Goal: Transaction & Acquisition: Purchase product/service

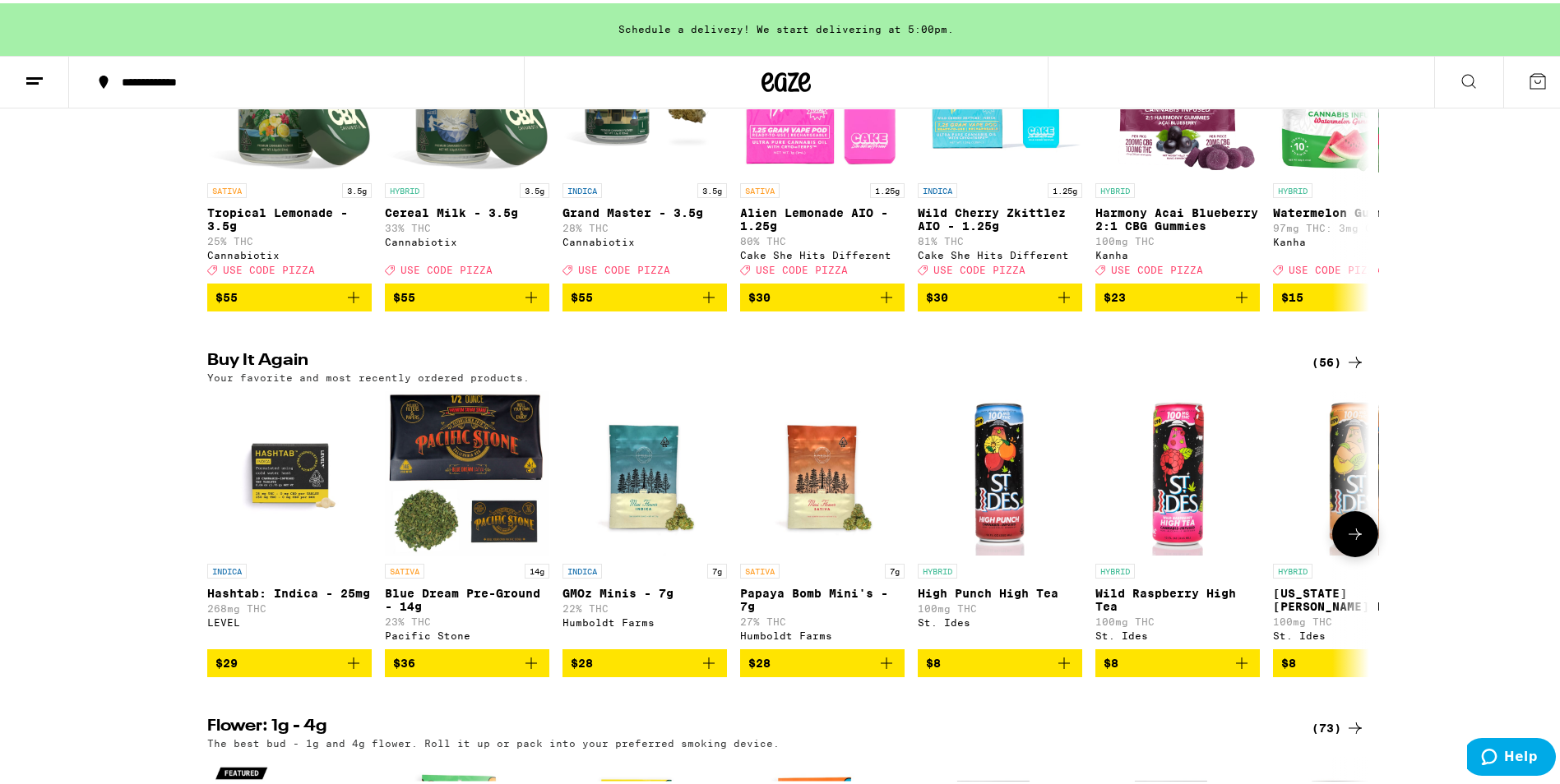
scroll to position [329, 0]
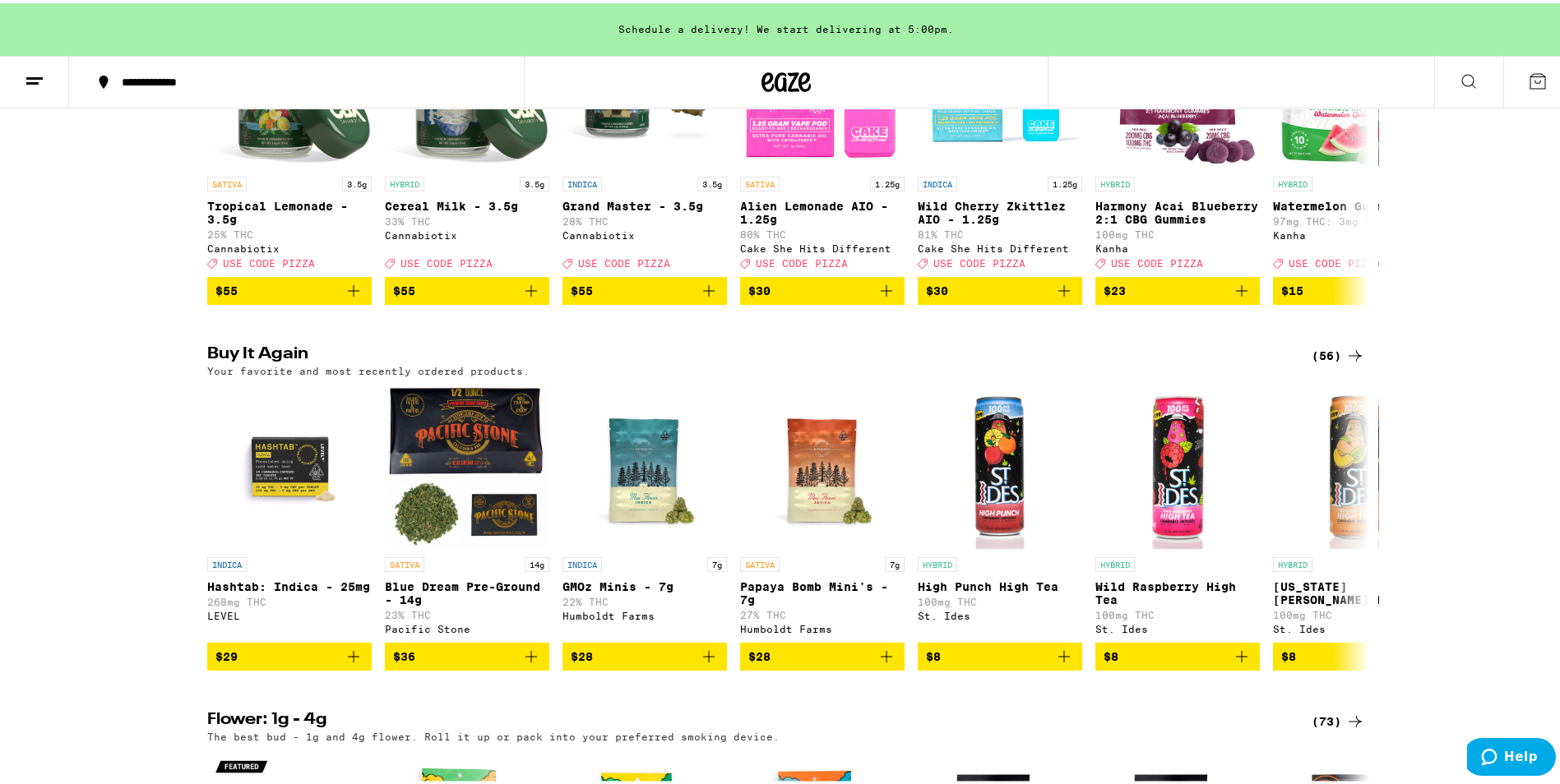
click at [1312, 362] on div "(56)" at bounding box center [1337, 352] width 53 height 19
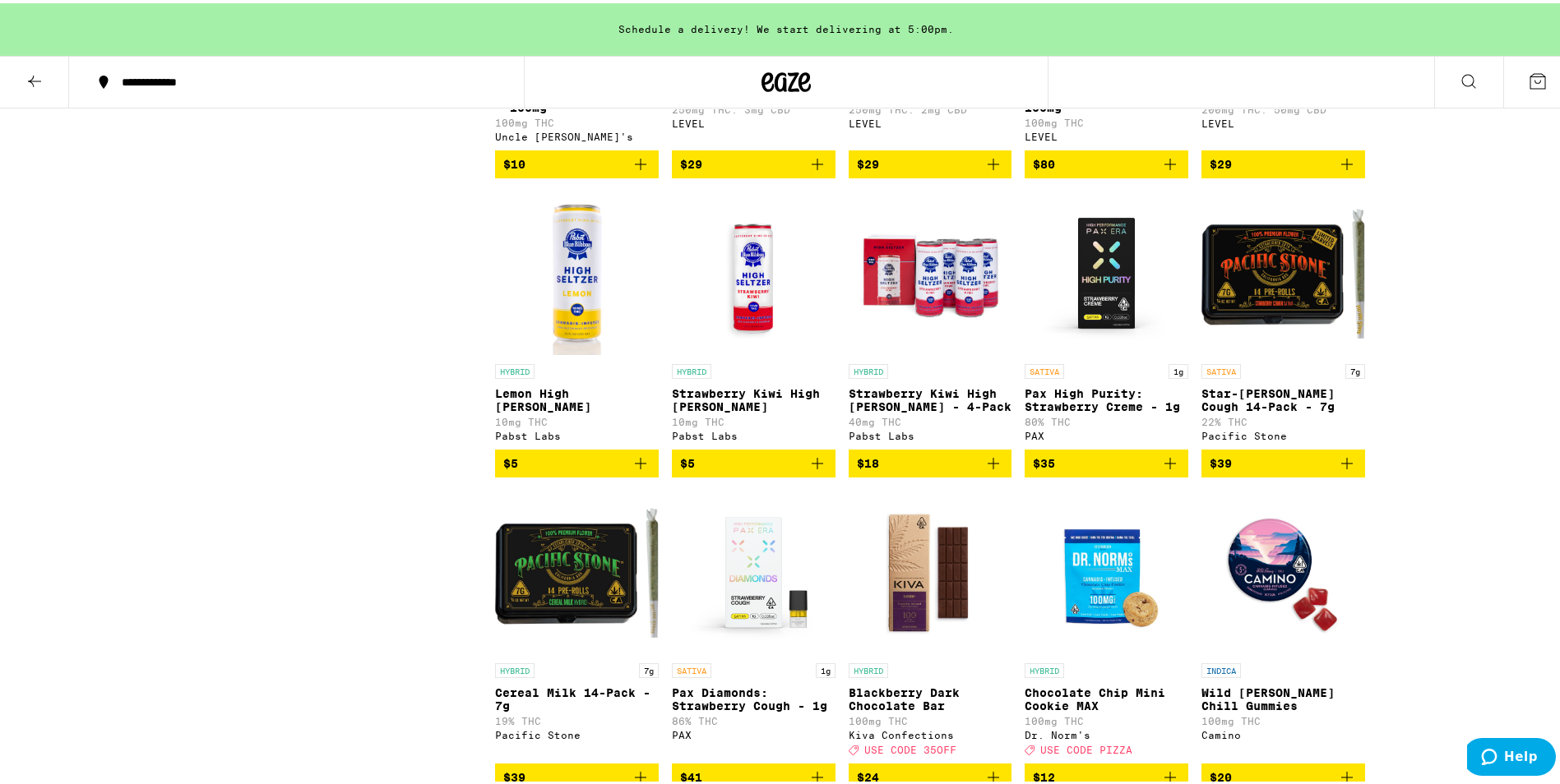
scroll to position [3122, 0]
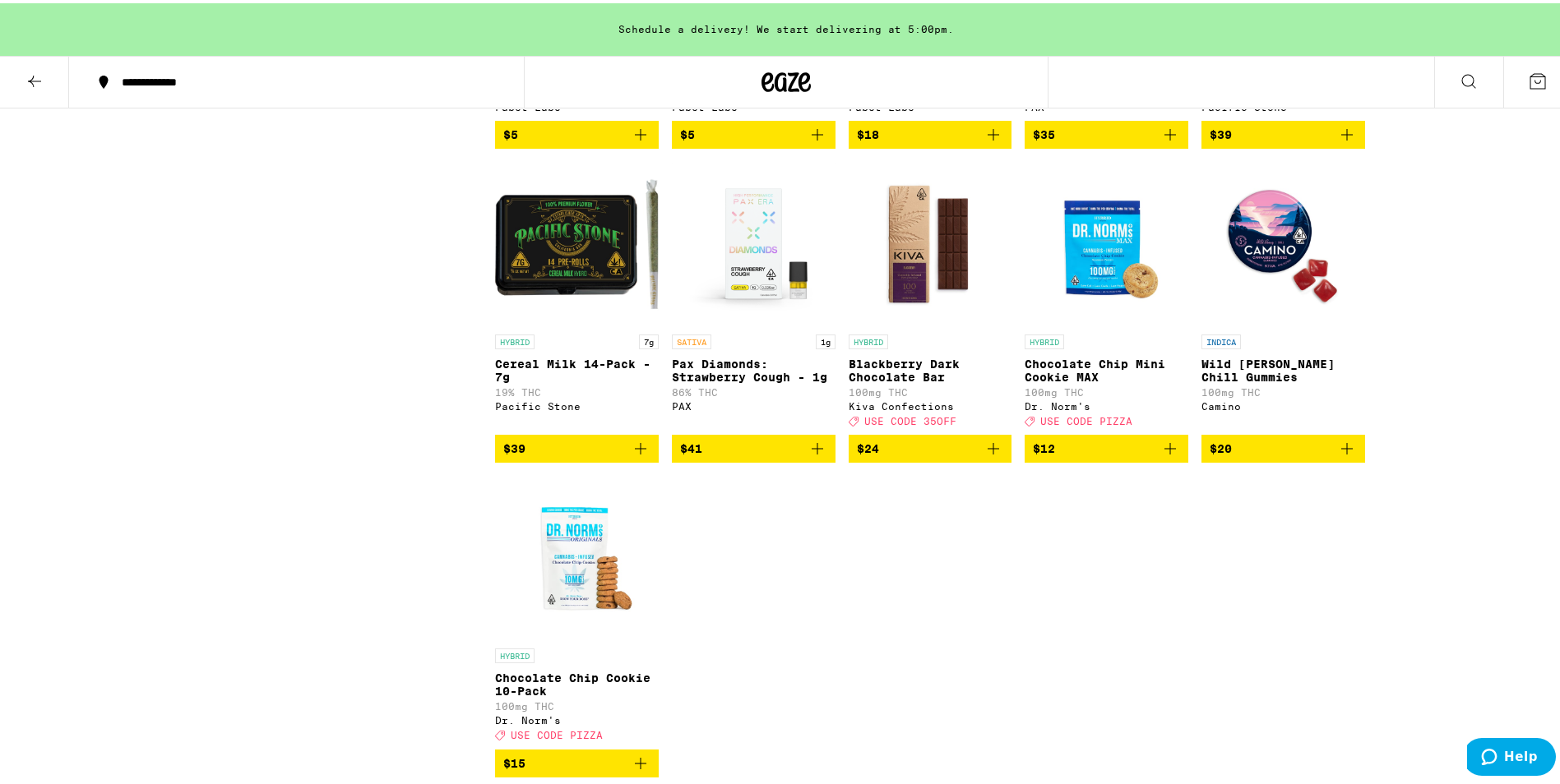
click at [37, 78] on icon at bounding box center [34, 77] width 19 height 19
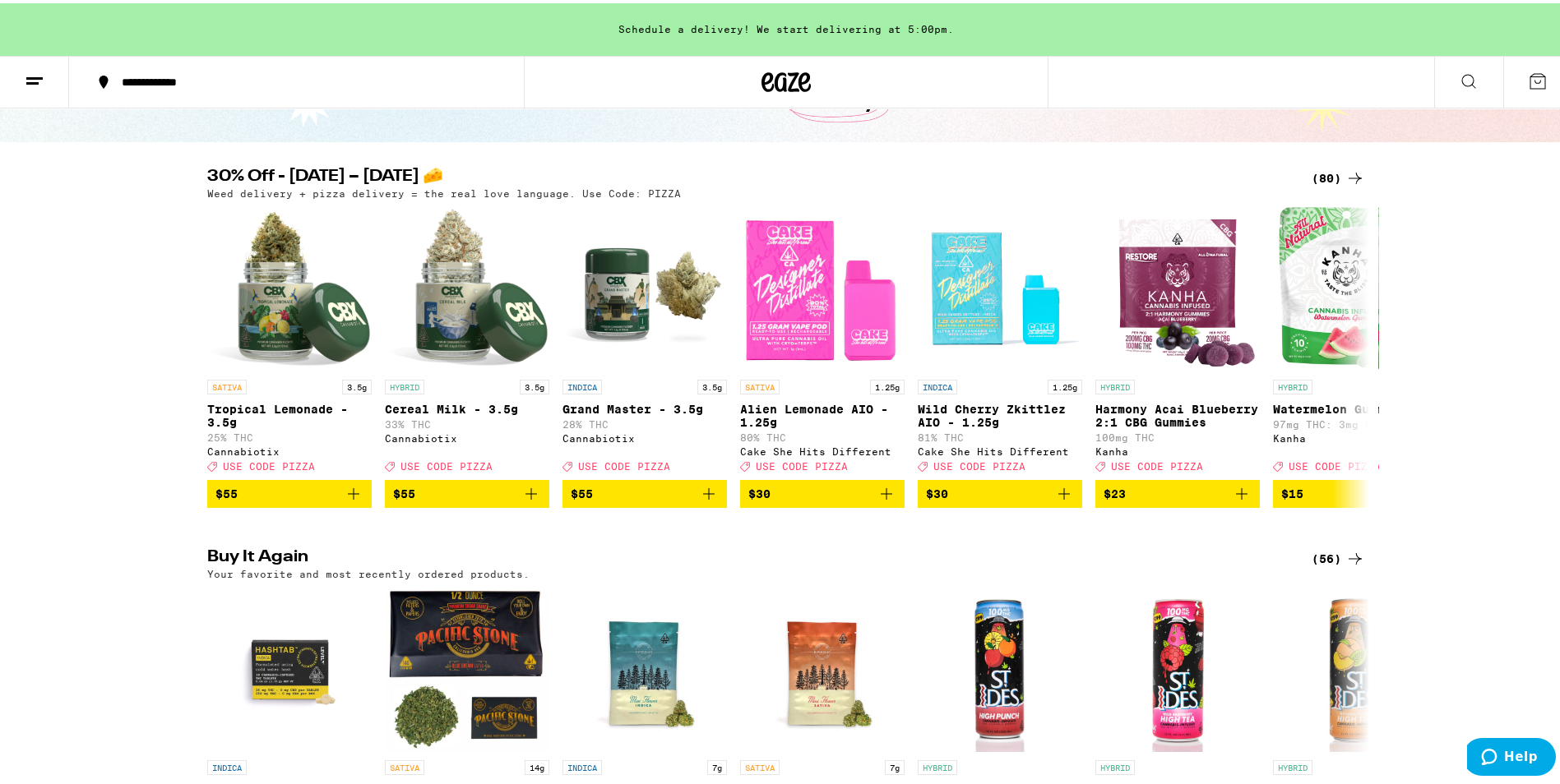
scroll to position [411, 0]
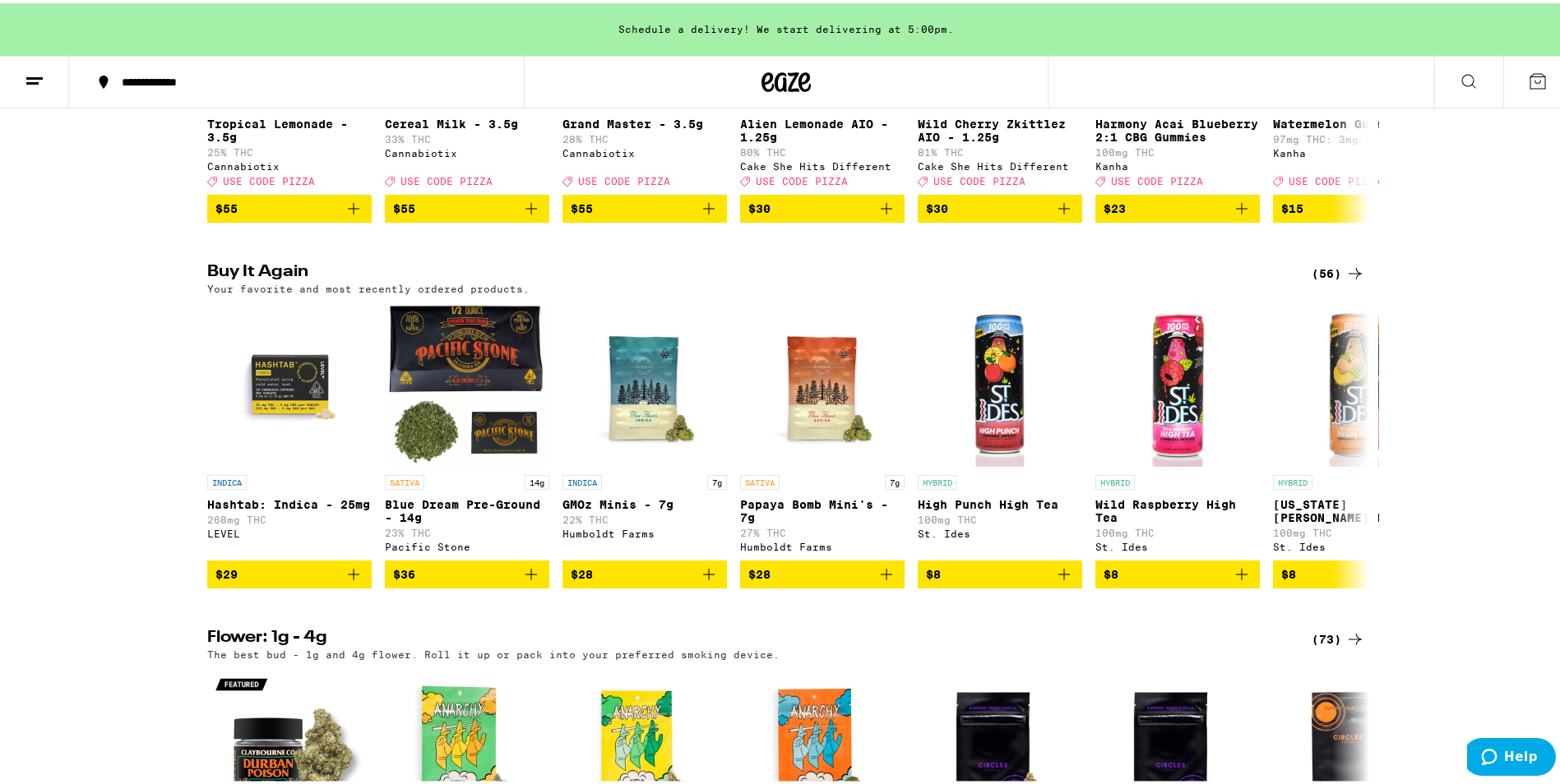
click at [1319, 281] on div "(56)" at bounding box center [1337, 270] width 53 height 19
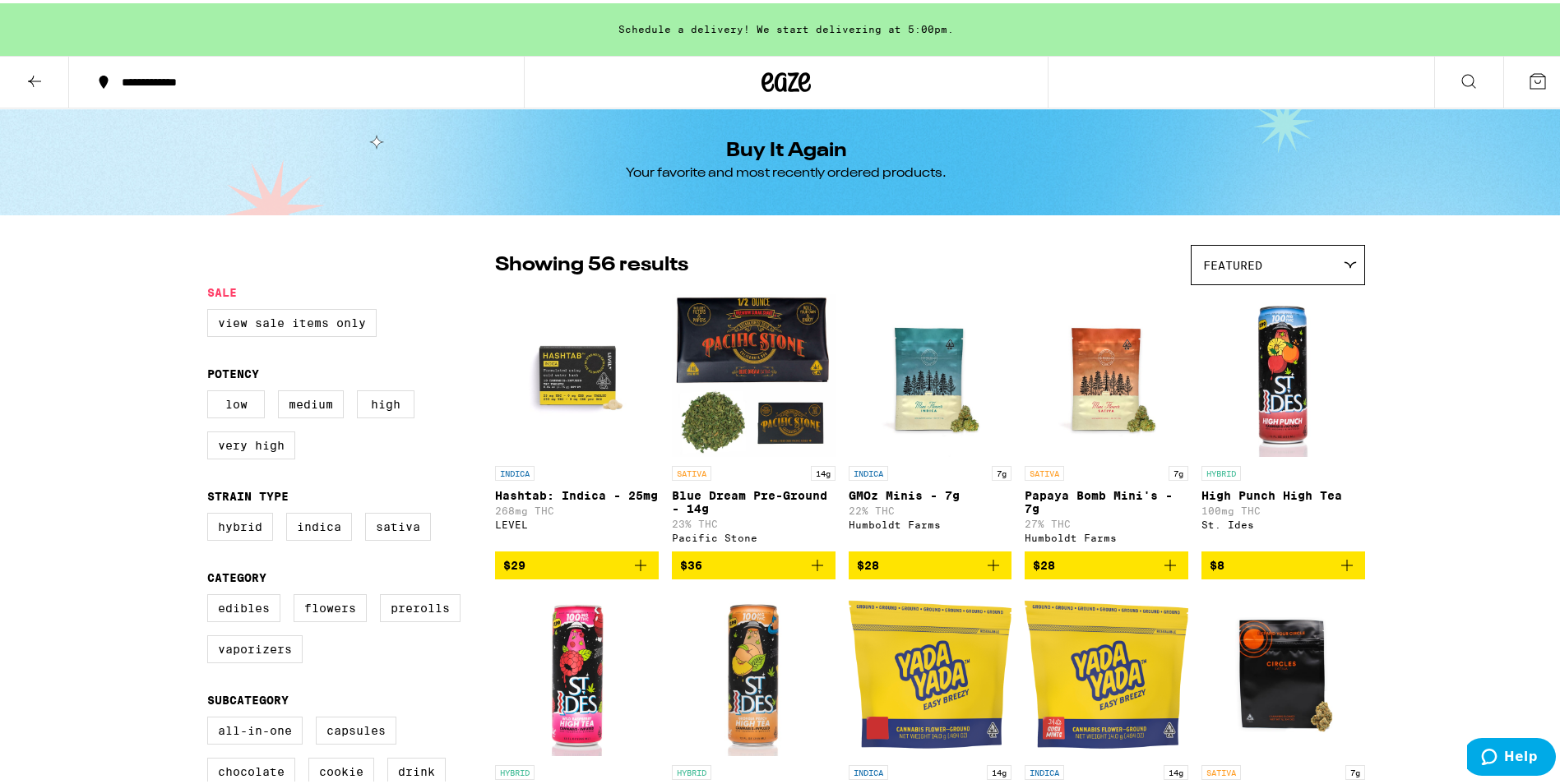
click at [27, 79] on icon at bounding box center [34, 77] width 19 height 19
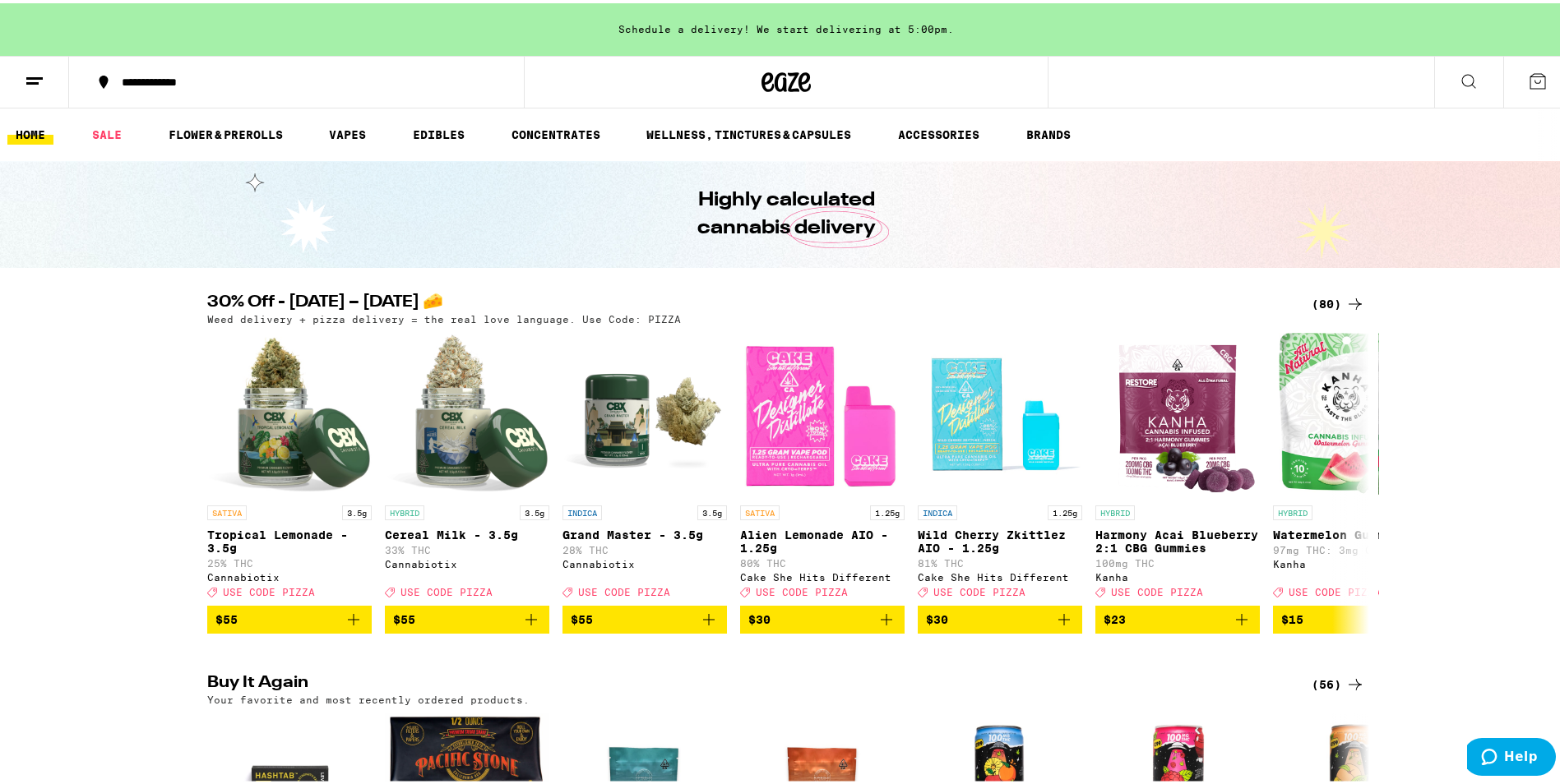
click at [1327, 297] on div "(80)" at bounding box center [1337, 301] width 53 height 19
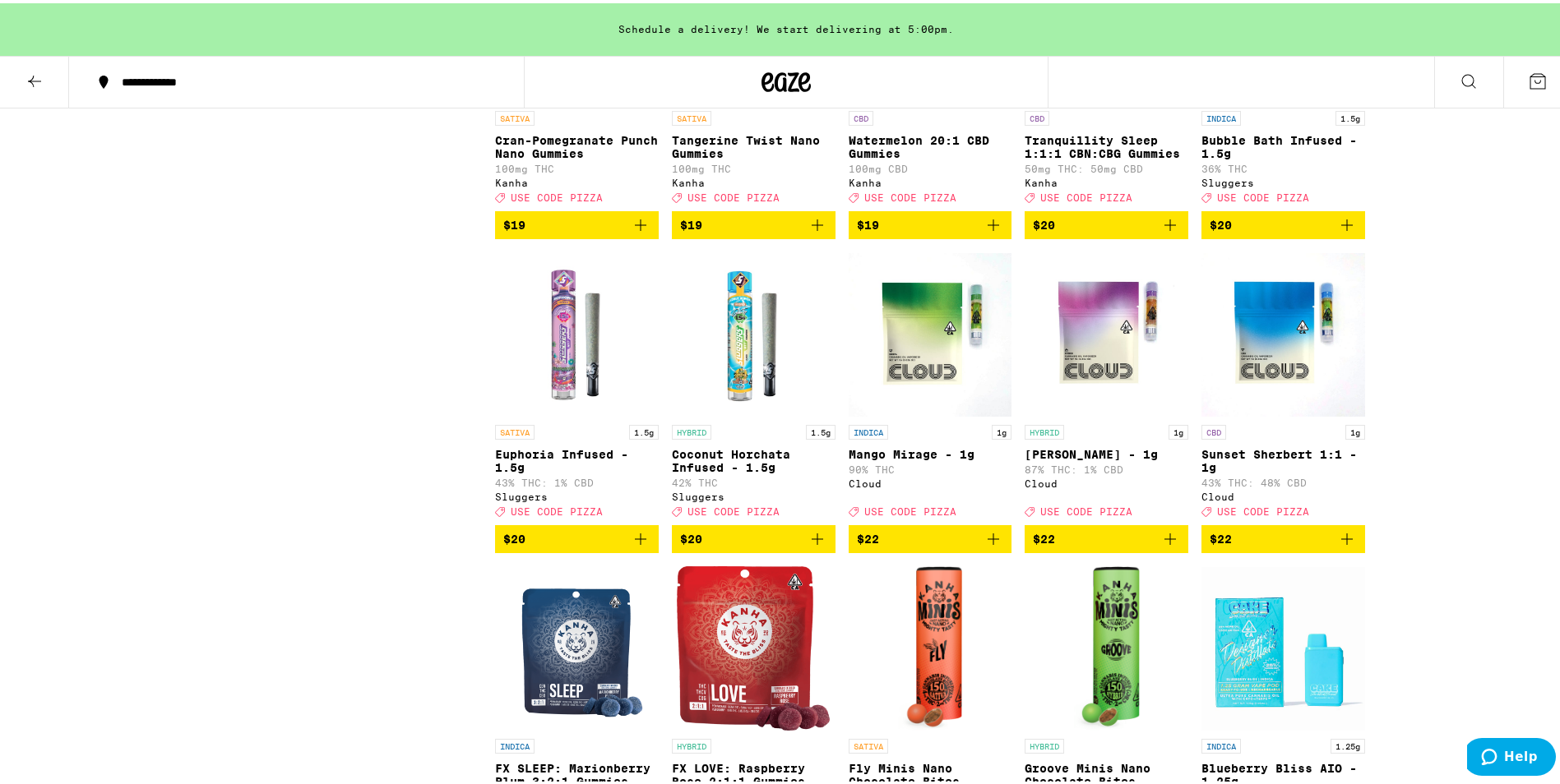
scroll to position [2959, 0]
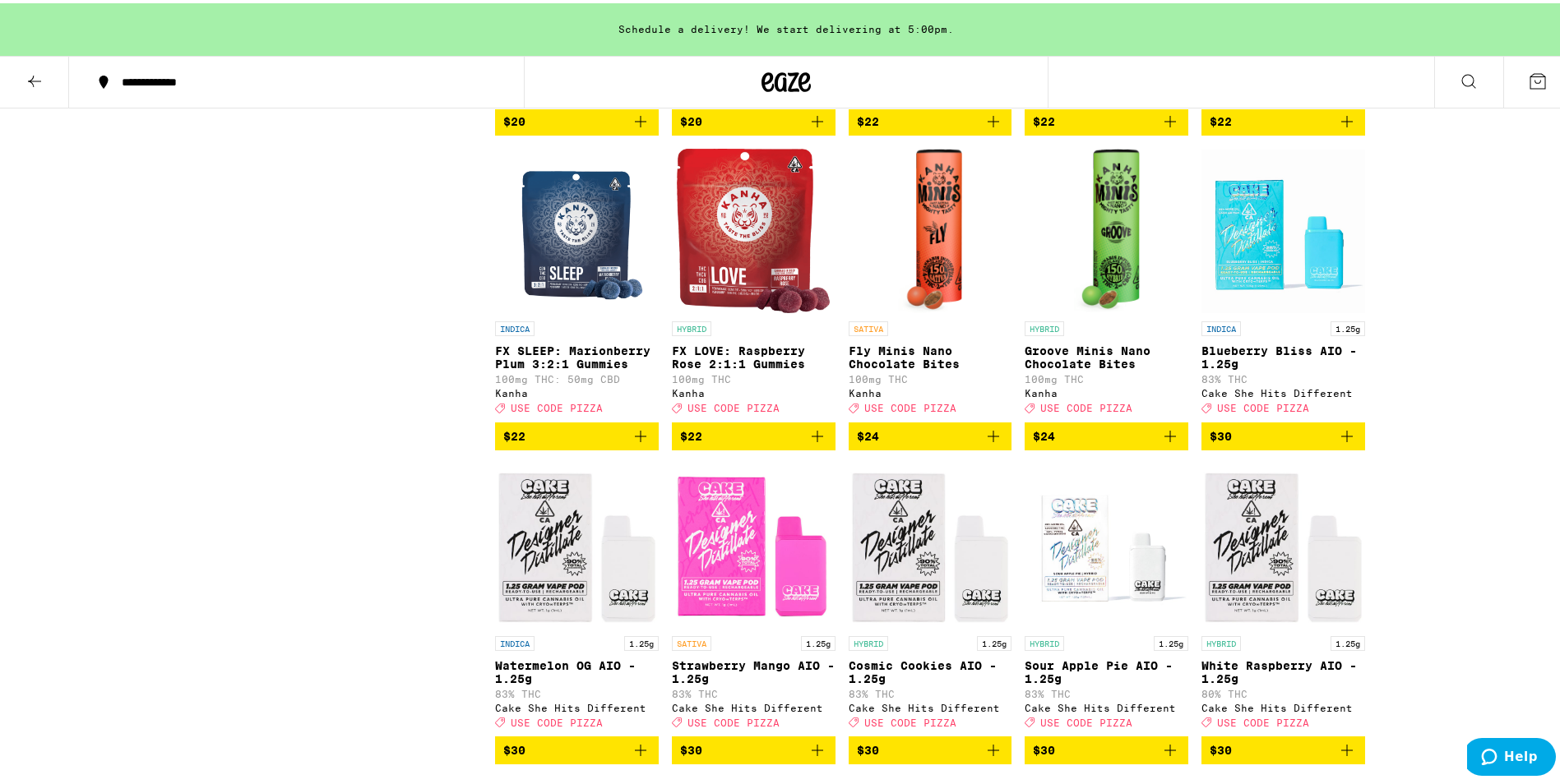
click at [41, 74] on icon at bounding box center [34, 77] width 19 height 19
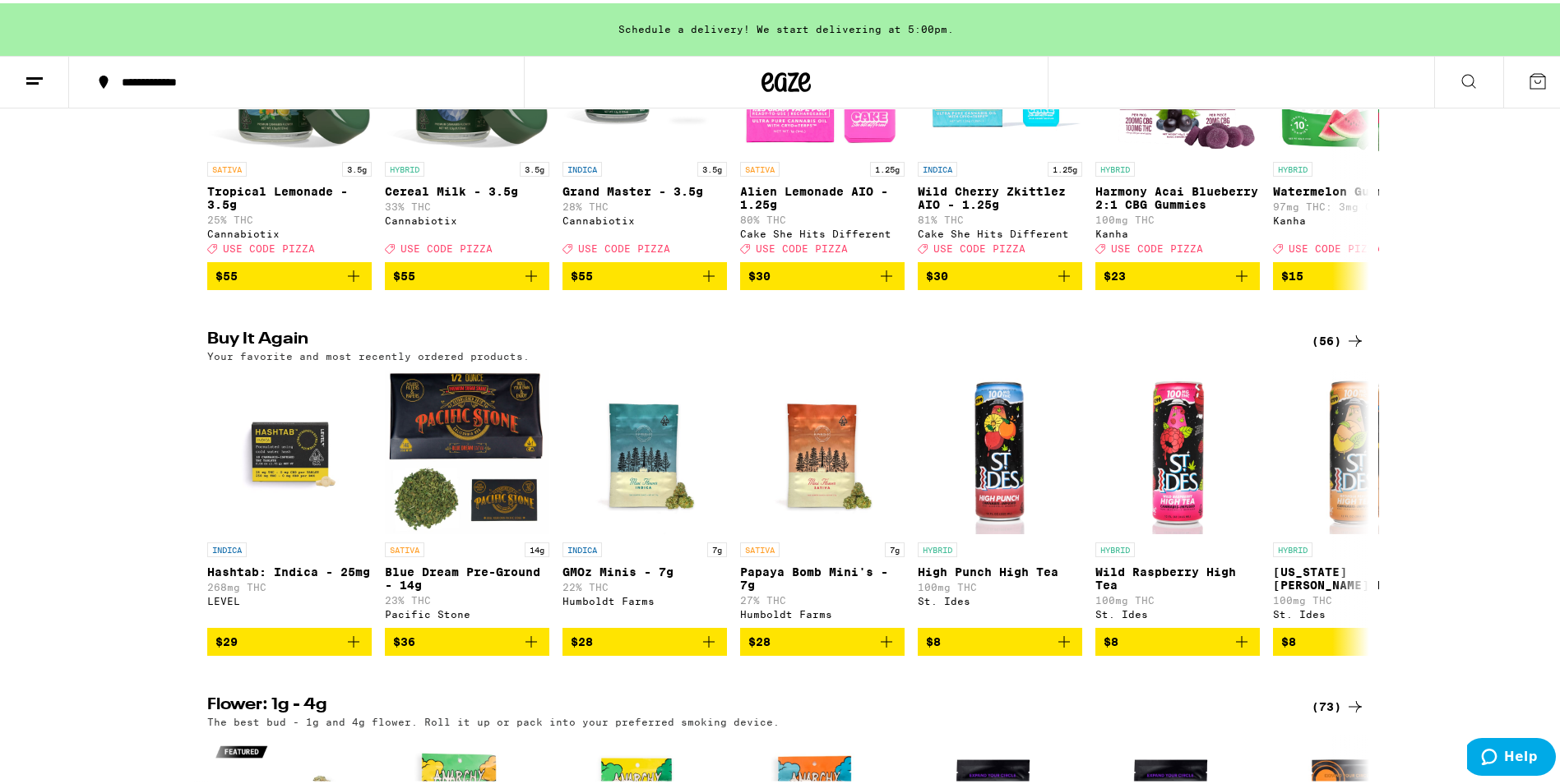
scroll to position [493, 0]
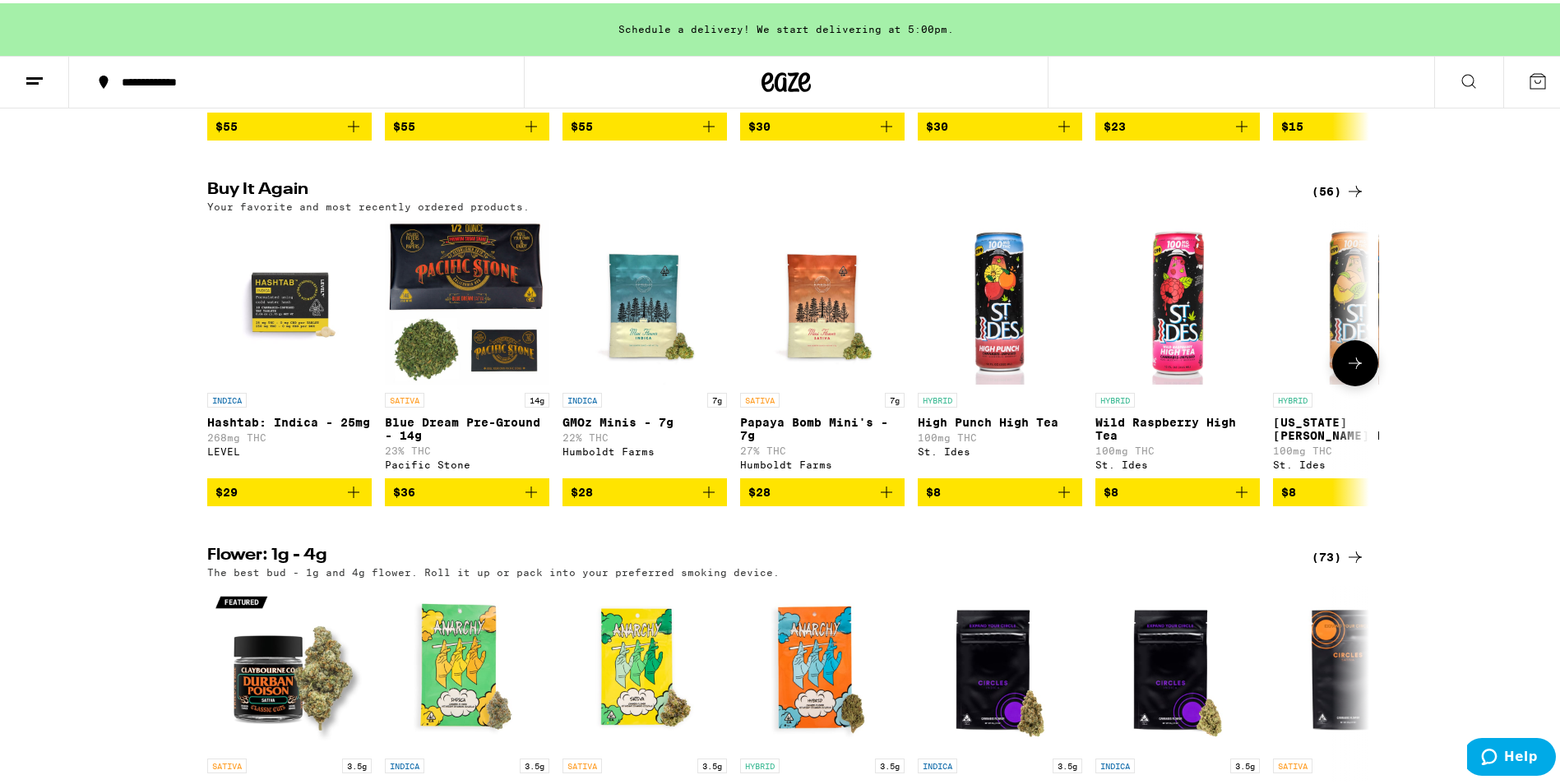
click at [355, 498] on icon "Add to bag" at bounding box center [353, 489] width 19 height 19
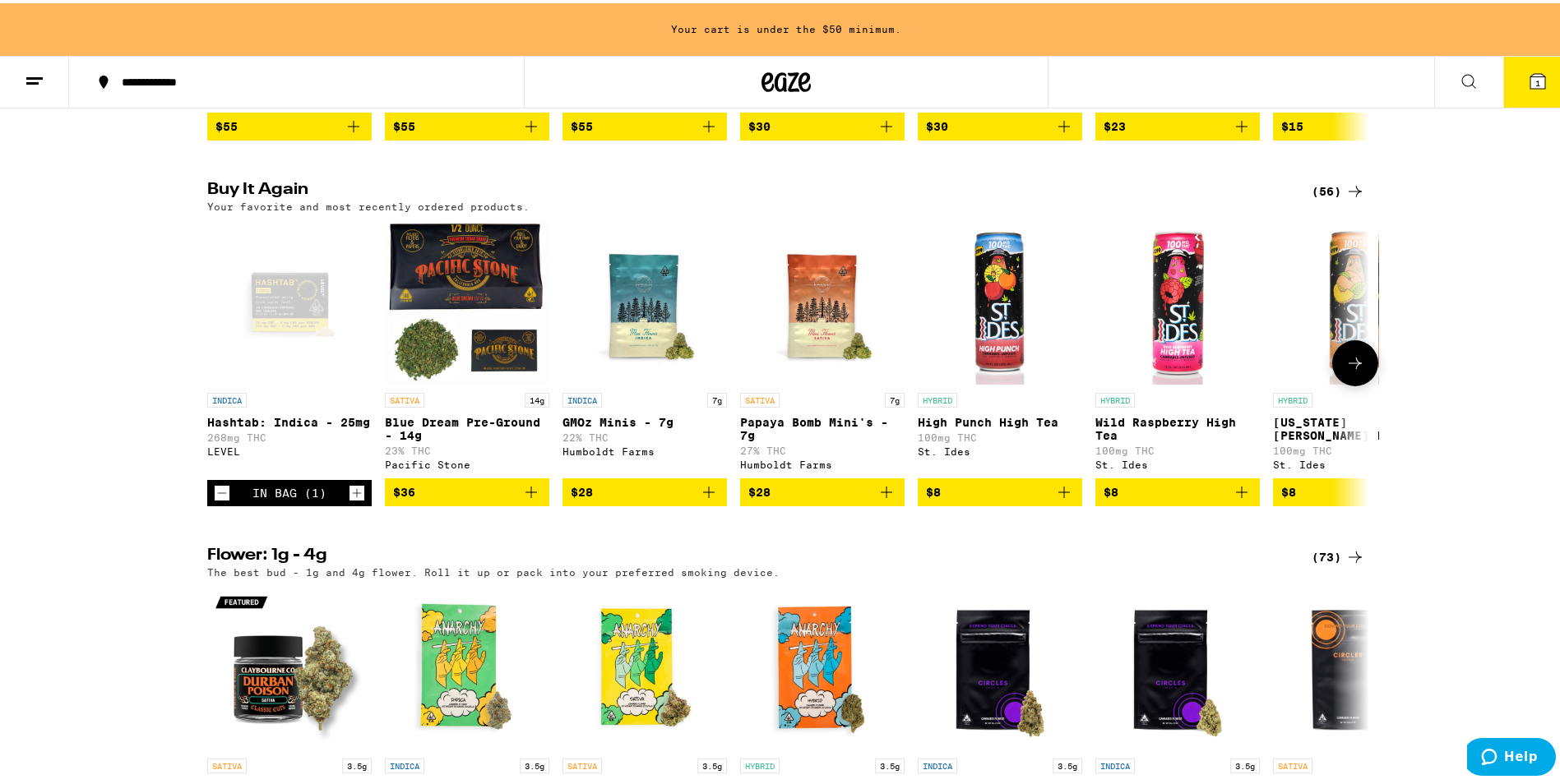
click at [526, 498] on icon "Add to bag" at bounding box center [531, 489] width 19 height 19
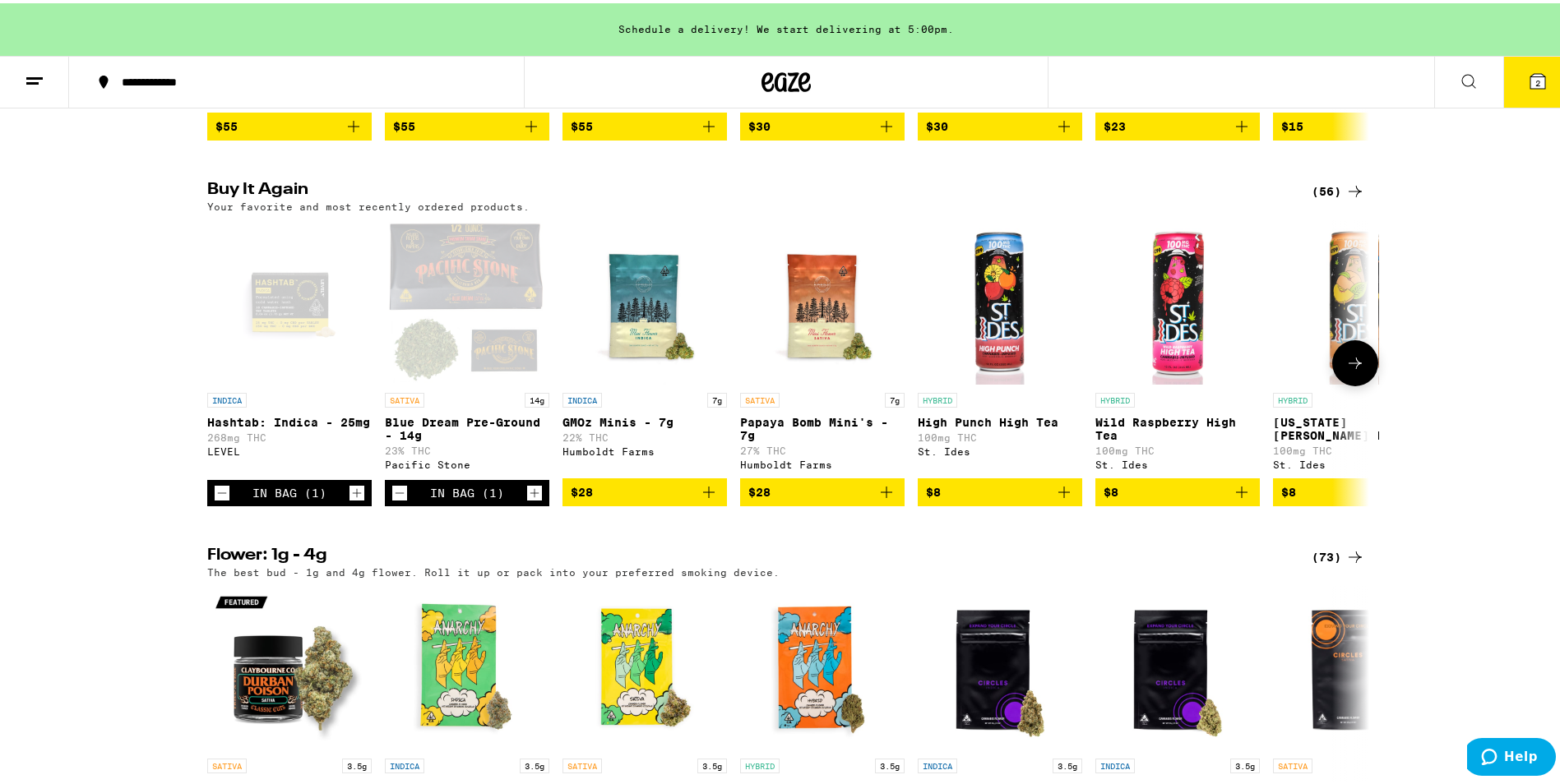
click at [1062, 498] on icon "Add to bag" at bounding box center [1064, 489] width 19 height 19
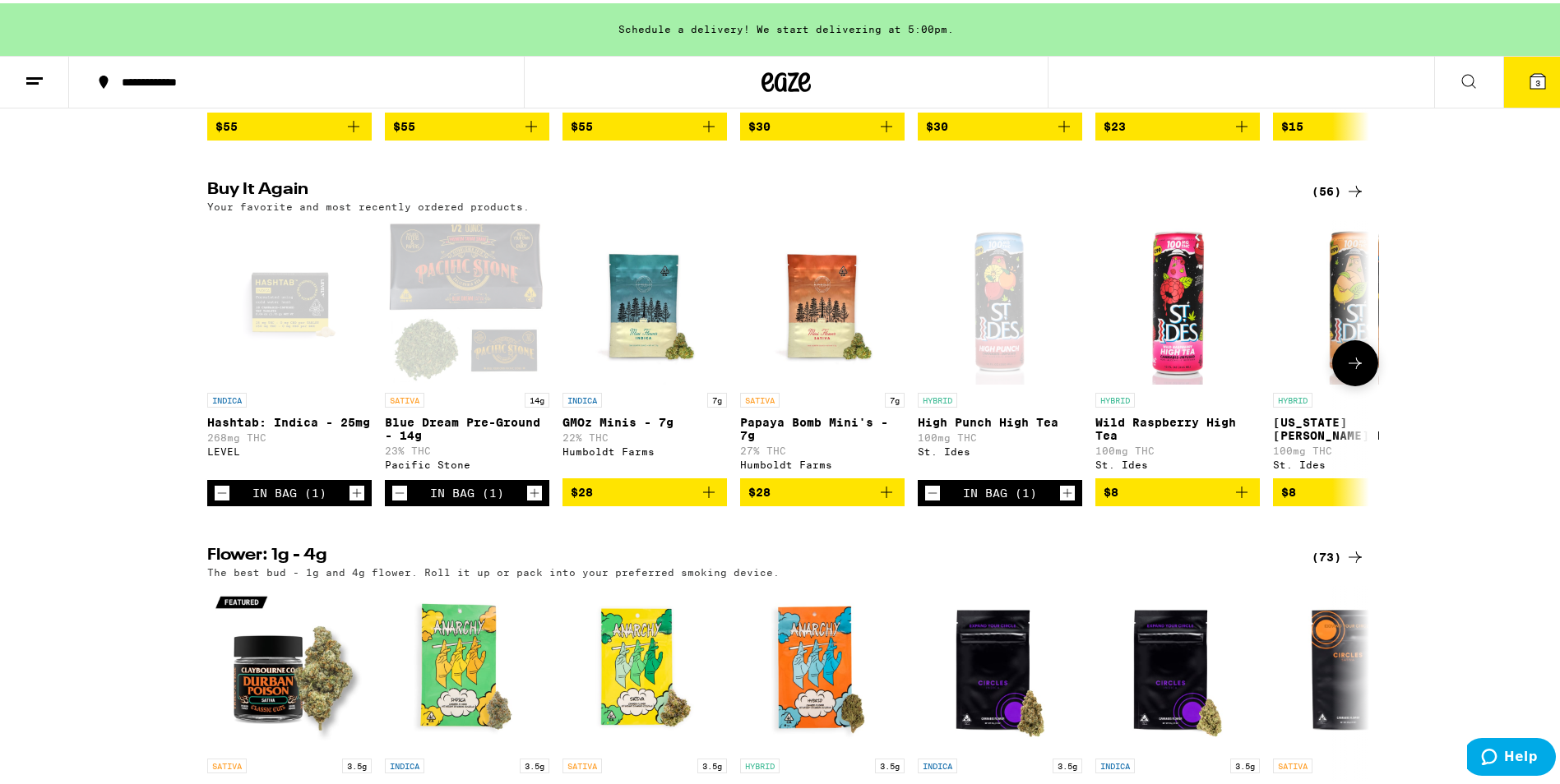
click at [1232, 498] on icon "Add to bag" at bounding box center [1241, 489] width 19 height 19
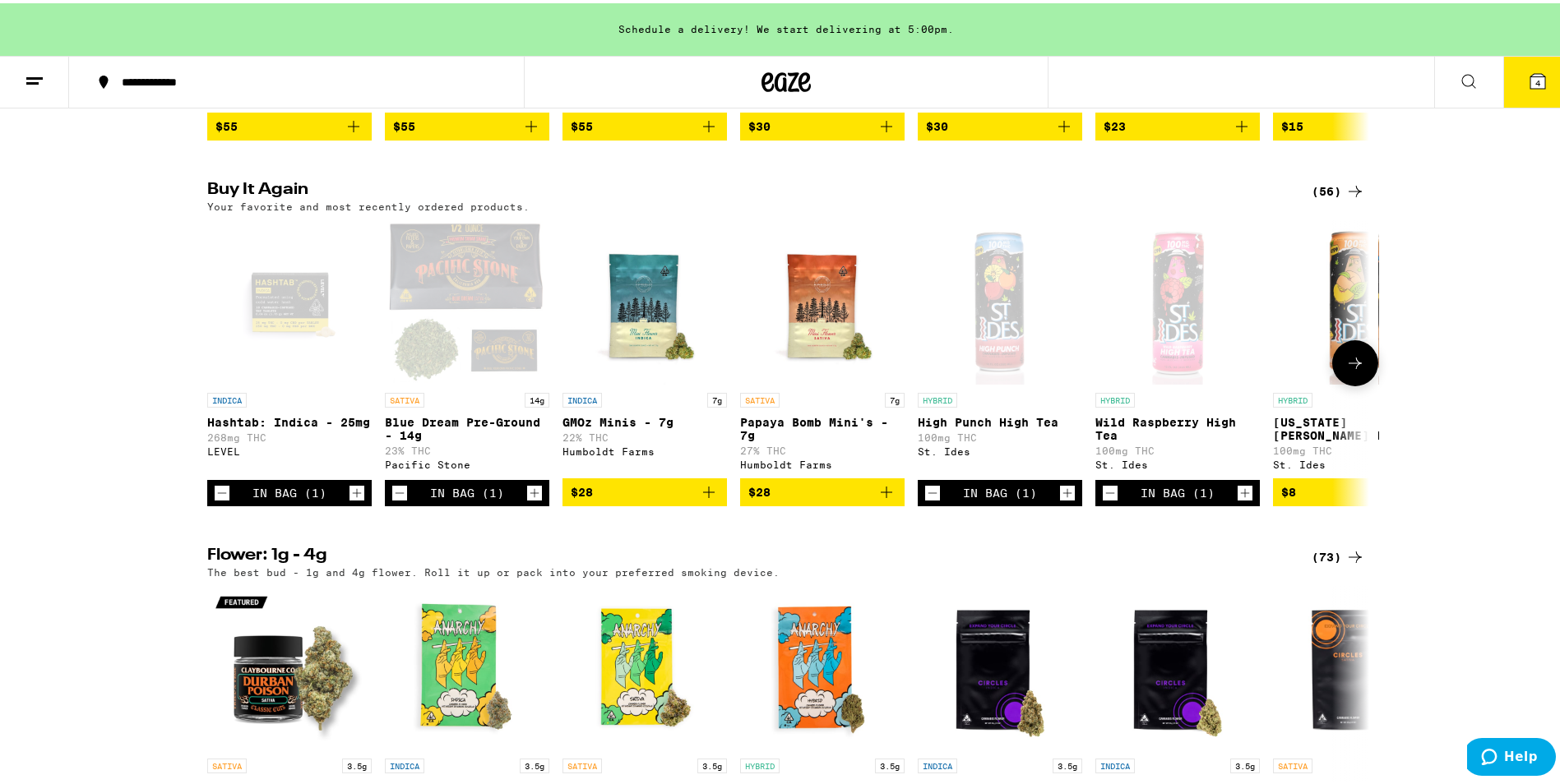
click at [1306, 498] on span "$8" at bounding box center [1355, 489] width 148 height 19
click at [353, 499] on icon "Increment" at bounding box center [356, 490] width 15 height 19
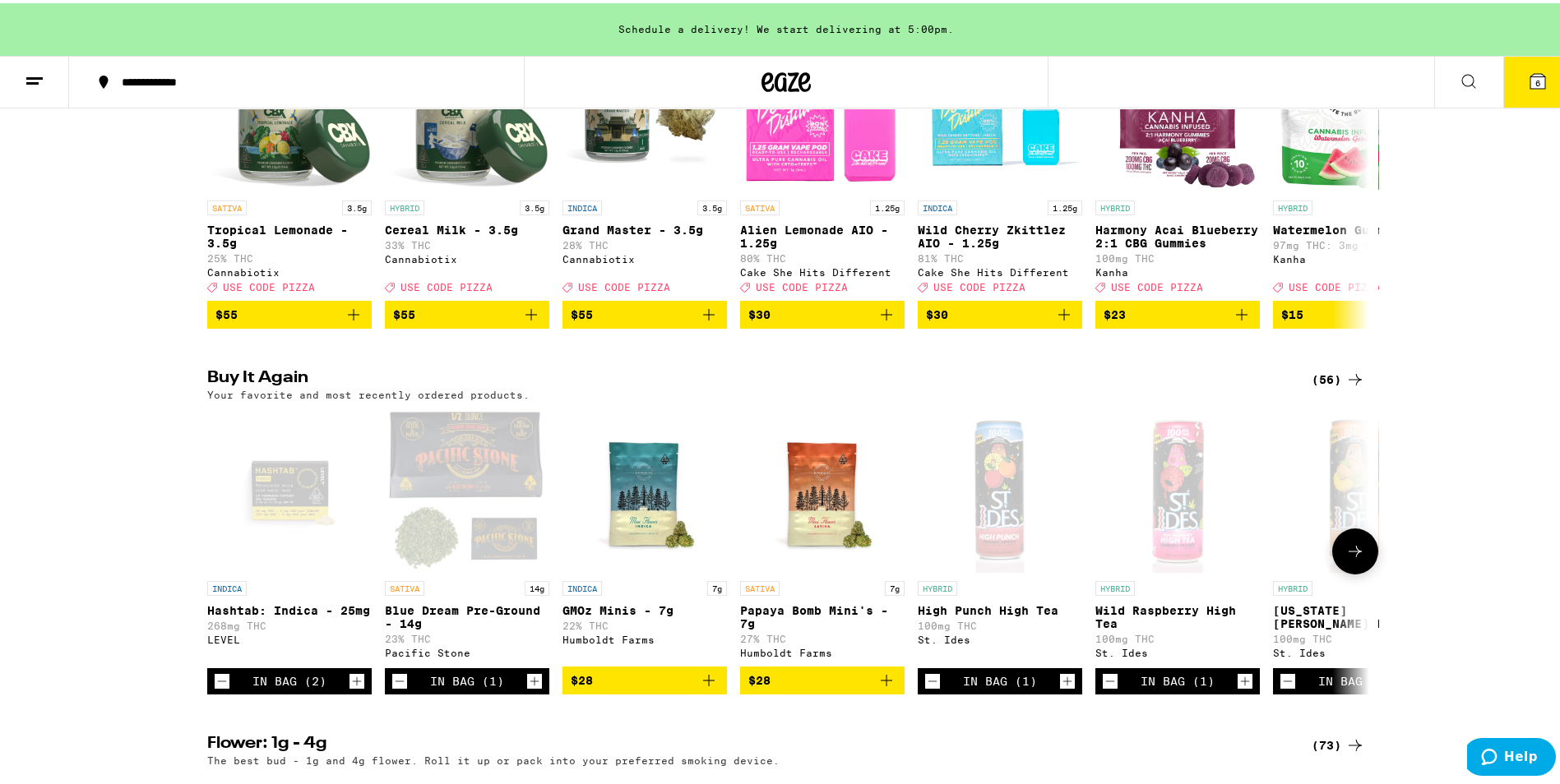
scroll to position [329, 0]
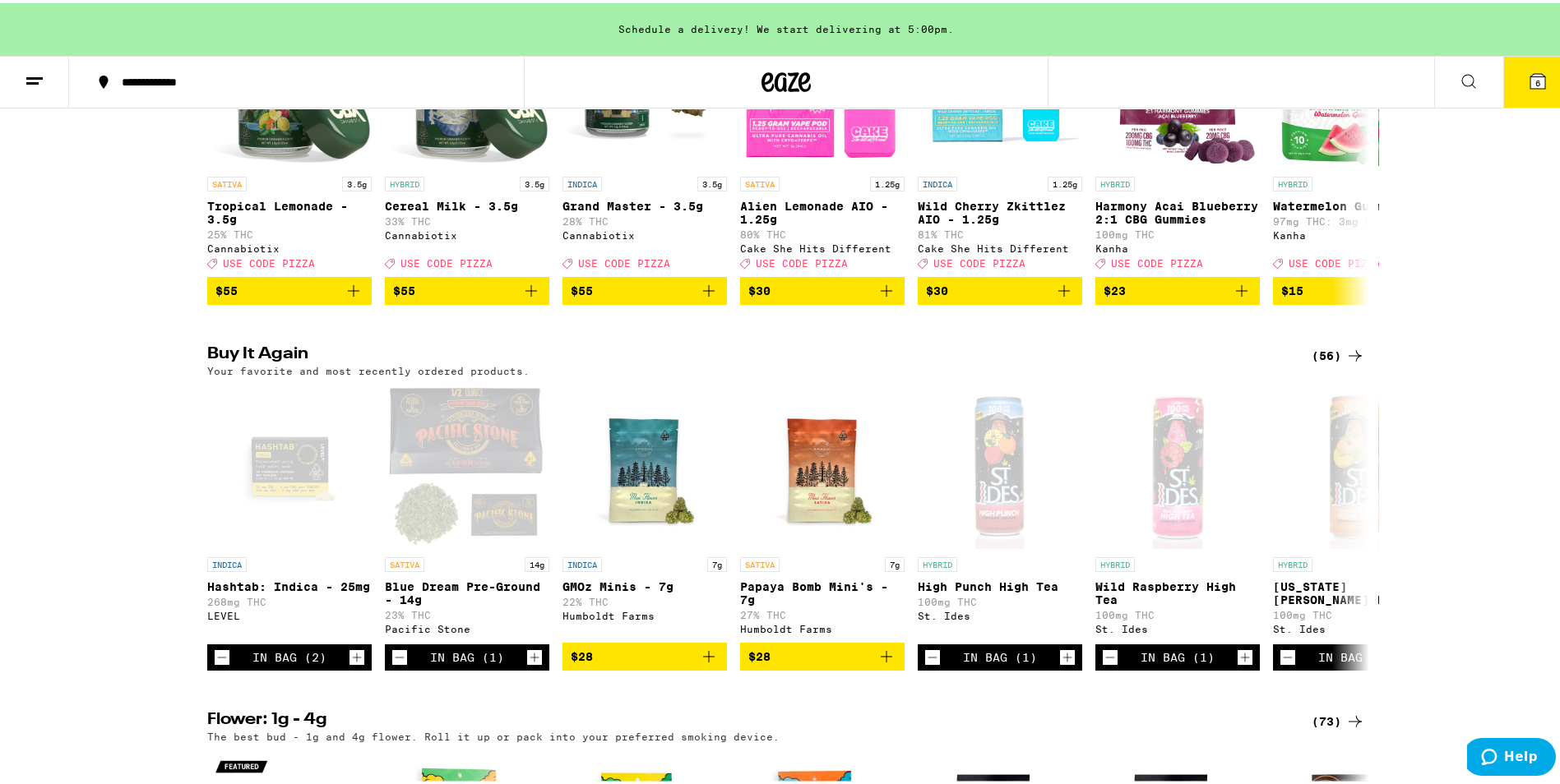
click at [1312, 362] on div "(56)" at bounding box center [1337, 352] width 53 height 19
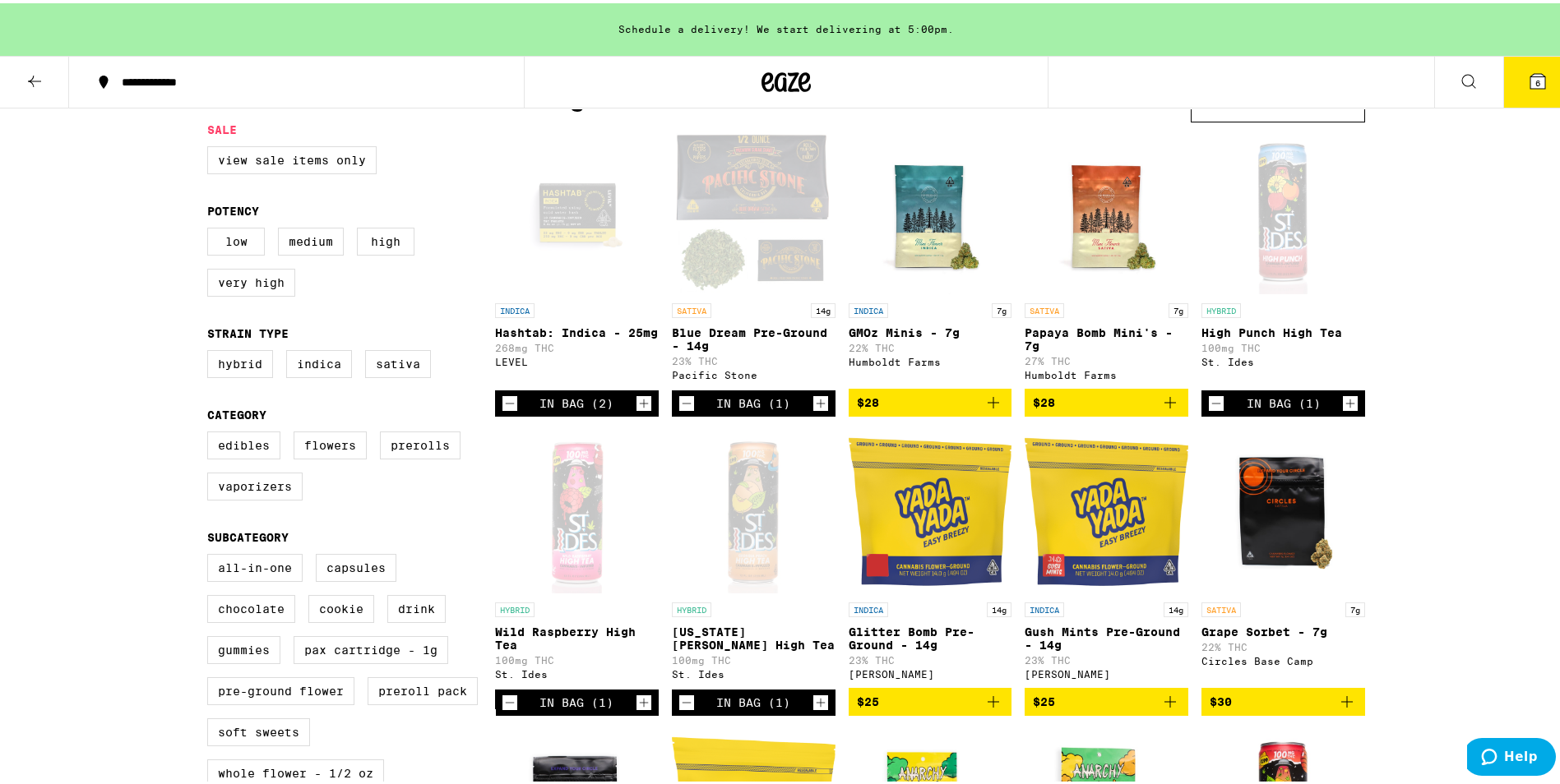
scroll to position [247, 0]
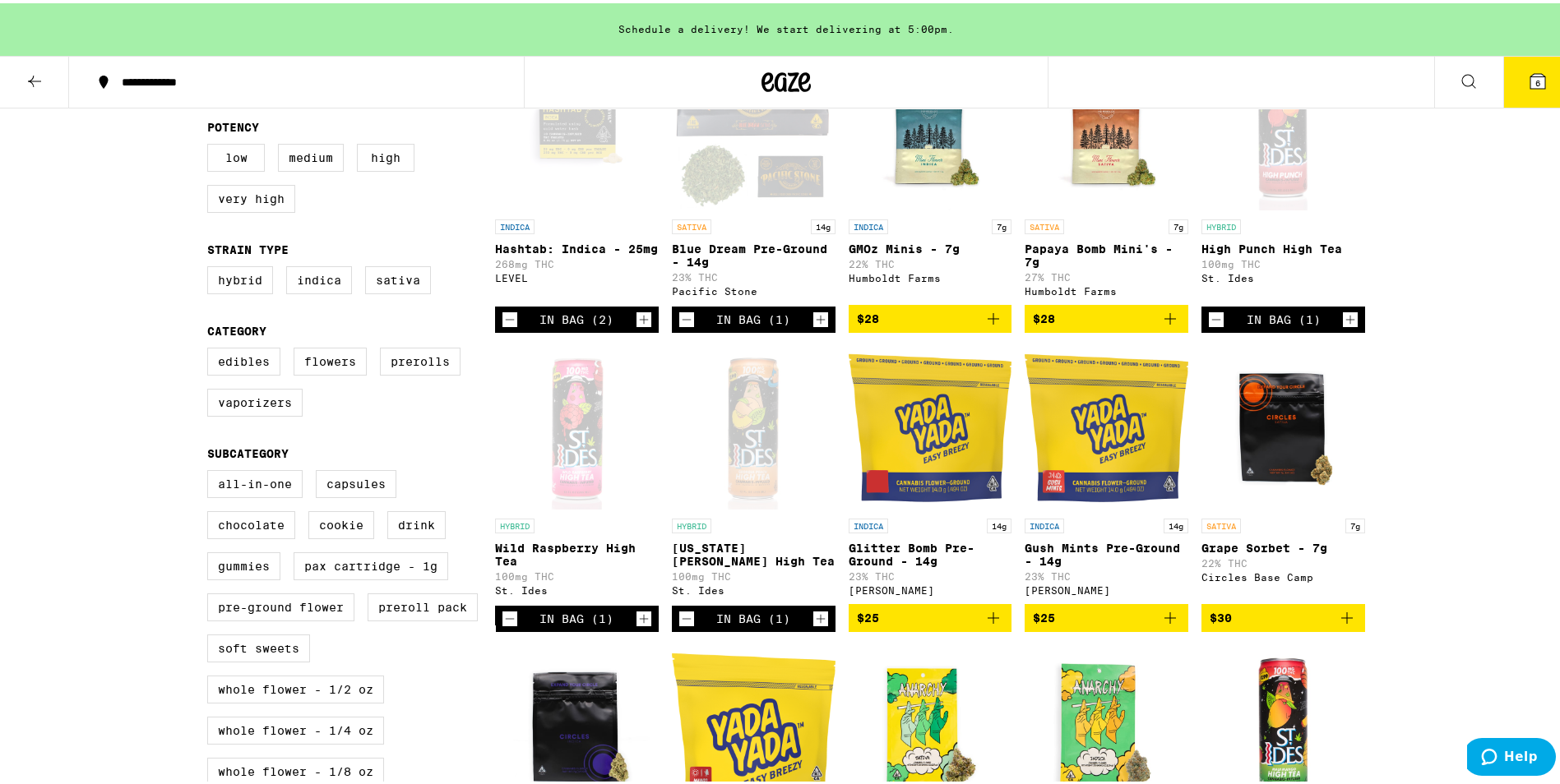
click at [636, 625] on icon "Increment" at bounding box center [643, 616] width 15 height 19
click at [813, 625] on icon "Increment" at bounding box center [820, 616] width 15 height 19
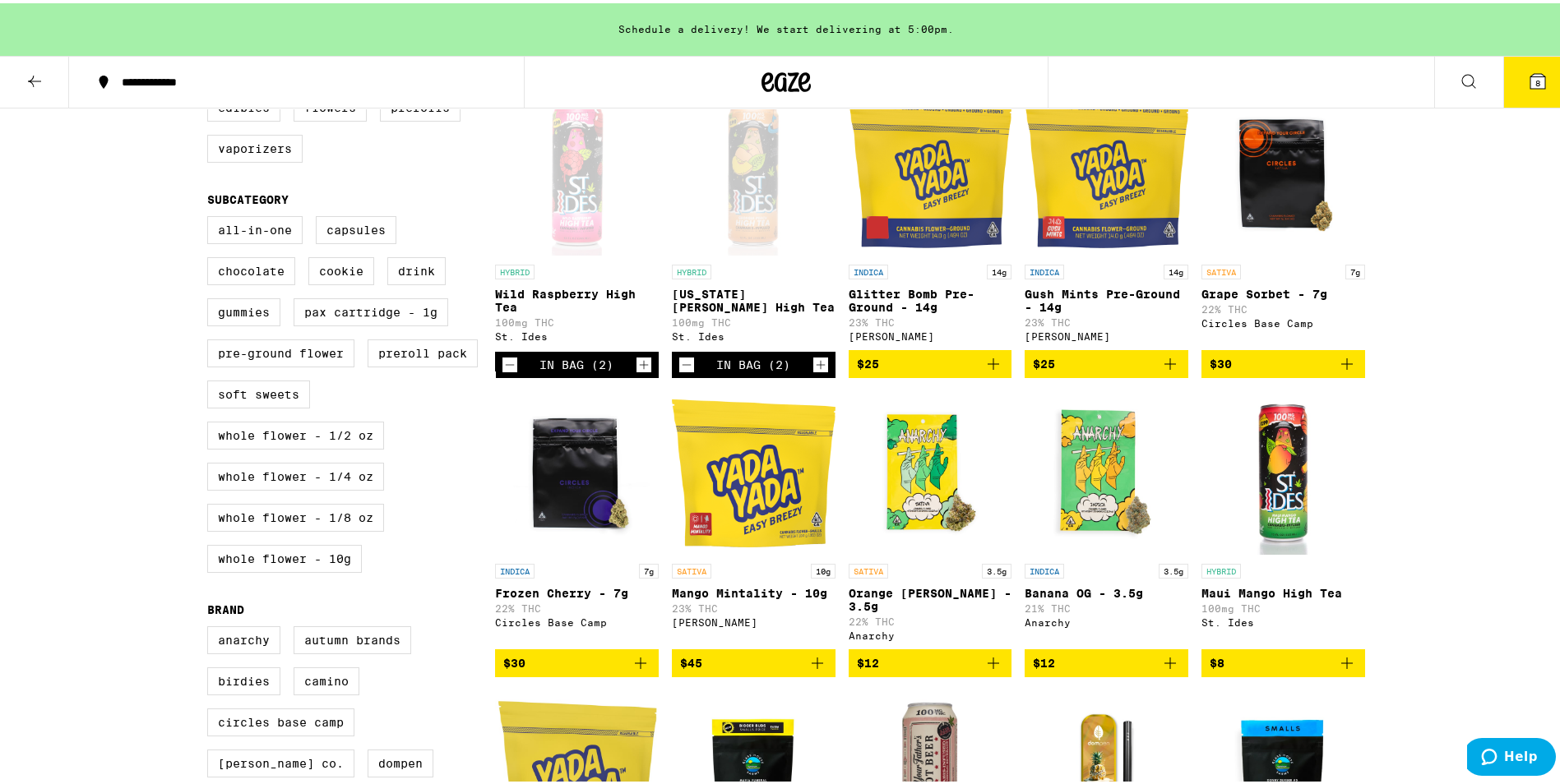
scroll to position [575, 0]
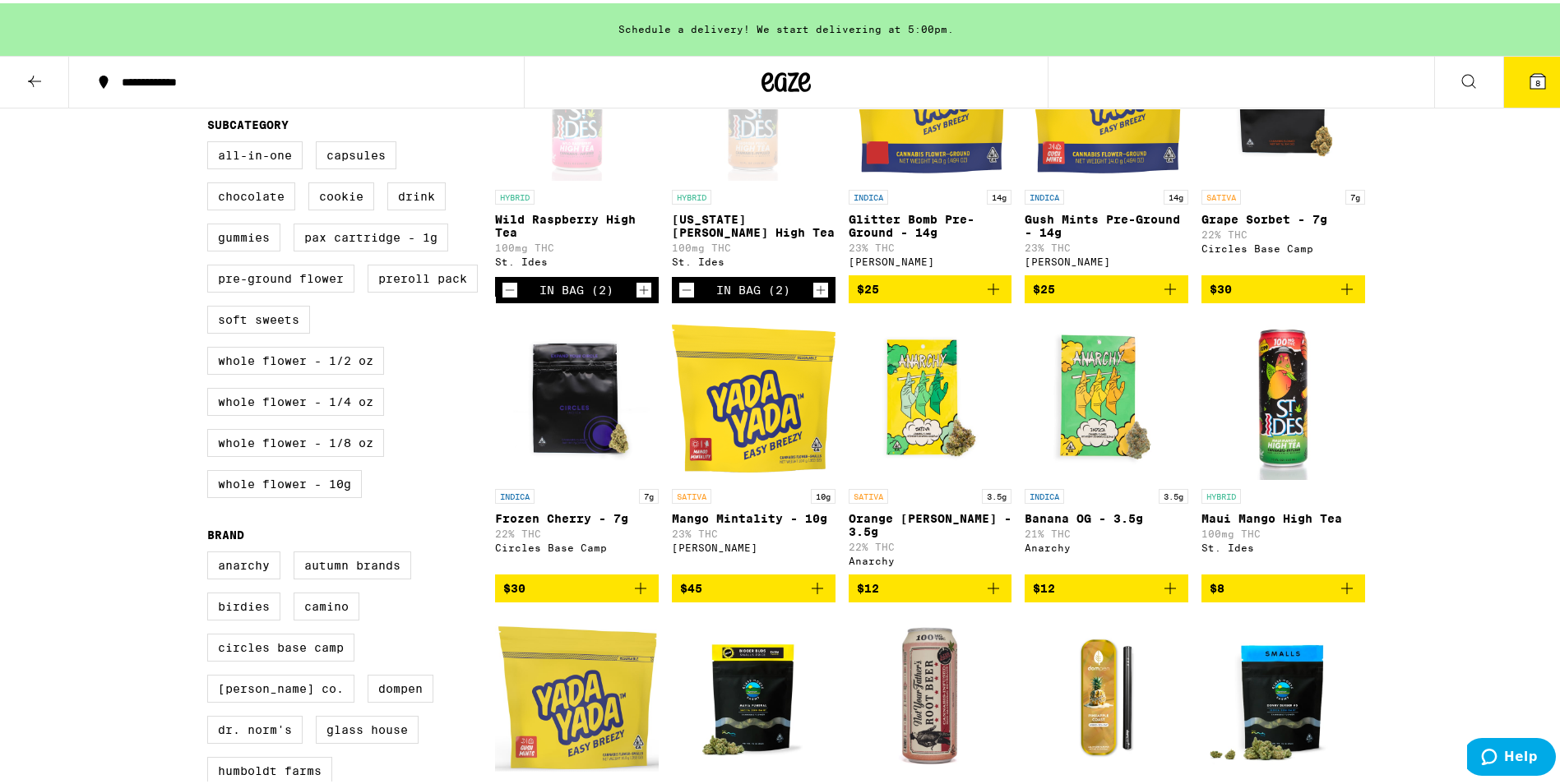
click at [1174, 595] on icon "Add to bag" at bounding box center [1170, 585] width 19 height 19
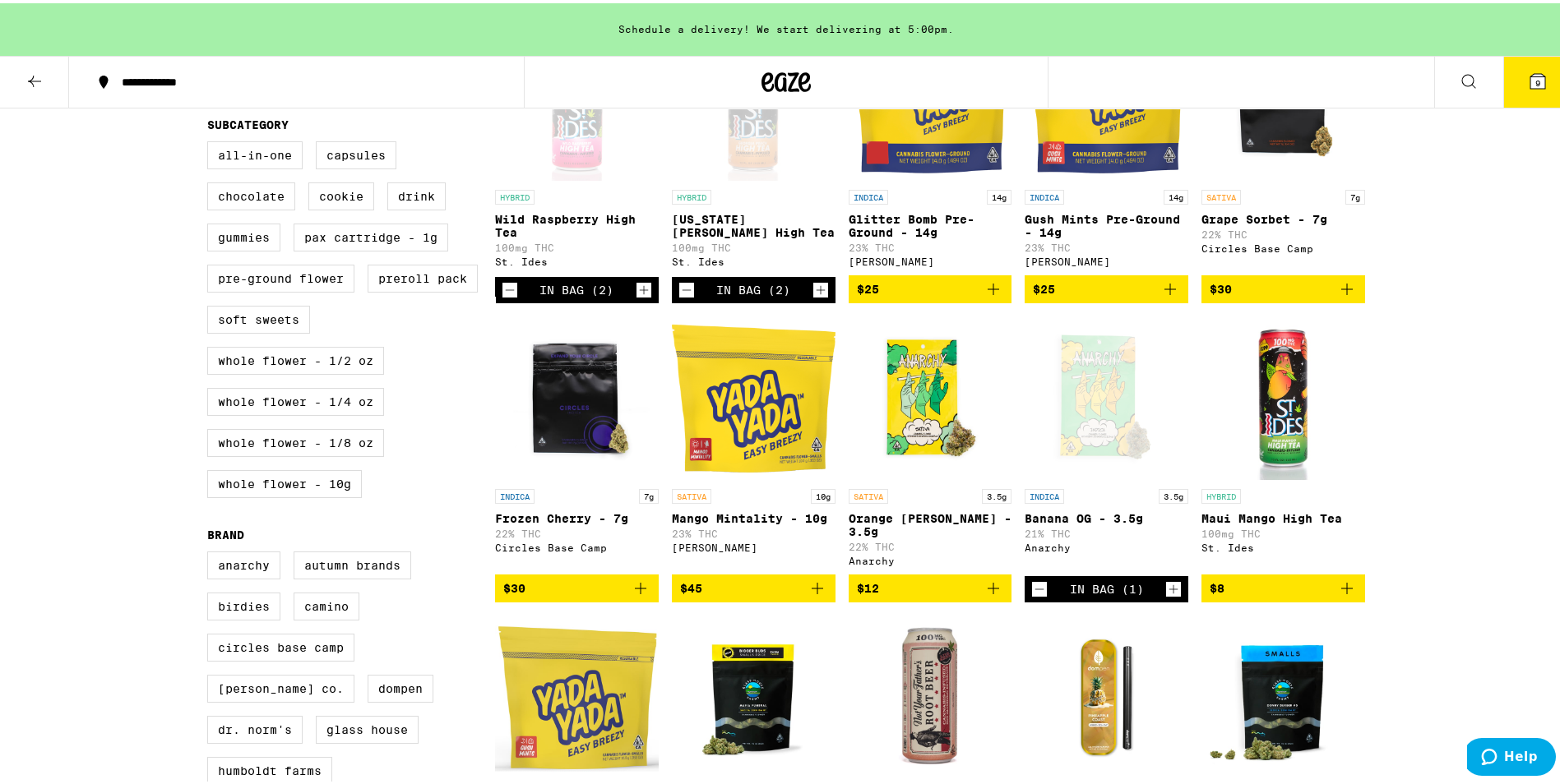
click at [1174, 596] on icon "Increment" at bounding box center [1173, 586] width 15 height 19
click at [1032, 594] on icon "Decrement" at bounding box center [1039, 586] width 15 height 19
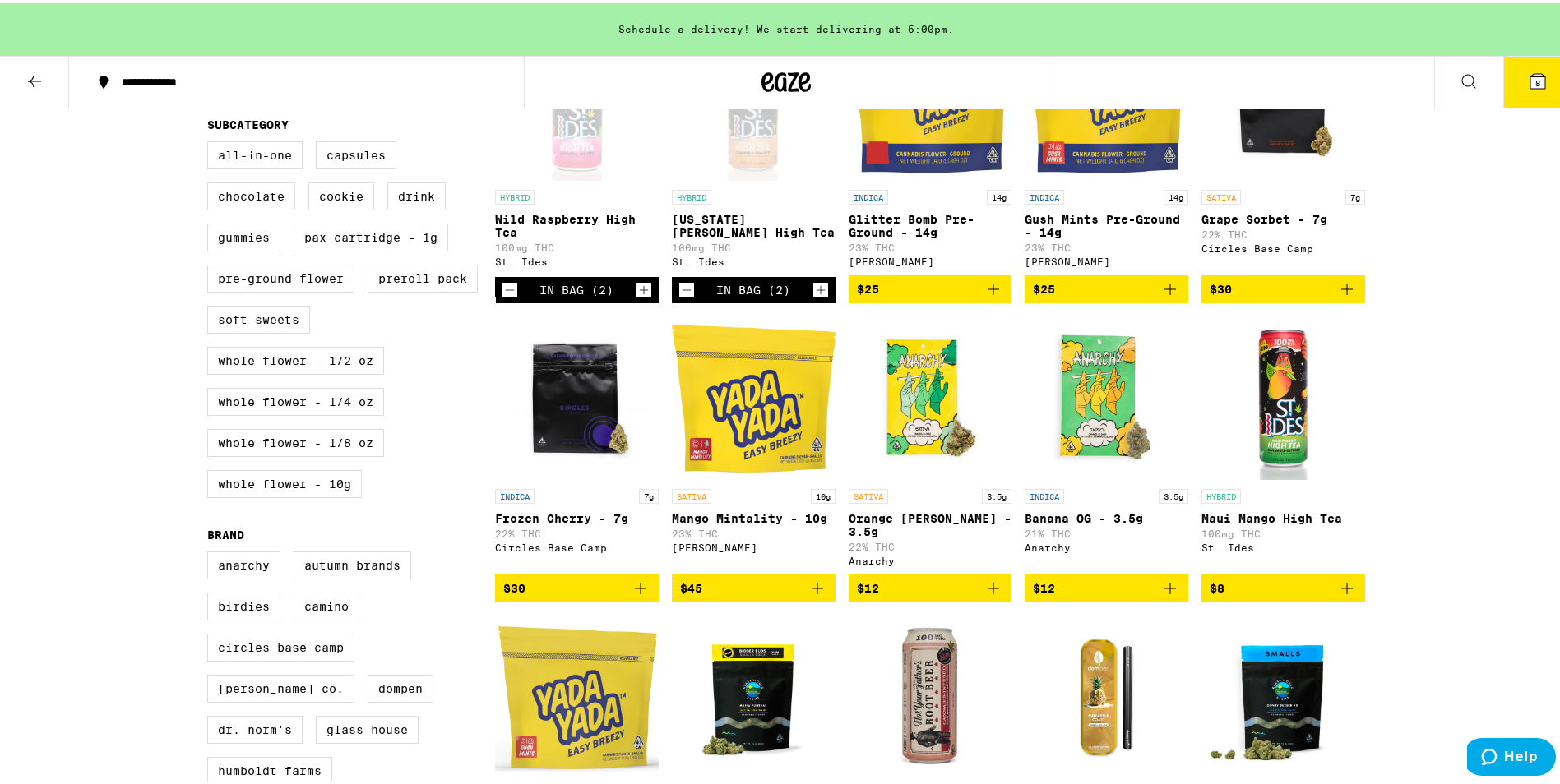
click at [634, 595] on icon "Add to bag" at bounding box center [640, 585] width 19 height 19
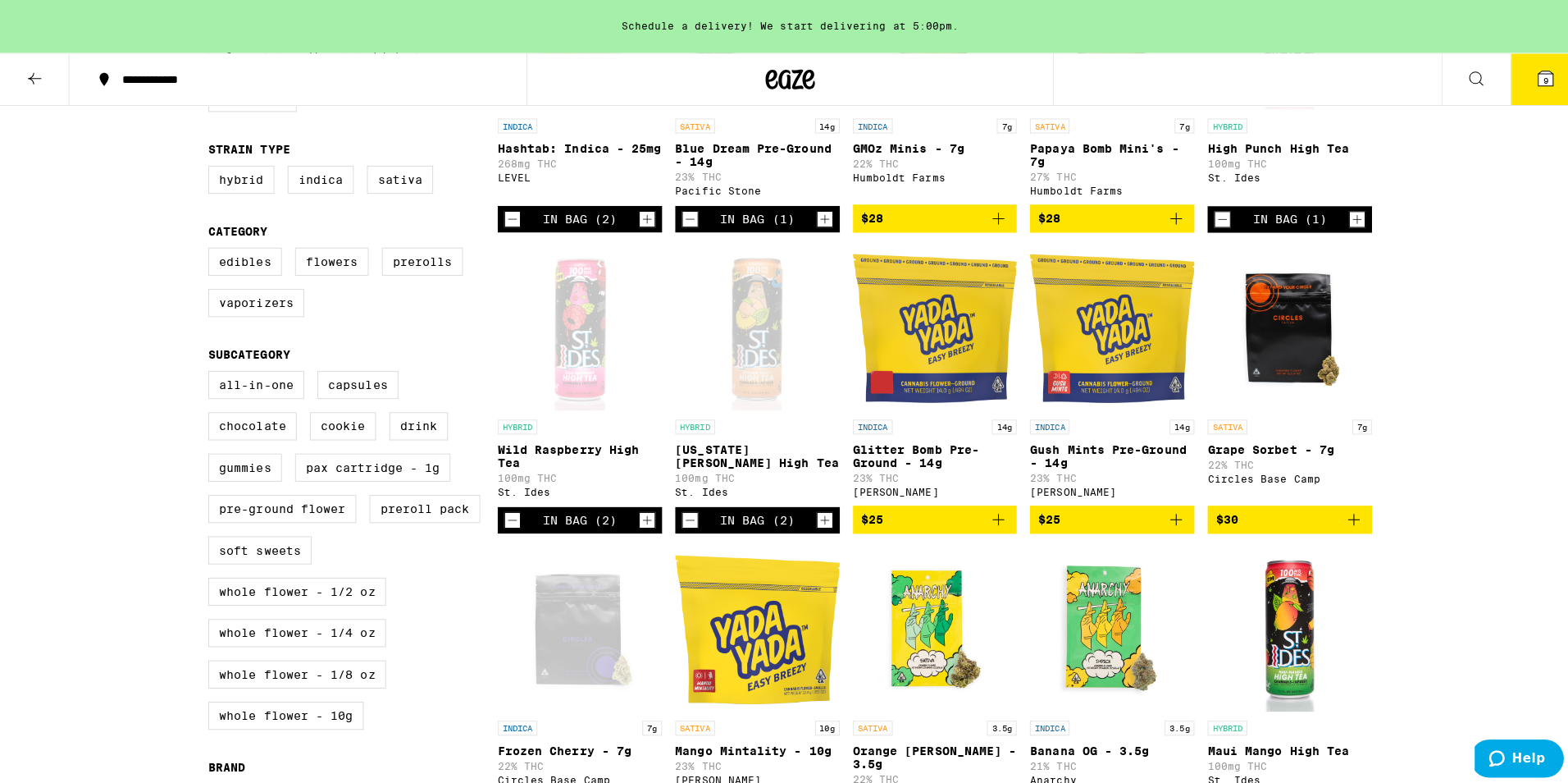
scroll to position [164, 0]
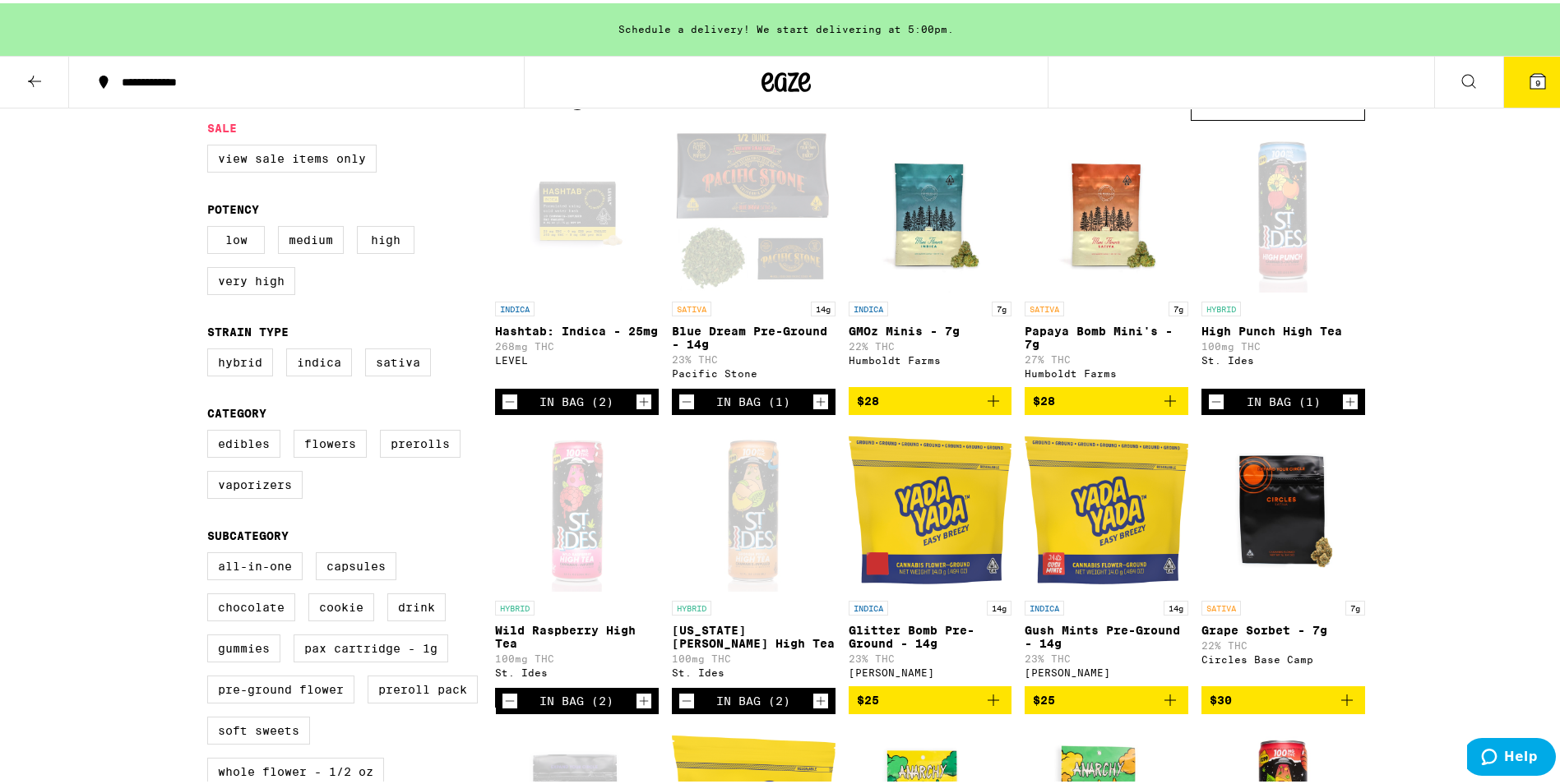
click at [1539, 74] on button "9" at bounding box center [1537, 78] width 69 height 51
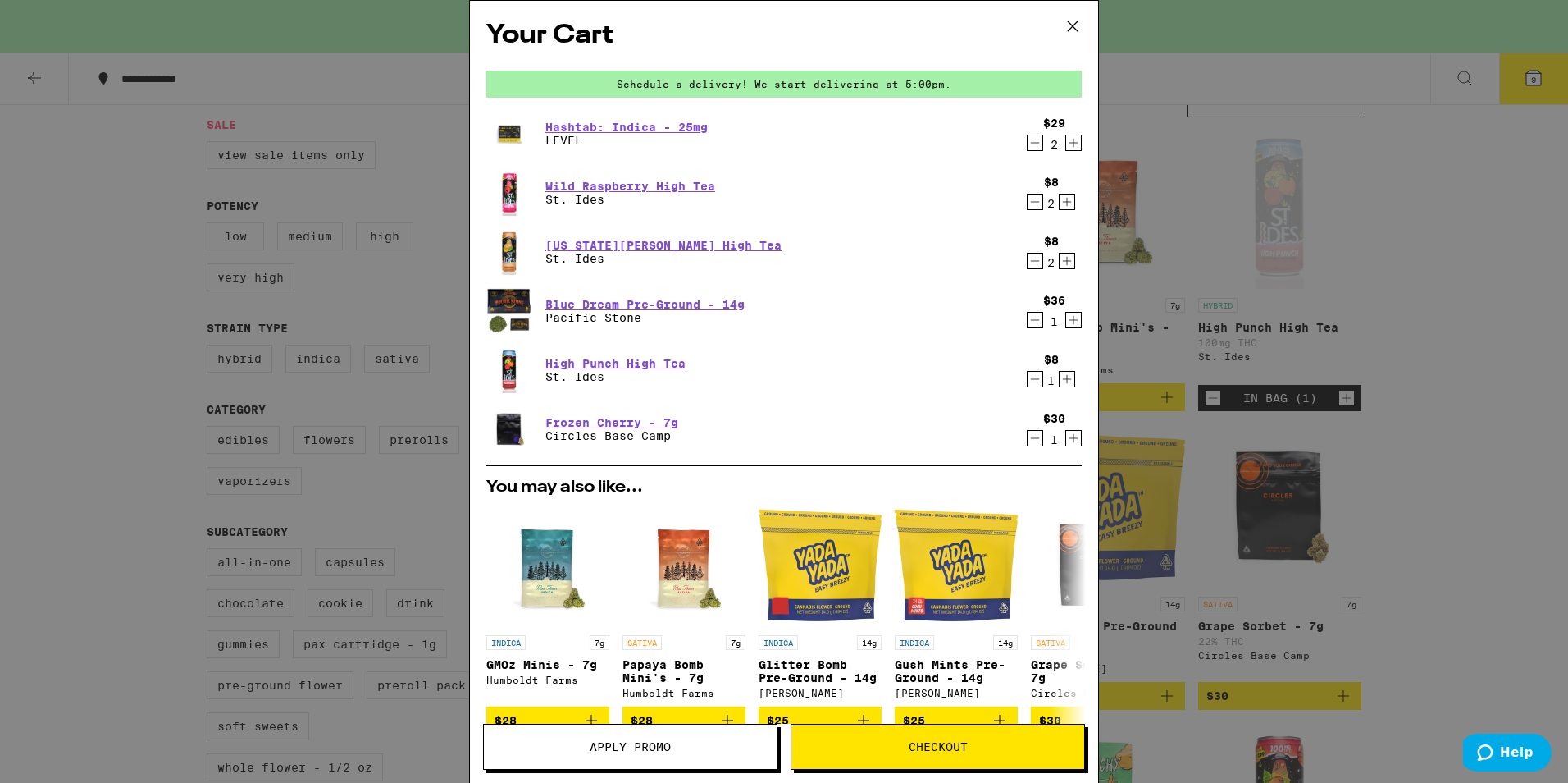
click at [1028, 384] on icon "Decrement" at bounding box center [1035, 379] width 14 height 19
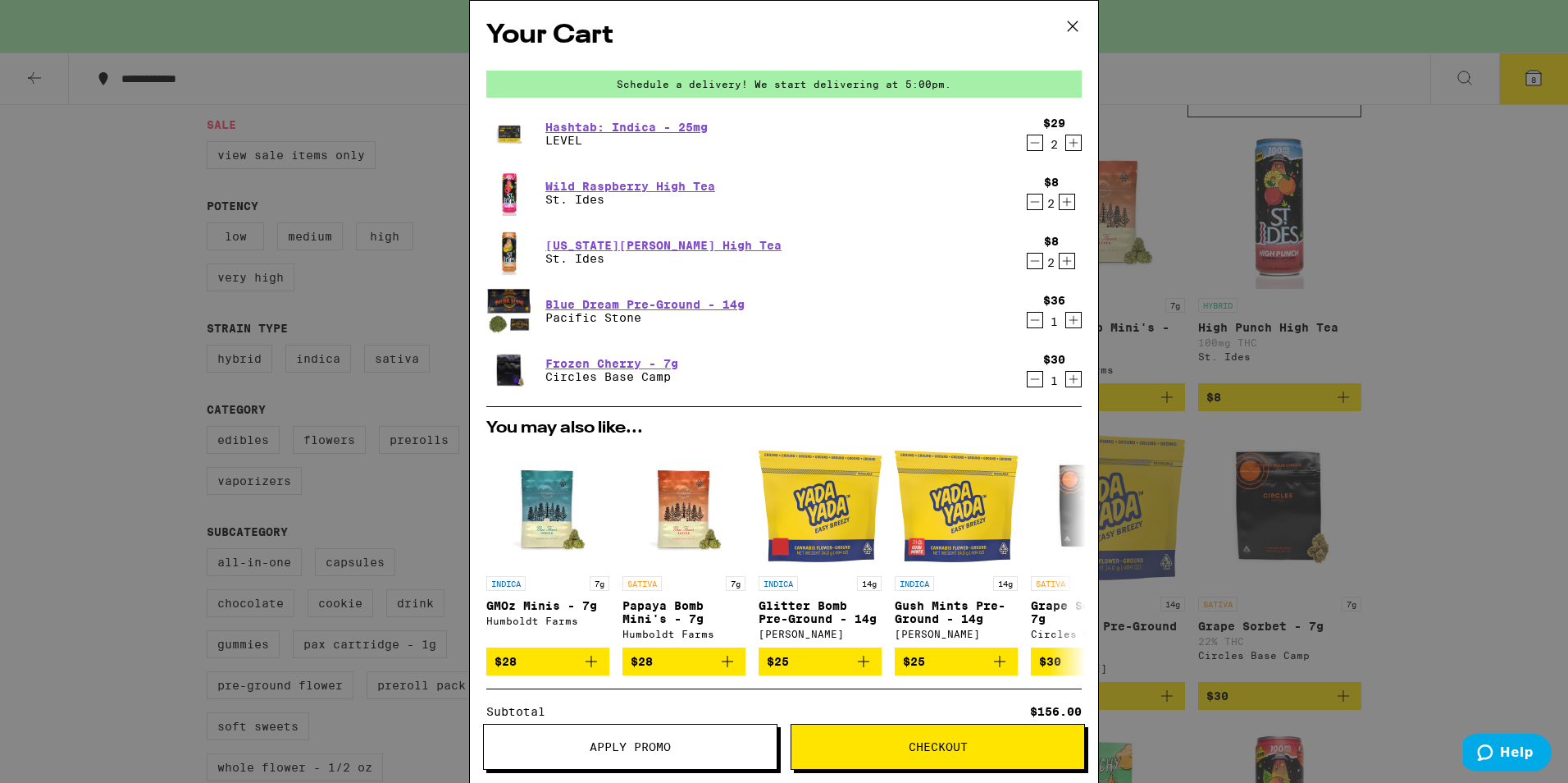
click at [1339, 404] on div "Your Cart Schedule a delivery! We start delivering at 5:00pm. Hashtab: Indica -…" at bounding box center [784, 392] width 1568 height 783
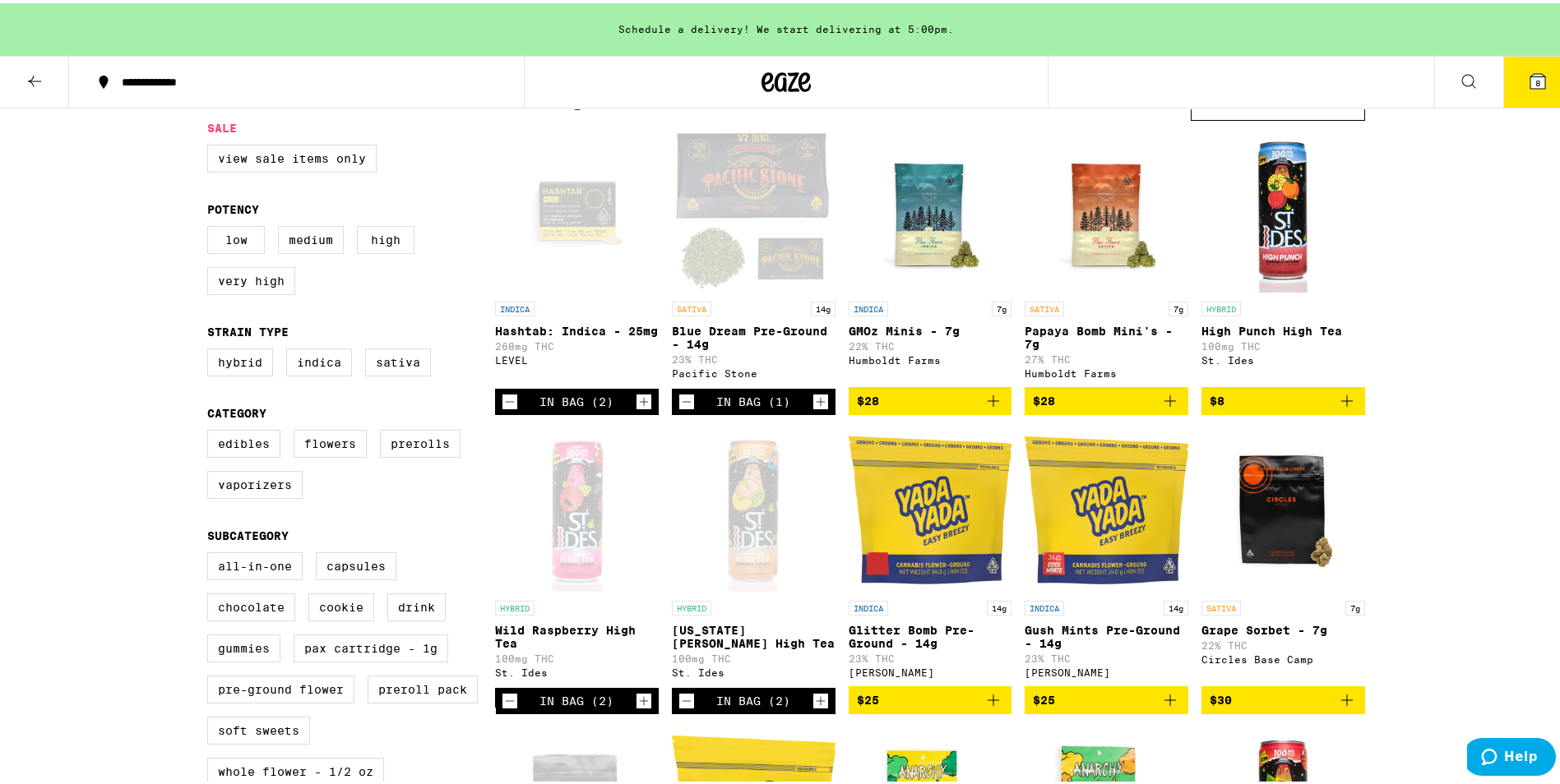
click at [1342, 405] on icon "Add to bag" at bounding box center [1347, 398] width 19 height 19
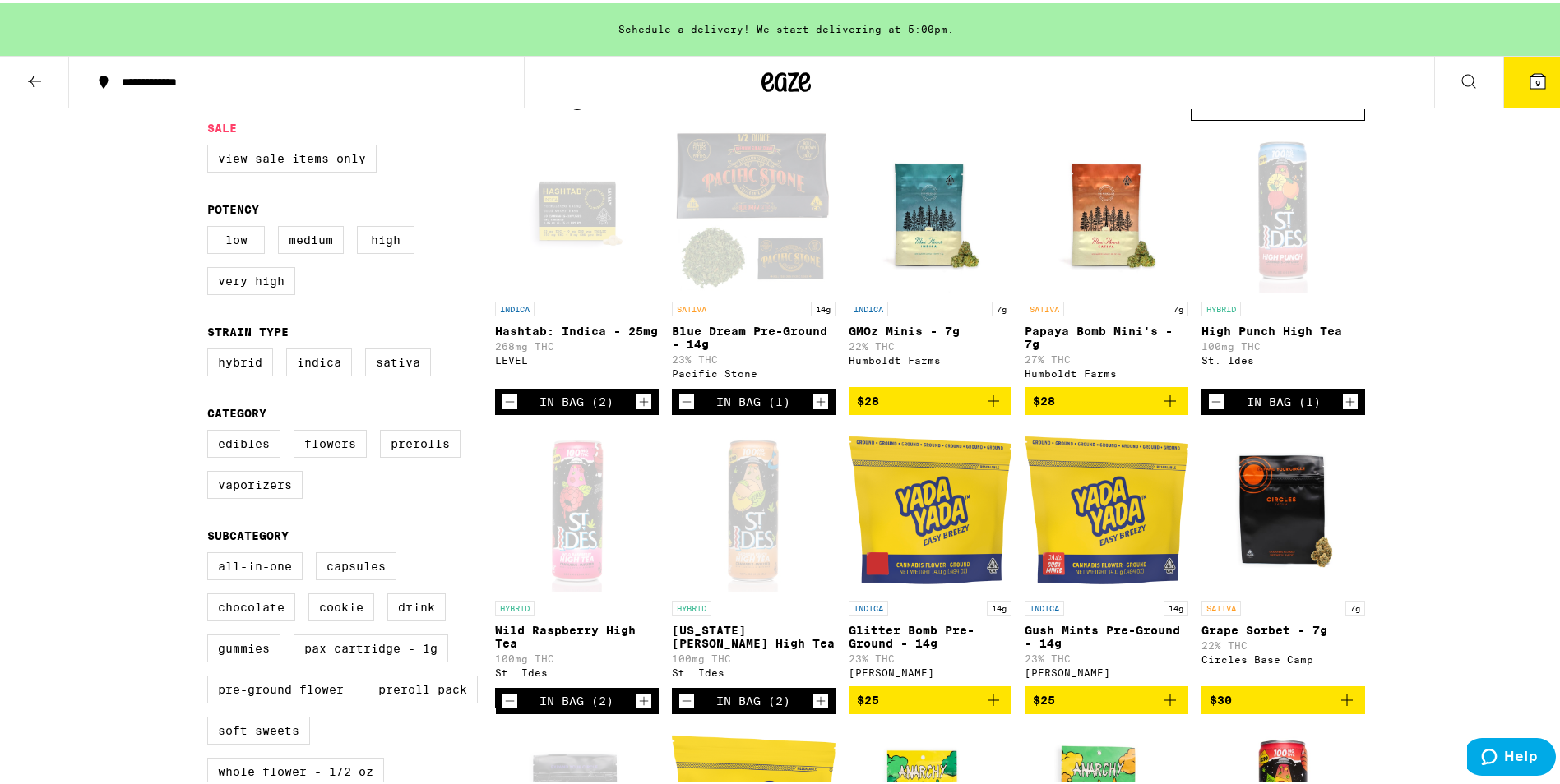
click at [1343, 405] on icon "Increment" at bounding box center [1350, 399] width 15 height 19
click at [1531, 80] on icon at bounding box center [1537, 77] width 15 height 15
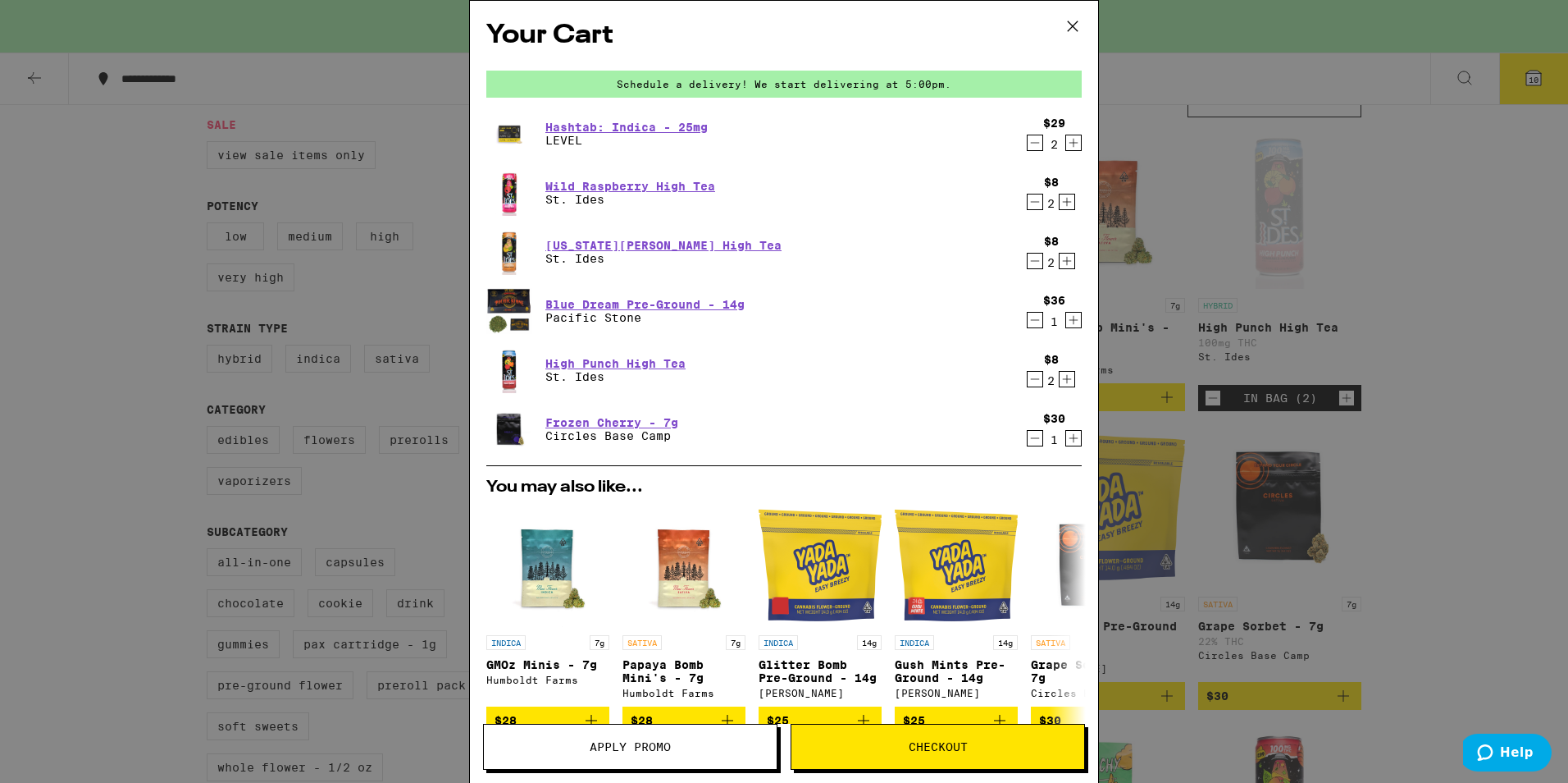
click at [1028, 318] on icon "Decrement" at bounding box center [1035, 320] width 14 height 19
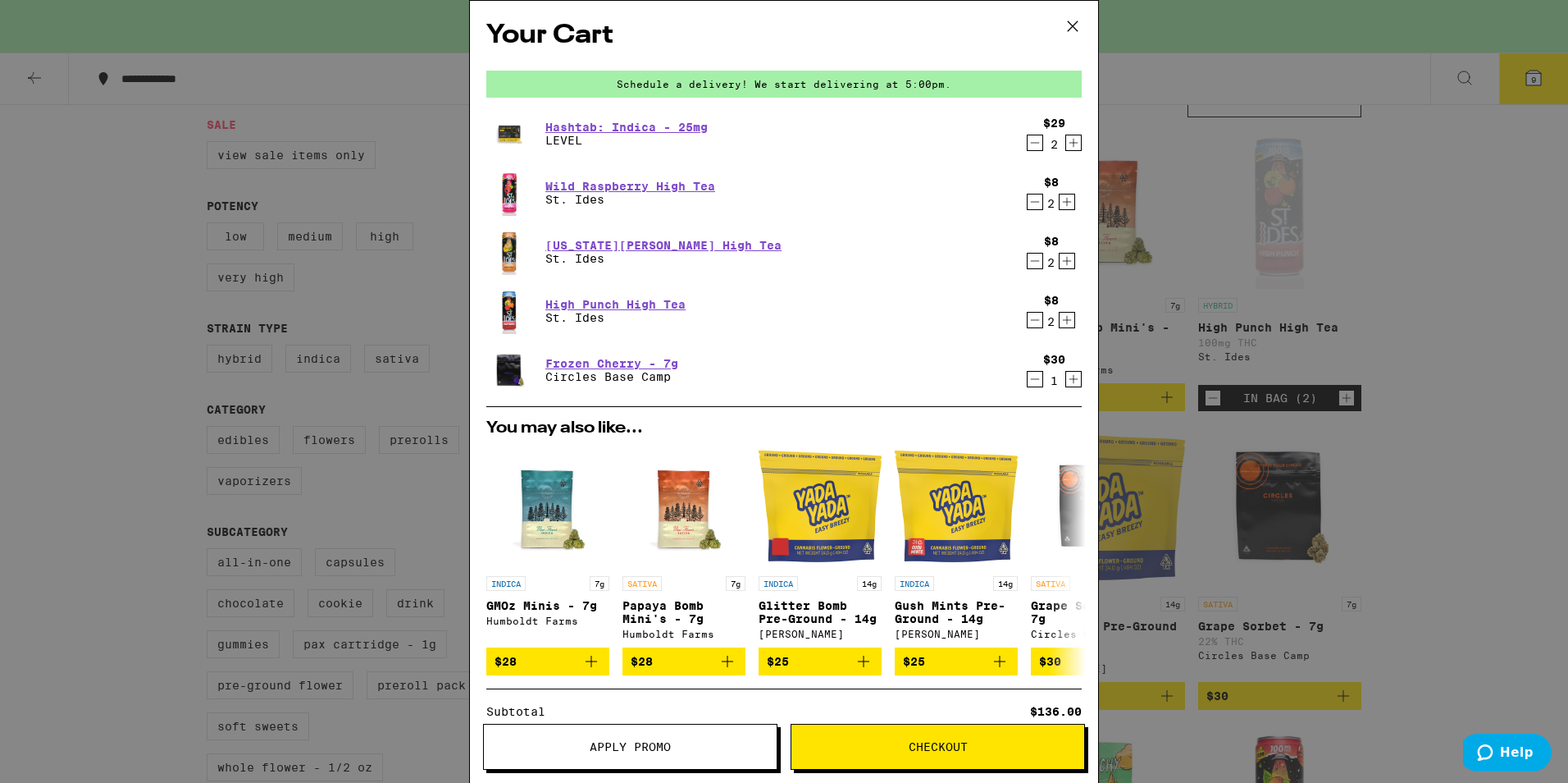
click at [1074, 30] on icon at bounding box center [1072, 25] width 24 height 24
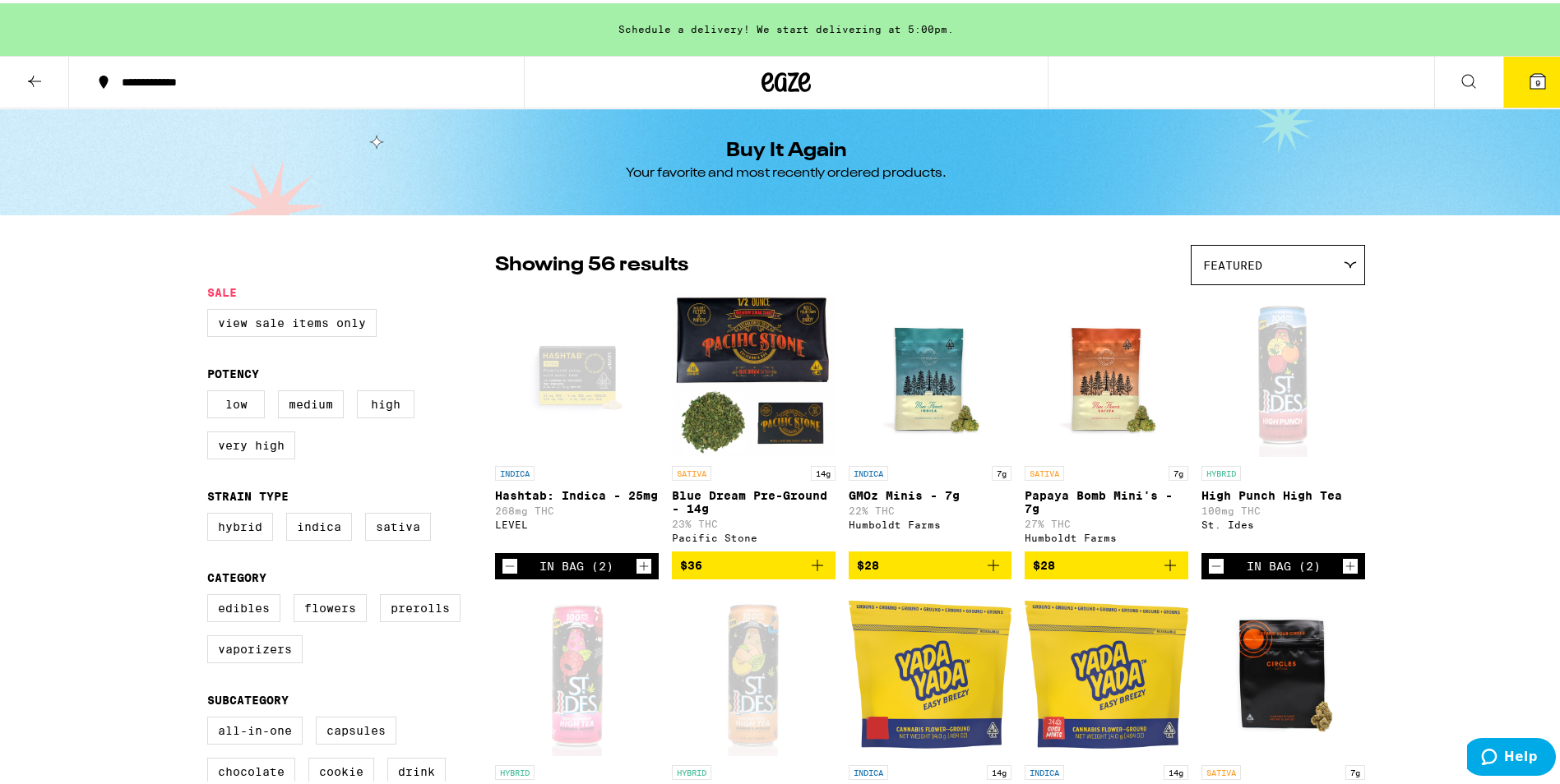
click at [25, 81] on icon at bounding box center [34, 77] width 19 height 19
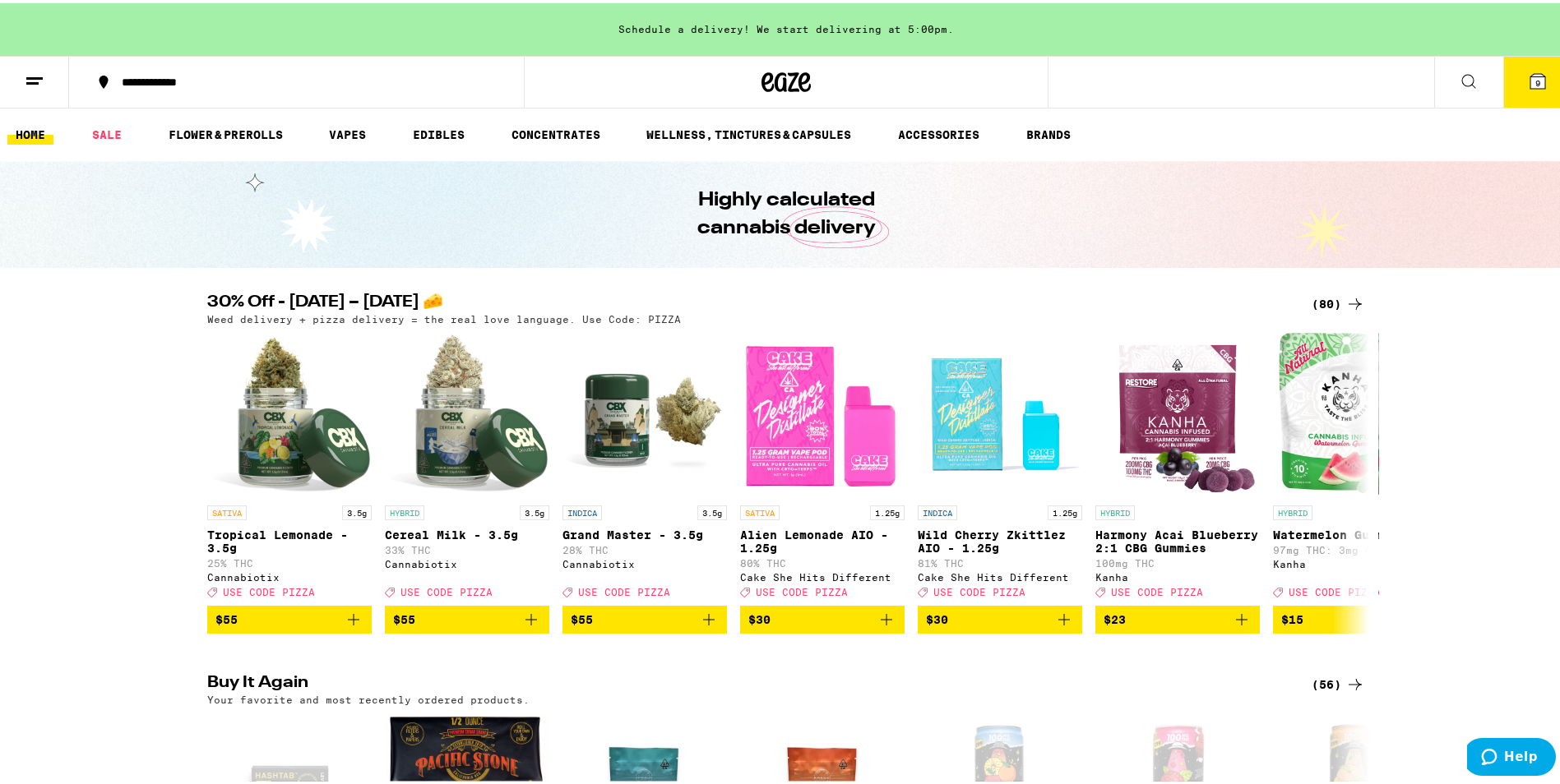
click at [1317, 292] on div "(80)" at bounding box center [1337, 301] width 53 height 19
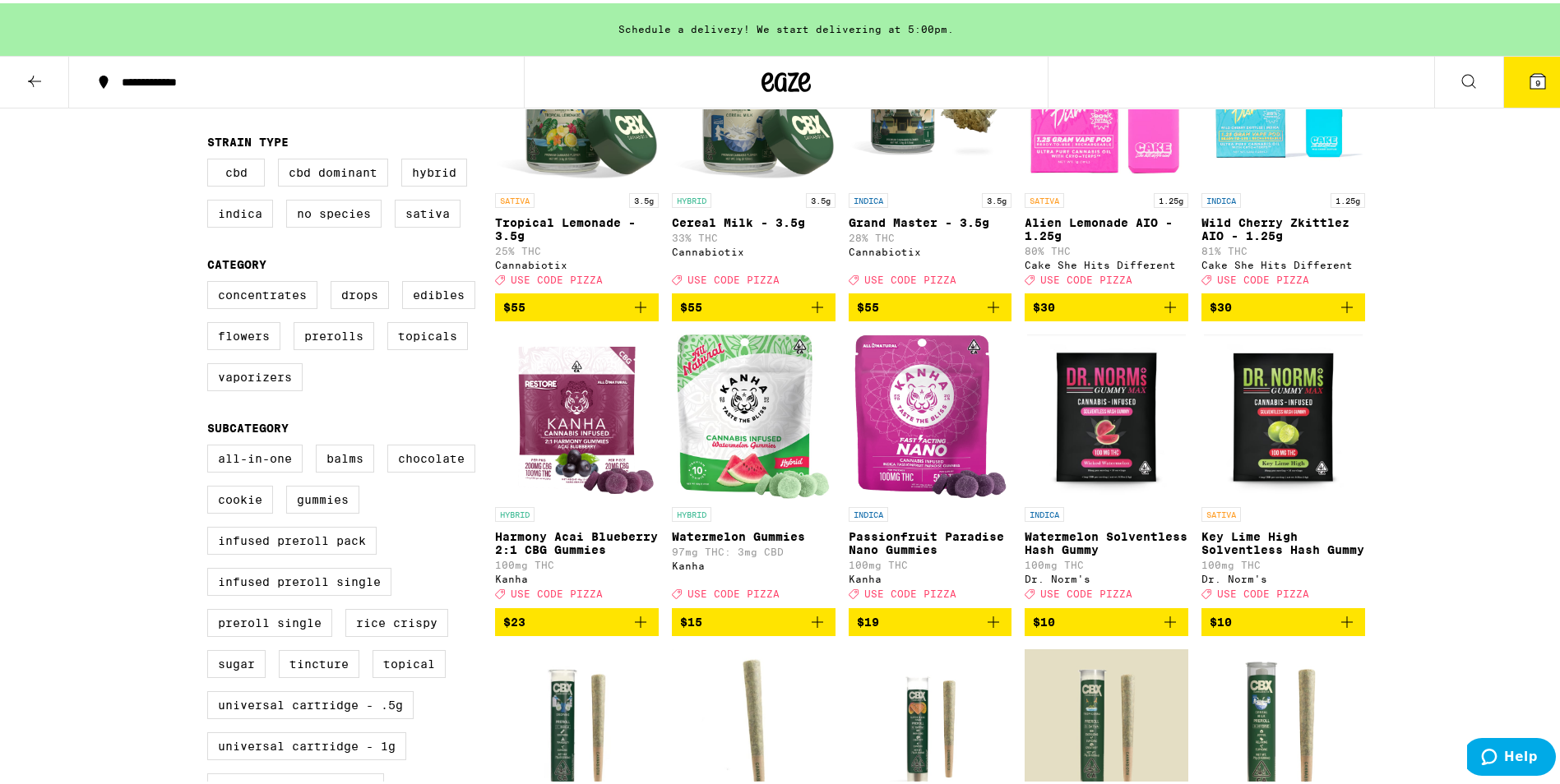
scroll to position [247, 0]
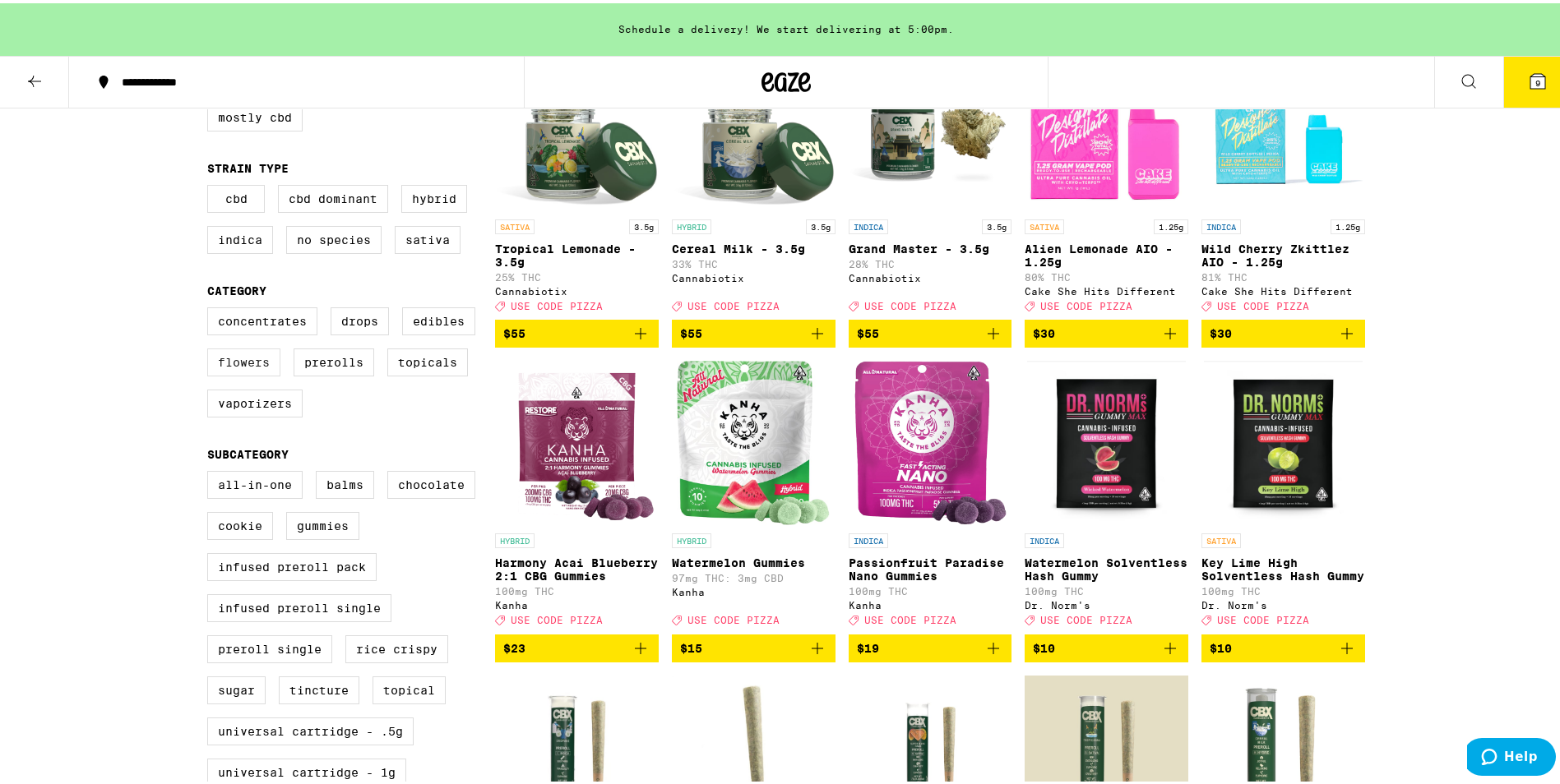
click at [242, 364] on label "Flowers" at bounding box center [244, 359] width 74 height 28
click at [211, 308] on input "Flowers" at bounding box center [210, 307] width 1 height 1
checkbox input "true"
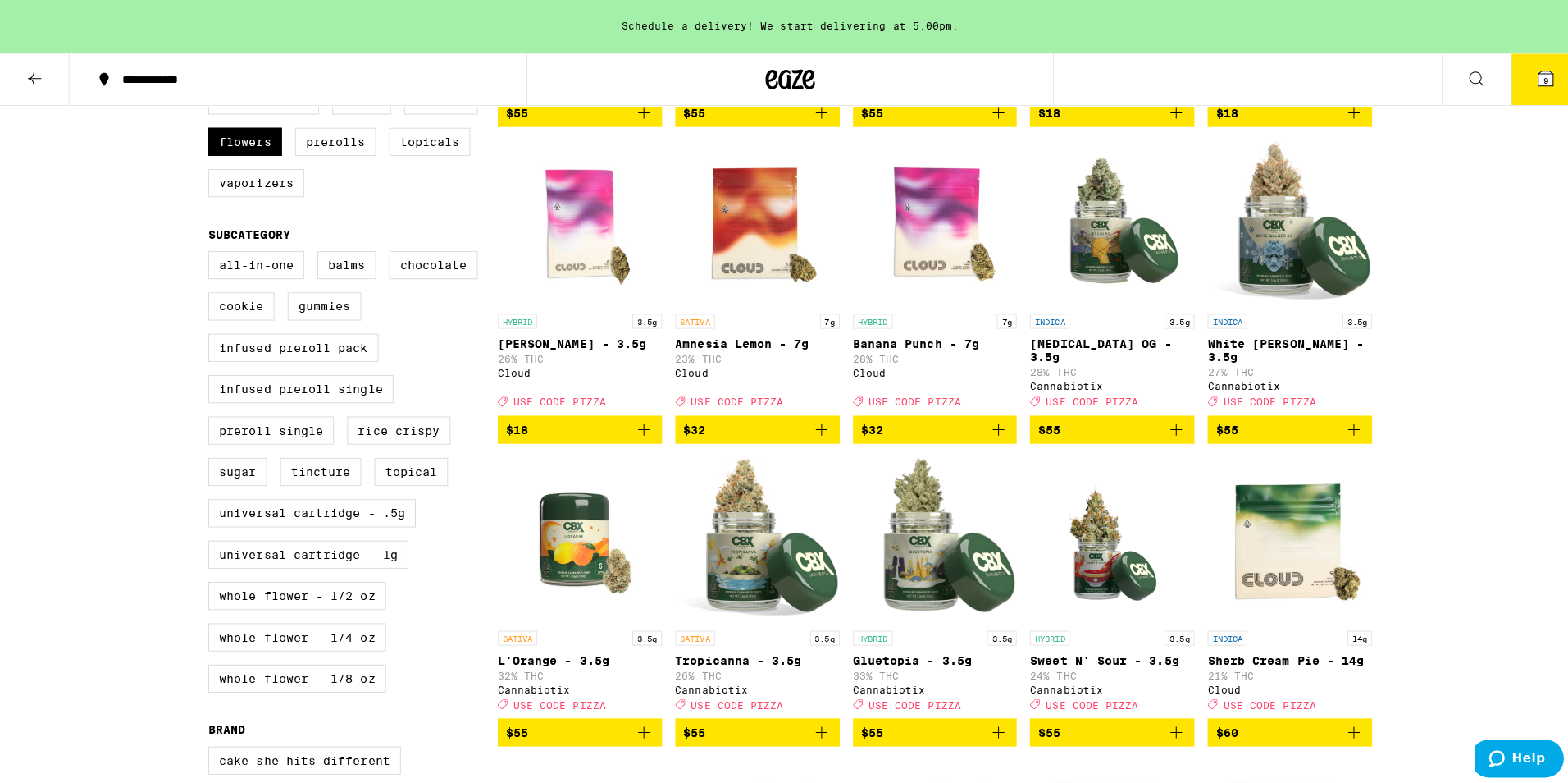
scroll to position [246, 0]
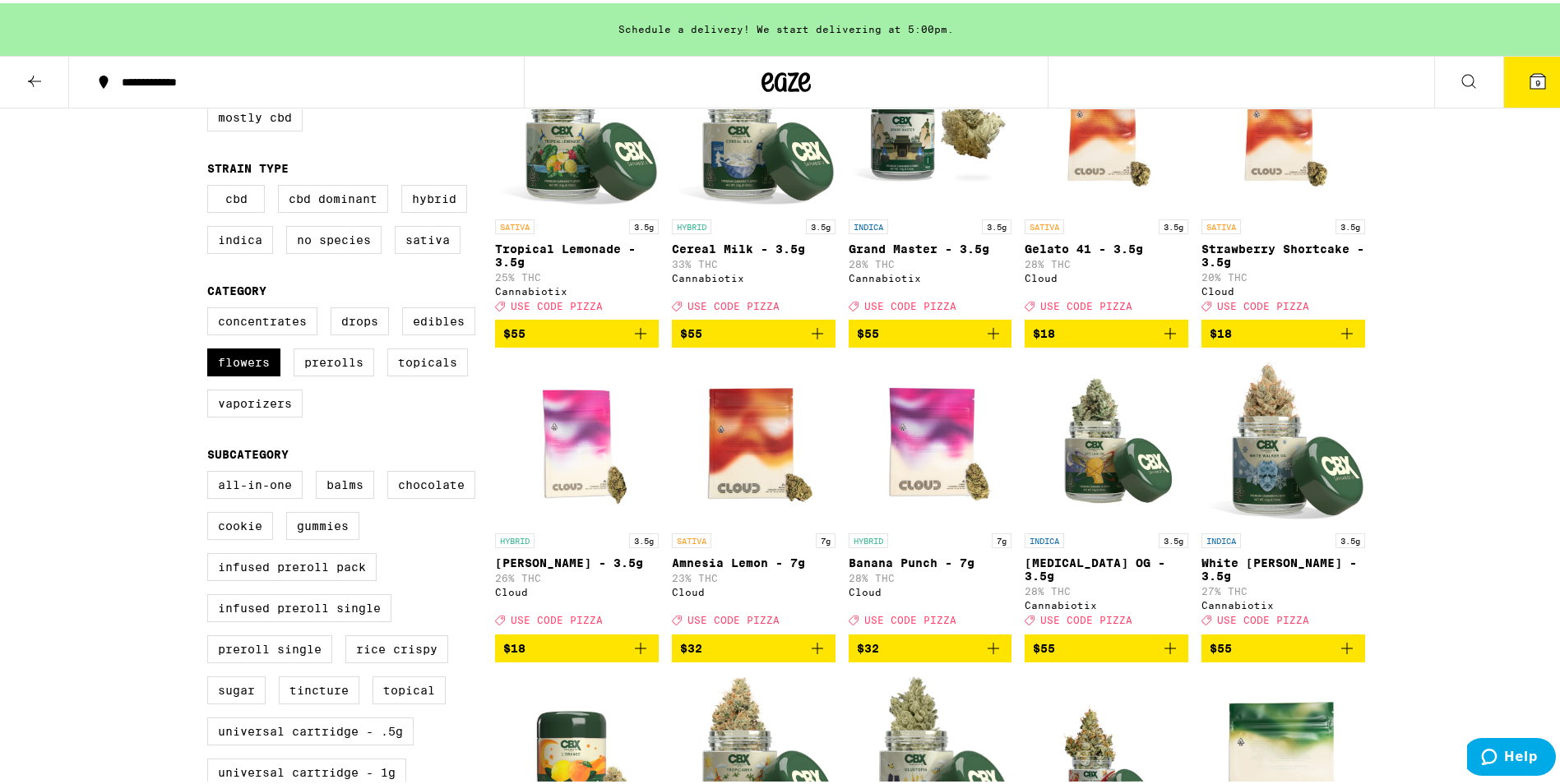
click at [825, 659] on button "$32" at bounding box center [753, 645] width 164 height 28
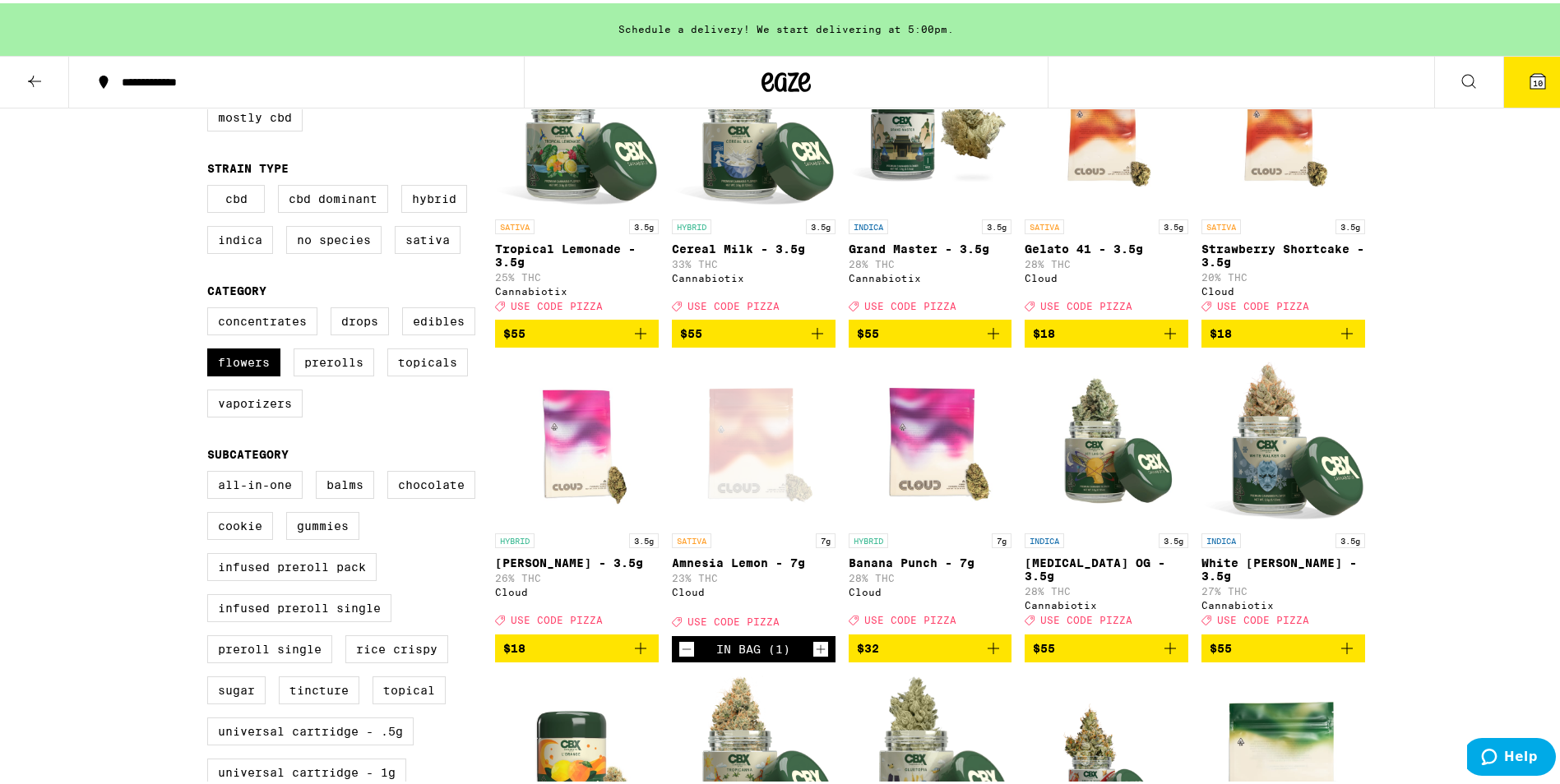
click at [992, 655] on icon "Add to bag" at bounding box center [993, 645] width 19 height 19
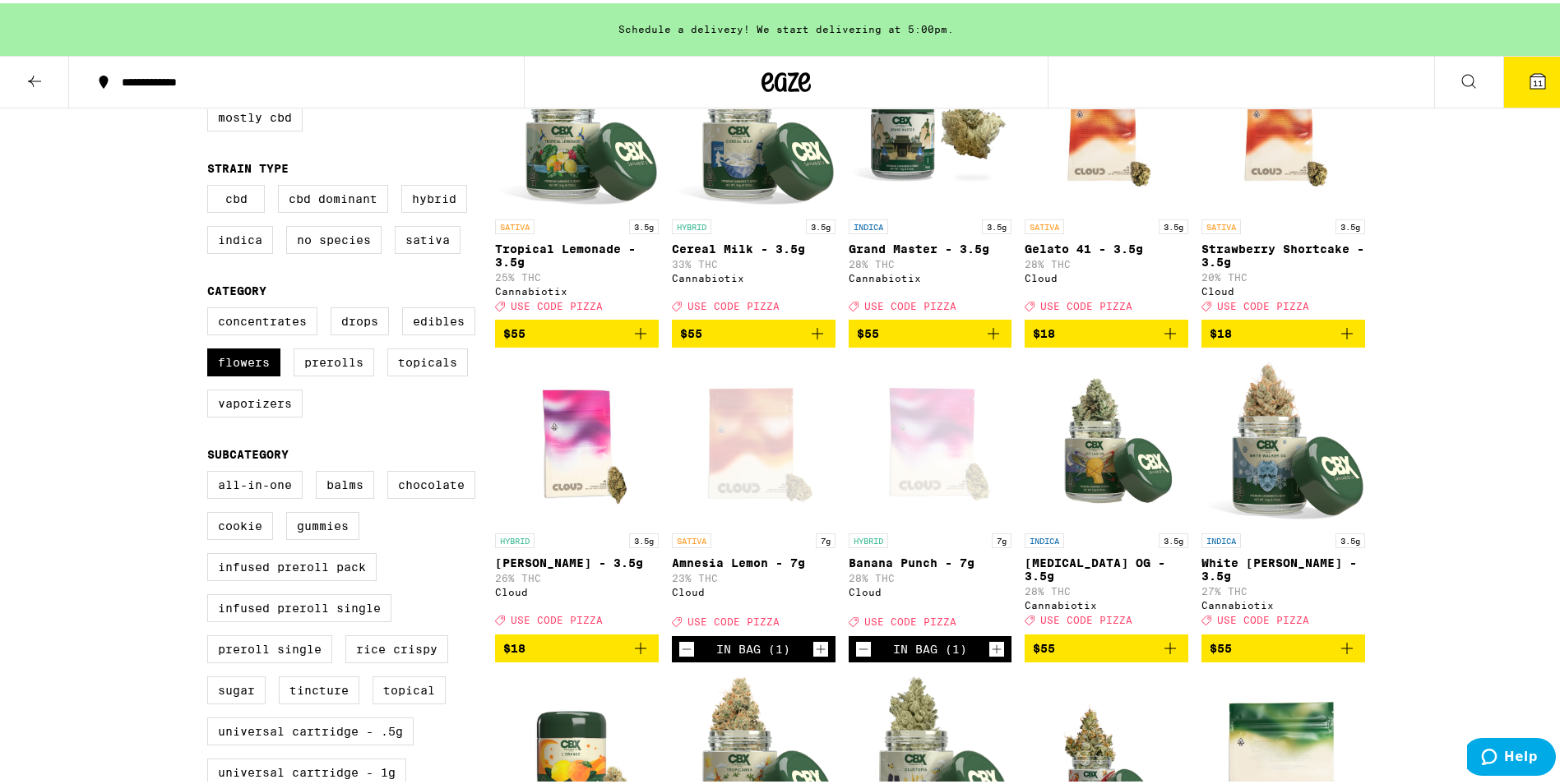
click at [1548, 84] on button "11" at bounding box center [1537, 78] width 69 height 51
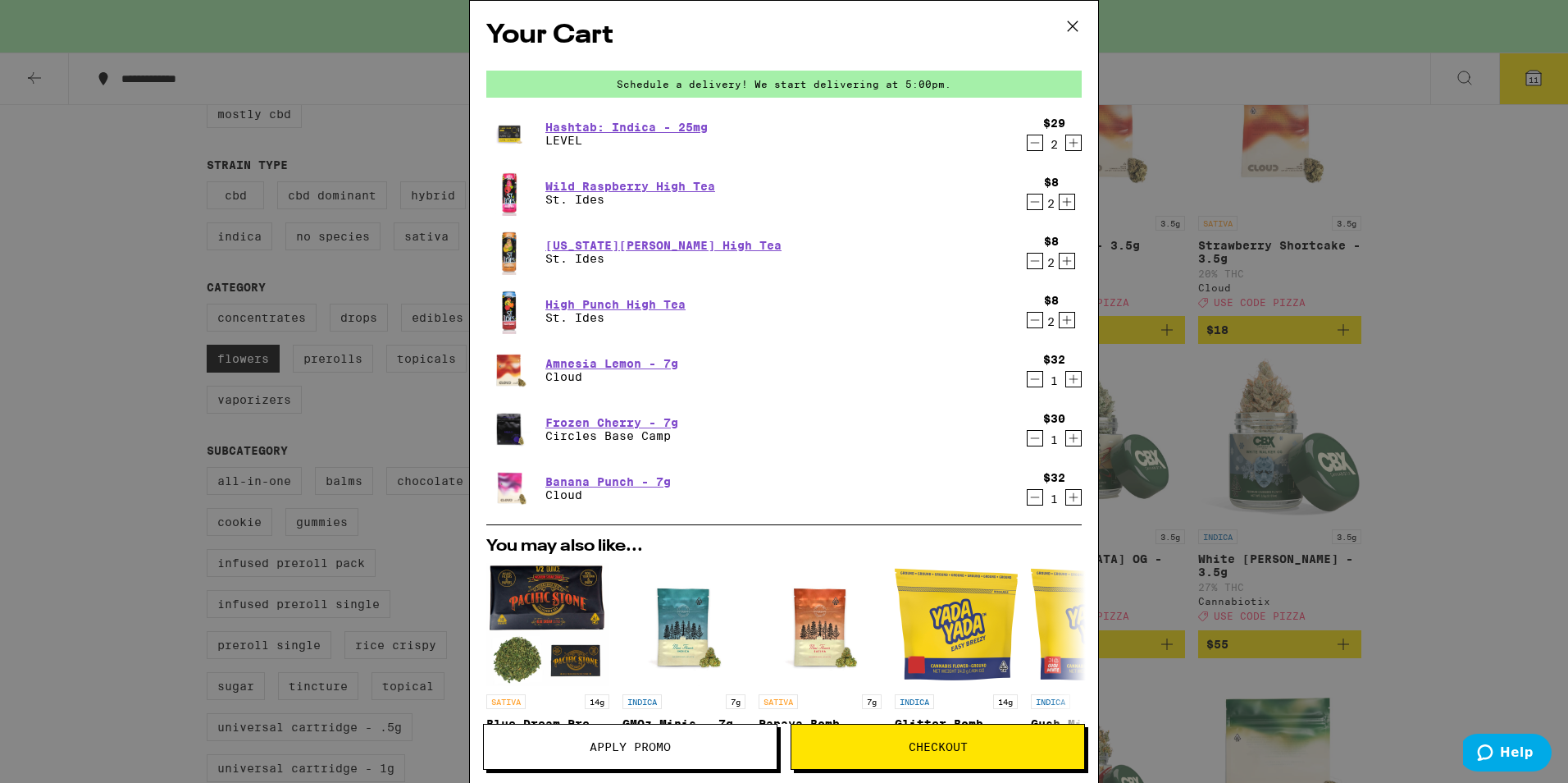
click at [1028, 436] on icon "Decrement" at bounding box center [1035, 438] width 14 height 19
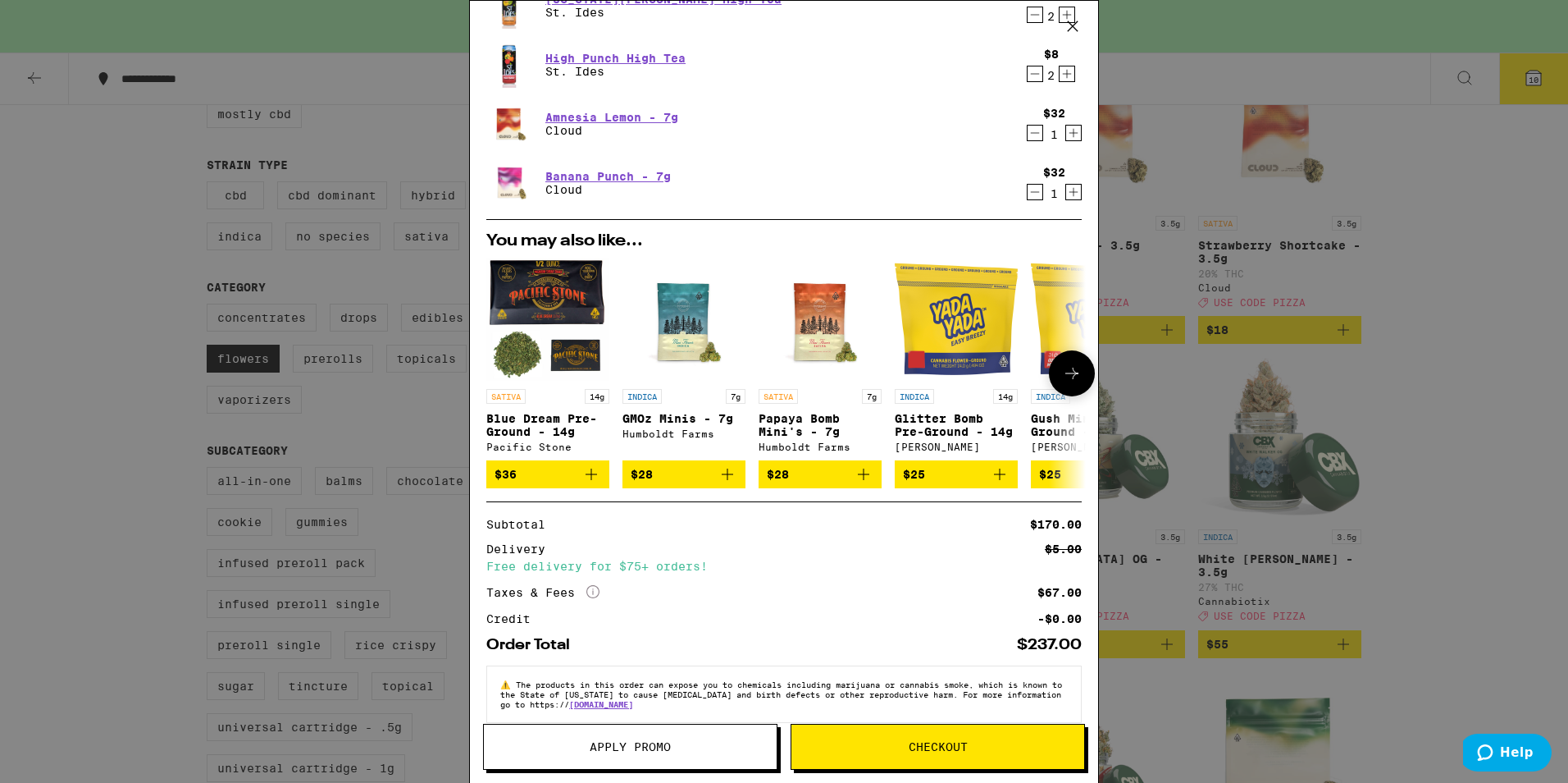
scroll to position [82, 0]
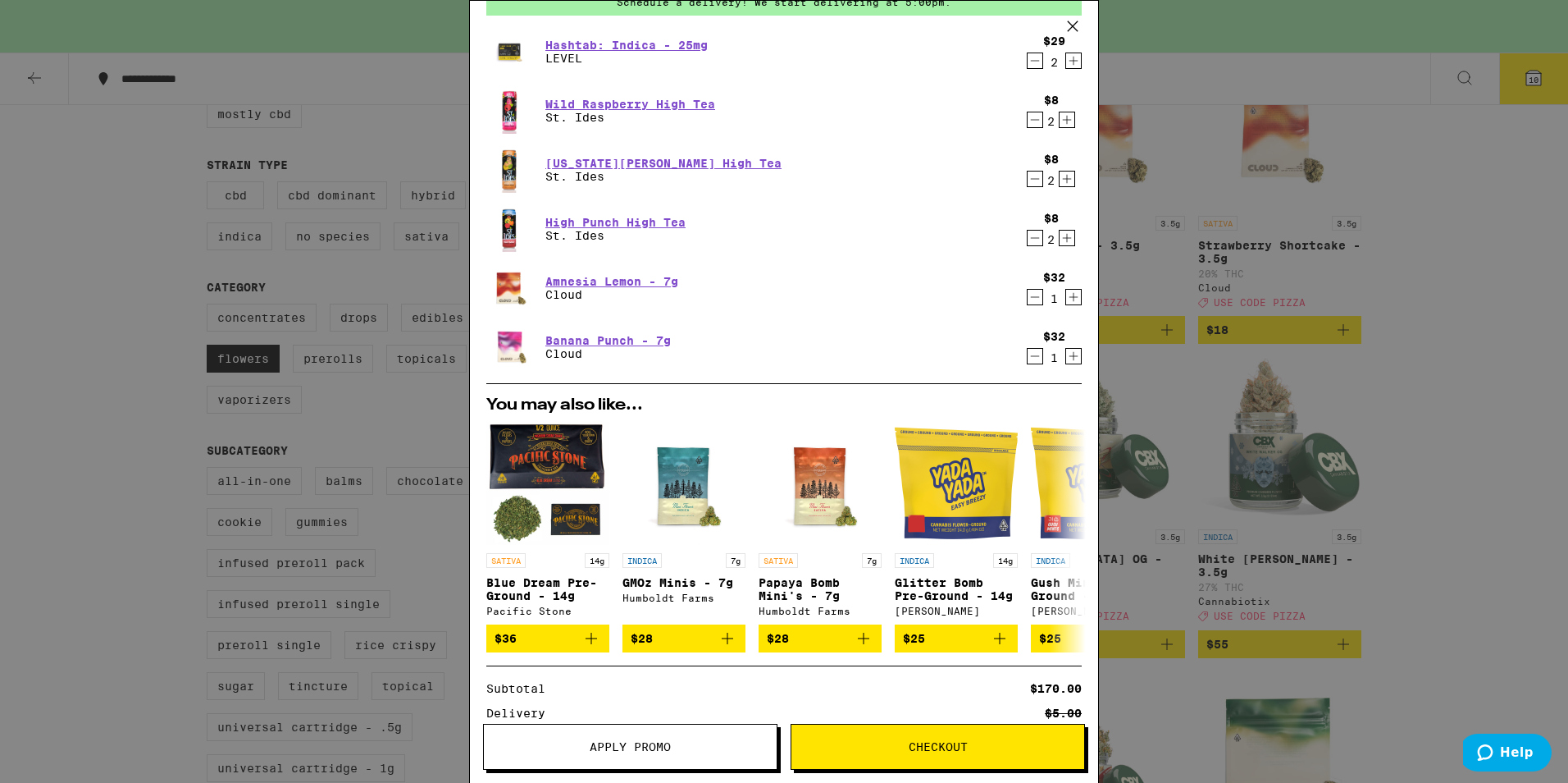
click at [698, 737] on button "Apply Promo" at bounding box center [630, 747] width 295 height 46
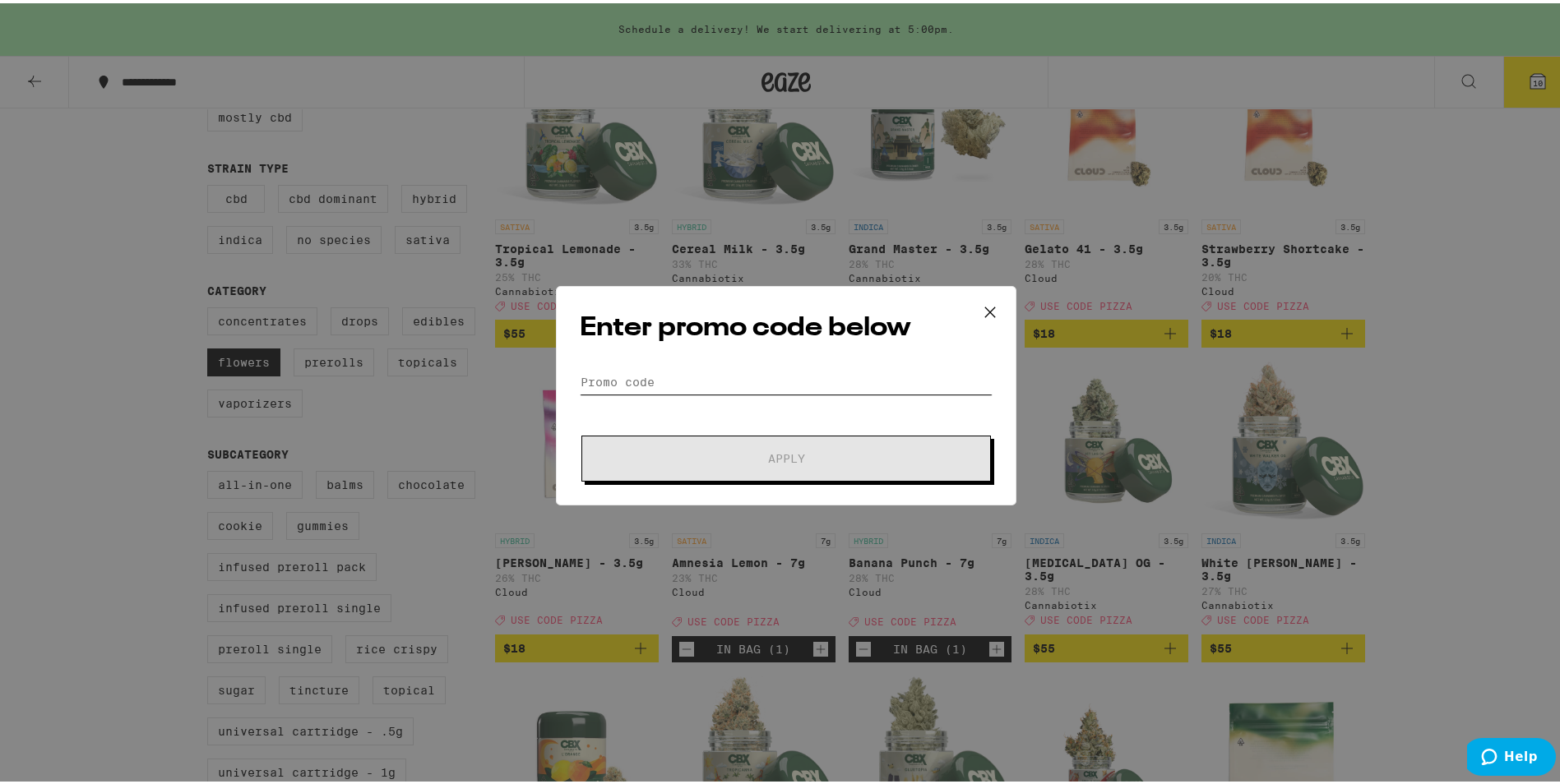
click at [623, 386] on input "Promo Code" at bounding box center [786, 378] width 413 height 24
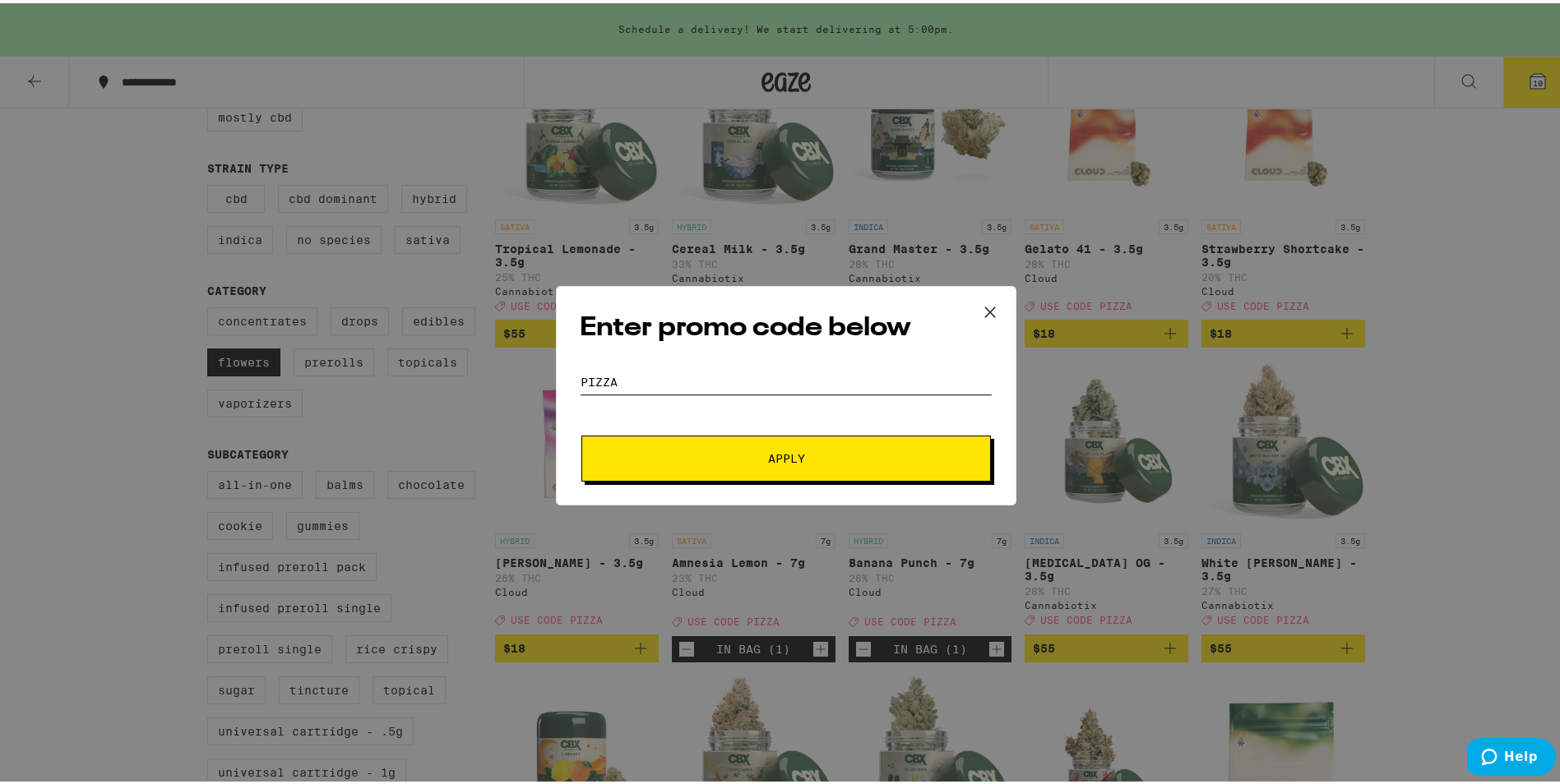
type input "pizza"
click at [632, 447] on button "Apply" at bounding box center [785, 456] width 410 height 46
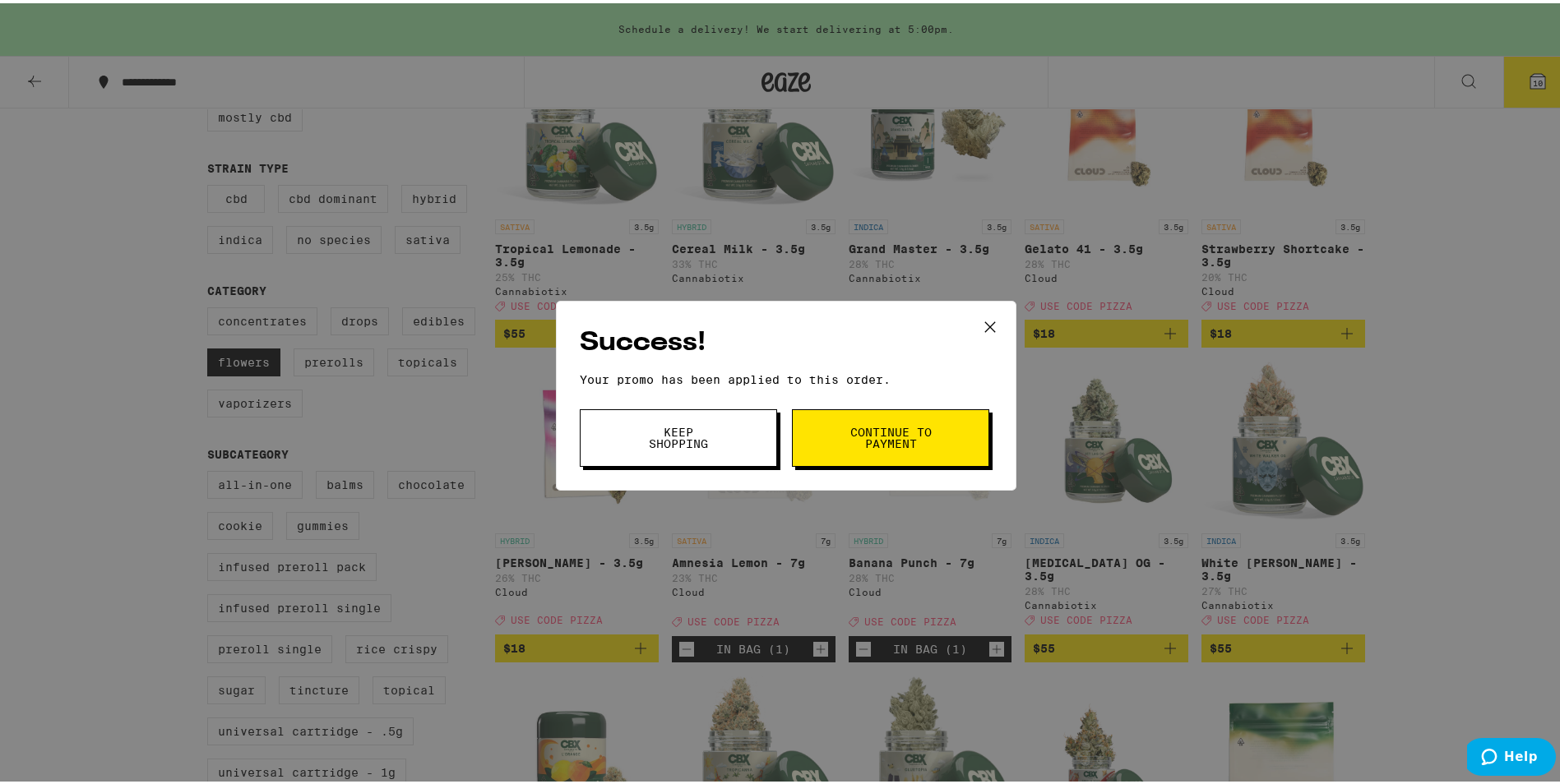
click at [632, 447] on button "Keep Shopping" at bounding box center [679, 434] width 198 height 57
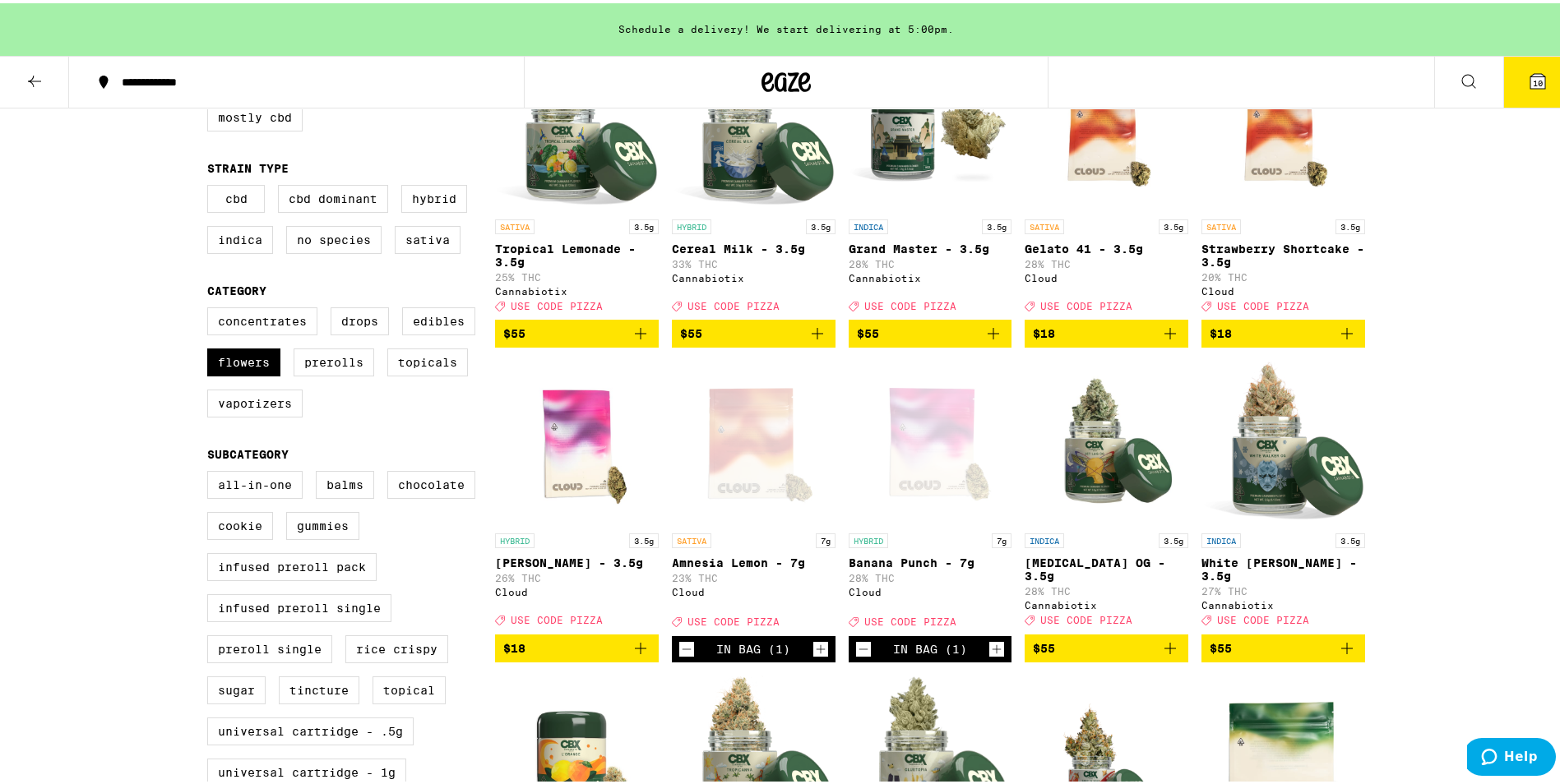
click at [1533, 75] on span "10" at bounding box center [1538, 79] width 10 height 10
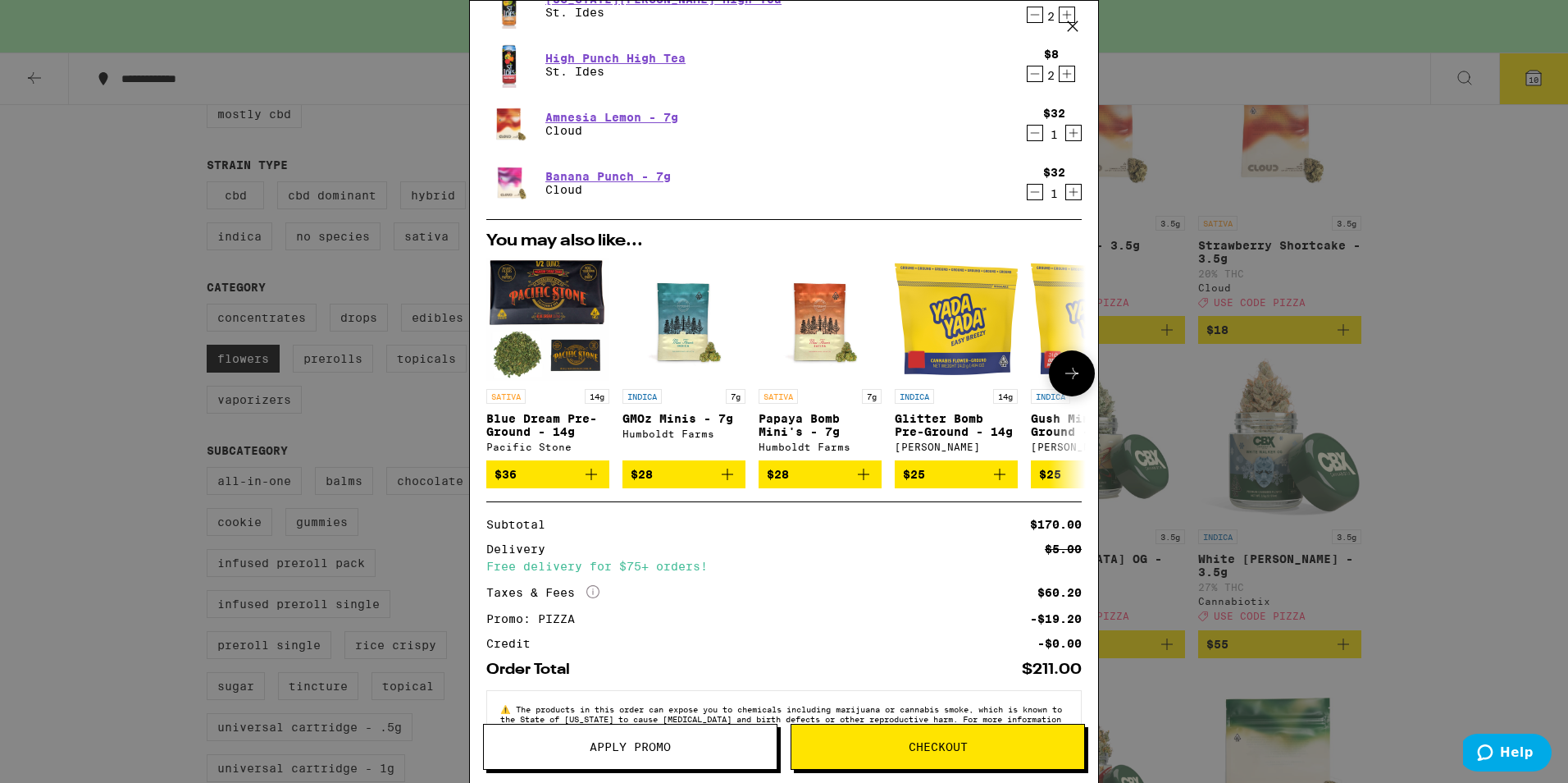
scroll to position [300, 0]
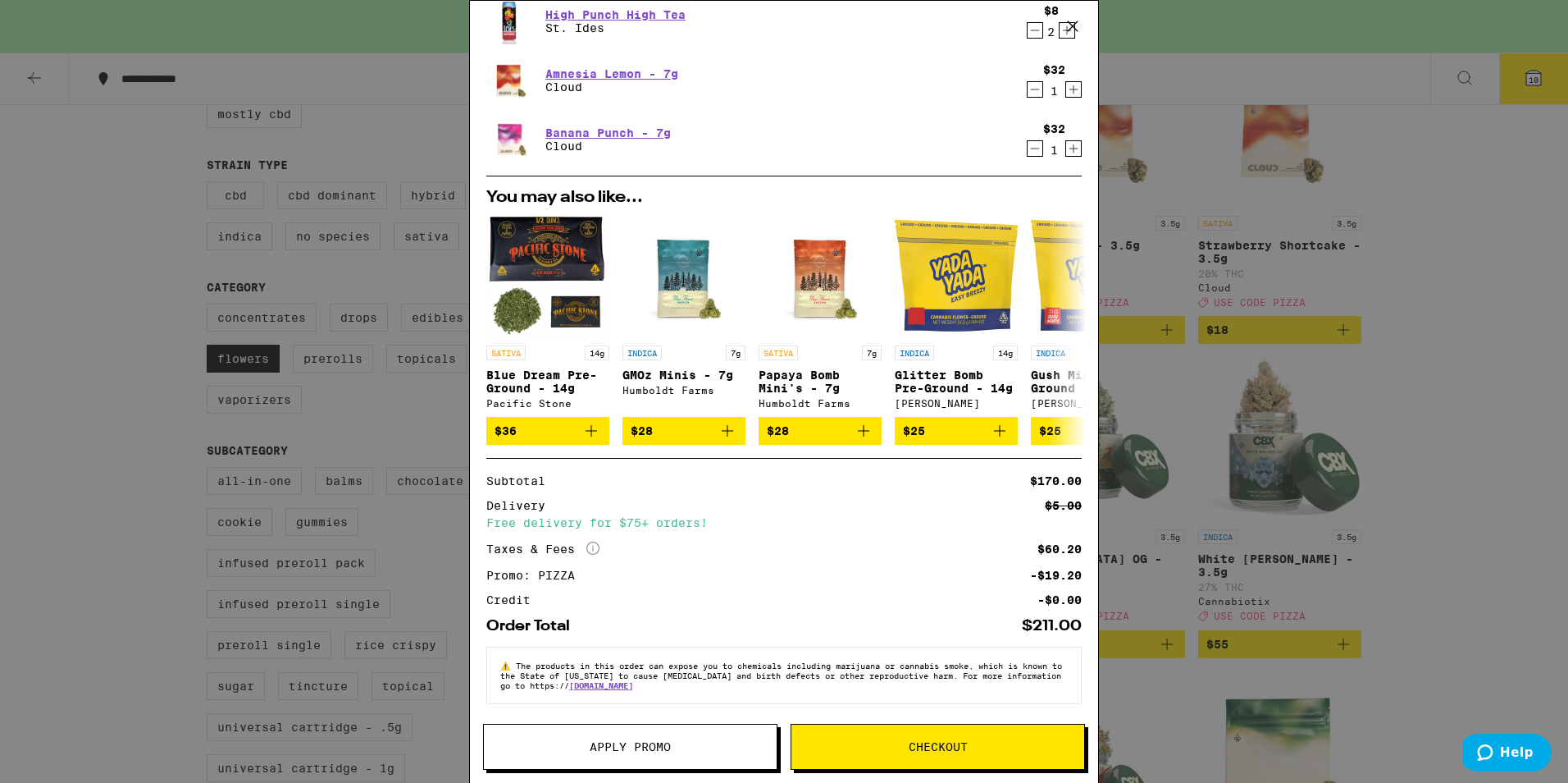
click at [843, 737] on button "Checkout" at bounding box center [938, 747] width 295 height 46
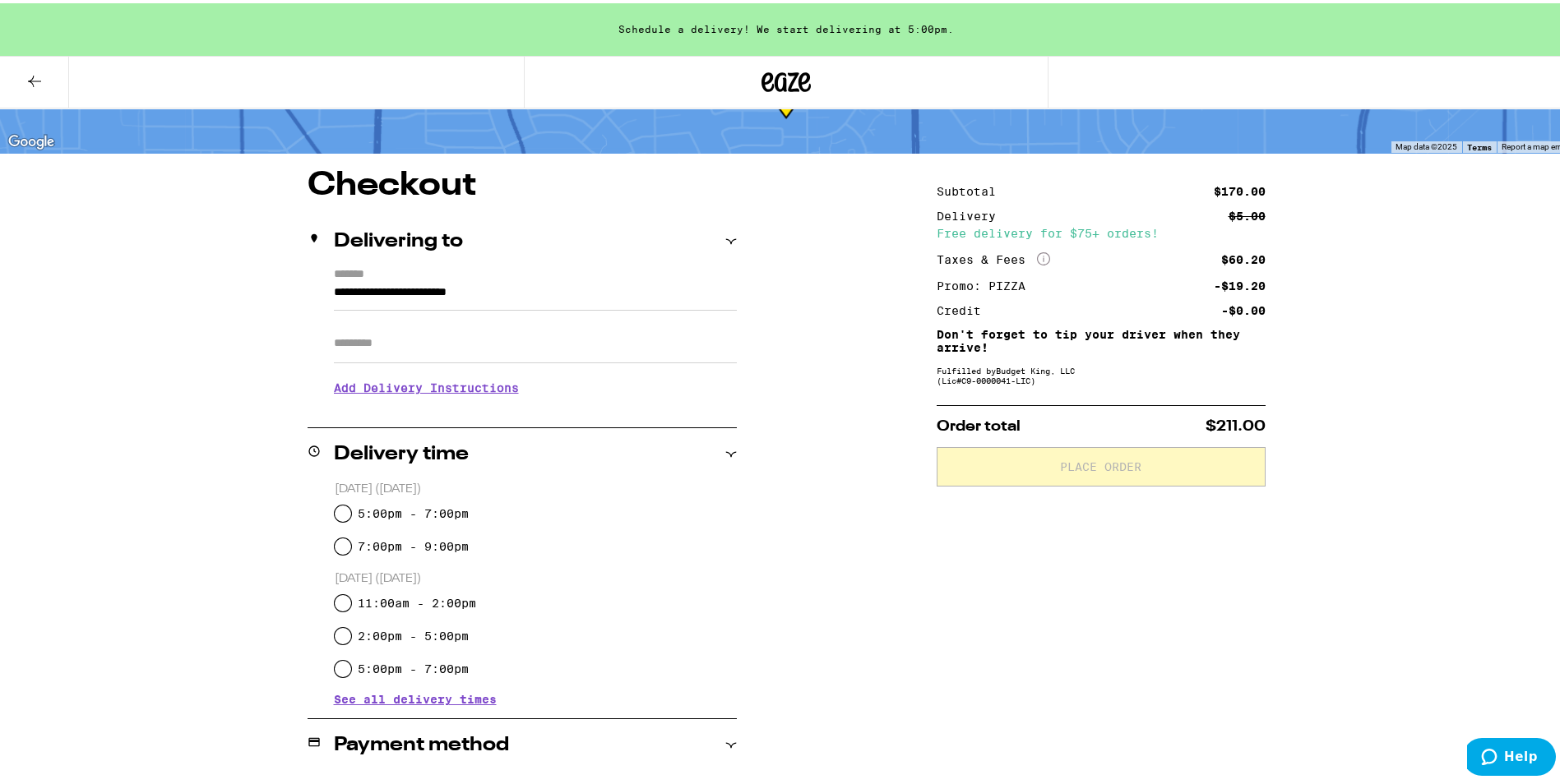
scroll to position [165, 0]
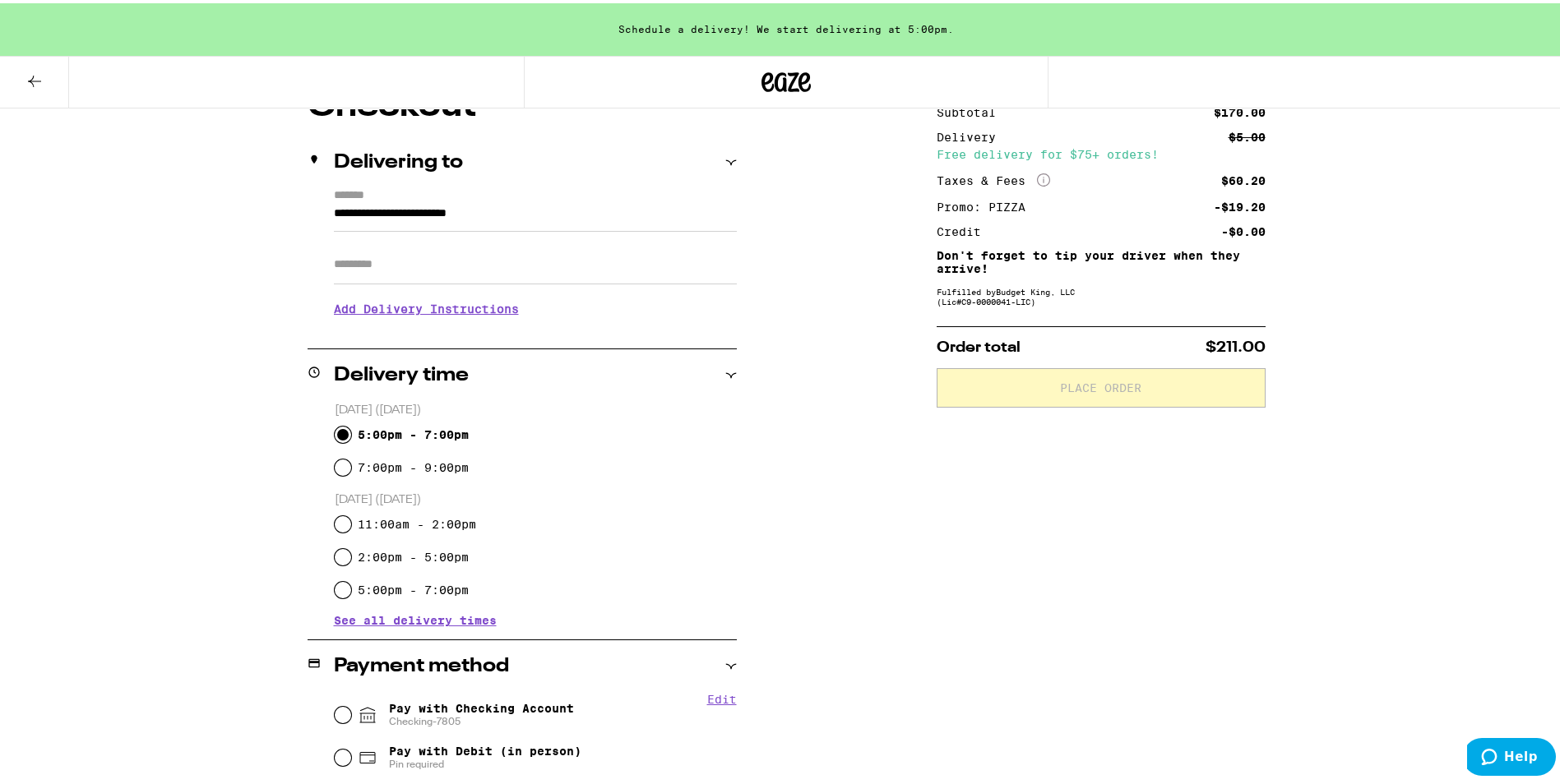
click at [335, 436] on input "5:00pm - 7:00pm" at bounding box center [343, 431] width 16 height 16
radio input "true"
click at [395, 298] on h3 "Add Delivery Instructions" at bounding box center [535, 305] width 403 height 38
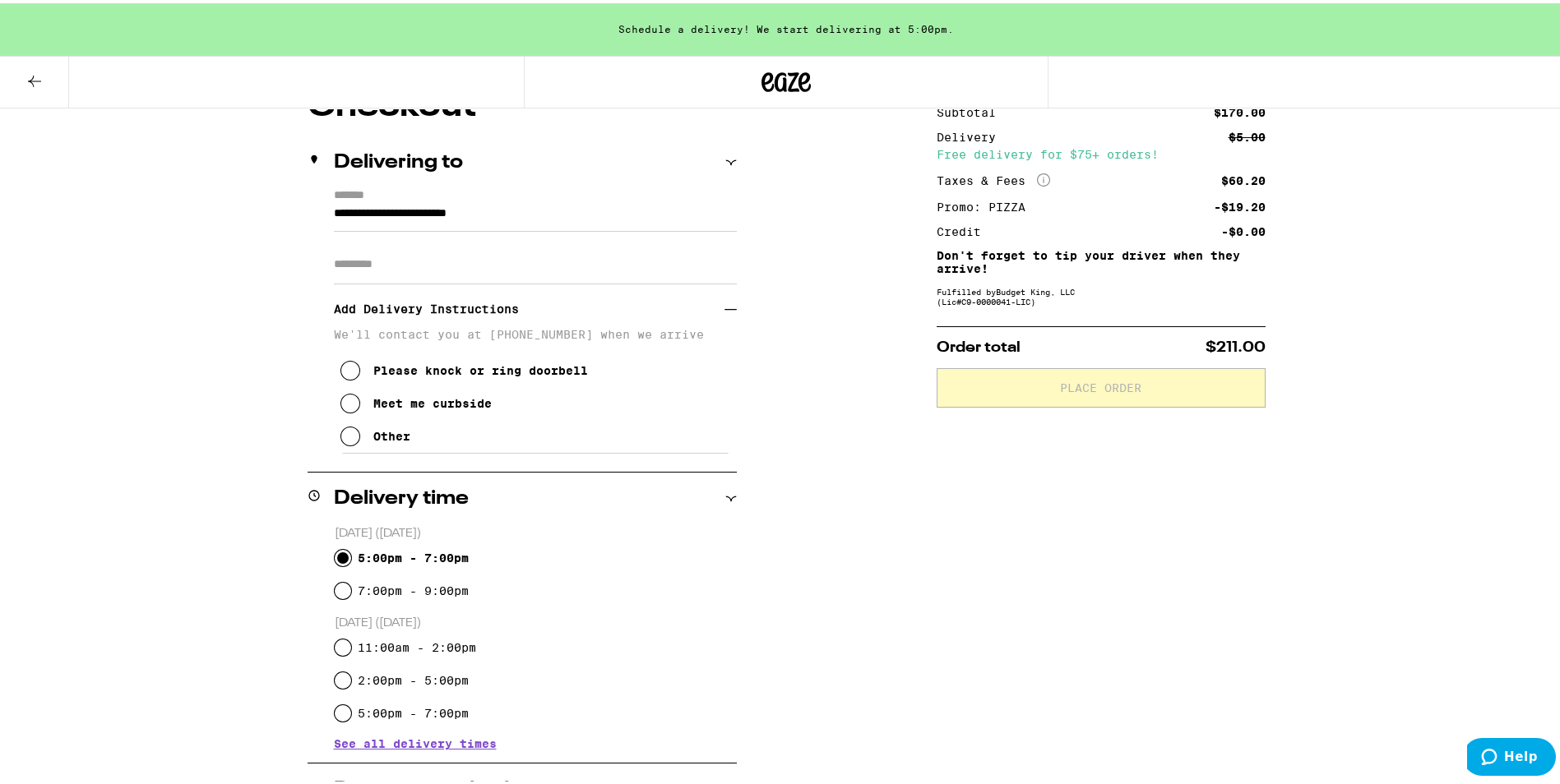
click at [341, 443] on icon at bounding box center [351, 433] width 19 height 19
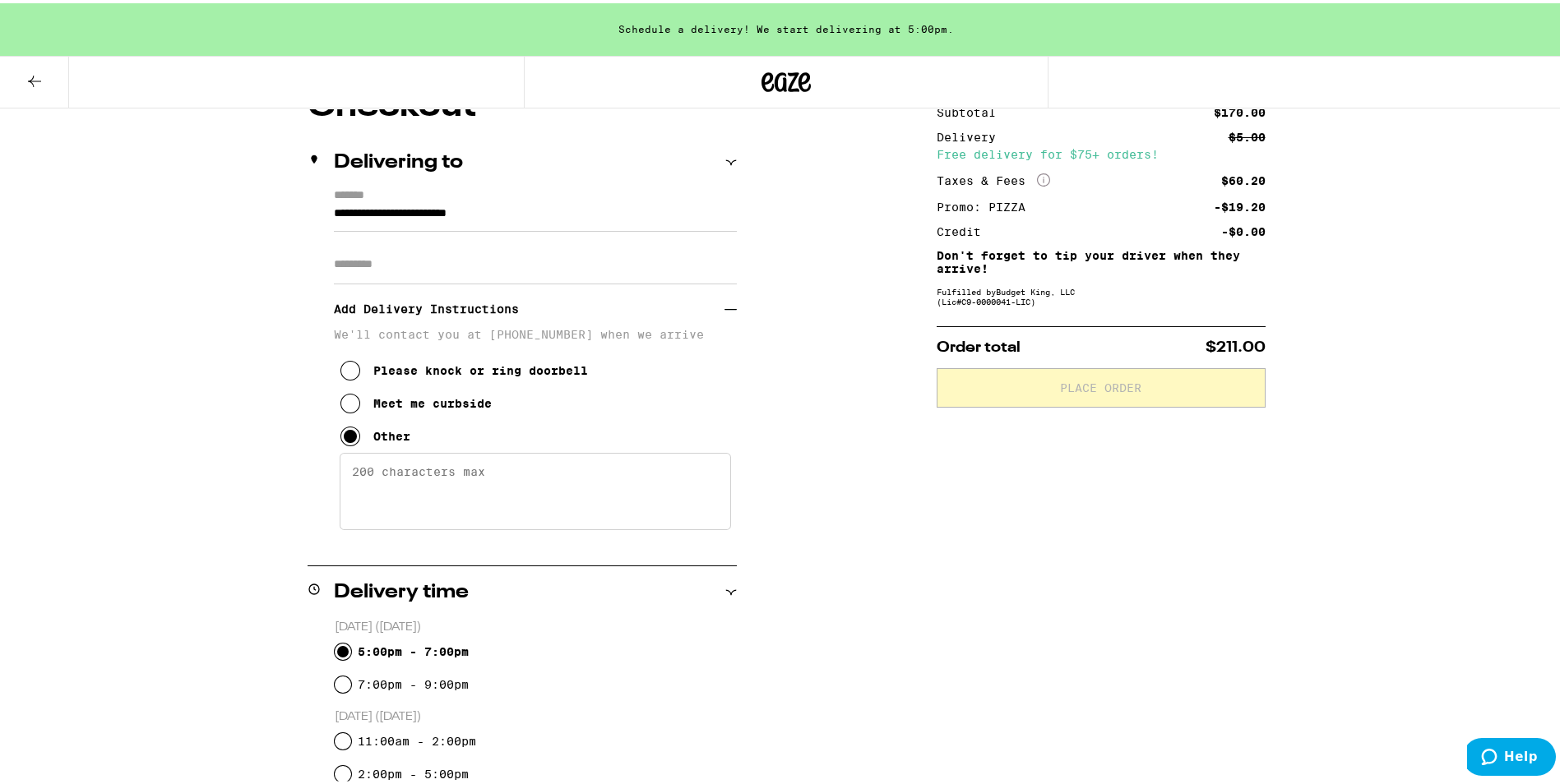
click at [412, 477] on textarea "Enter any other delivery instructions you want driver to know" at bounding box center [535, 488] width 391 height 77
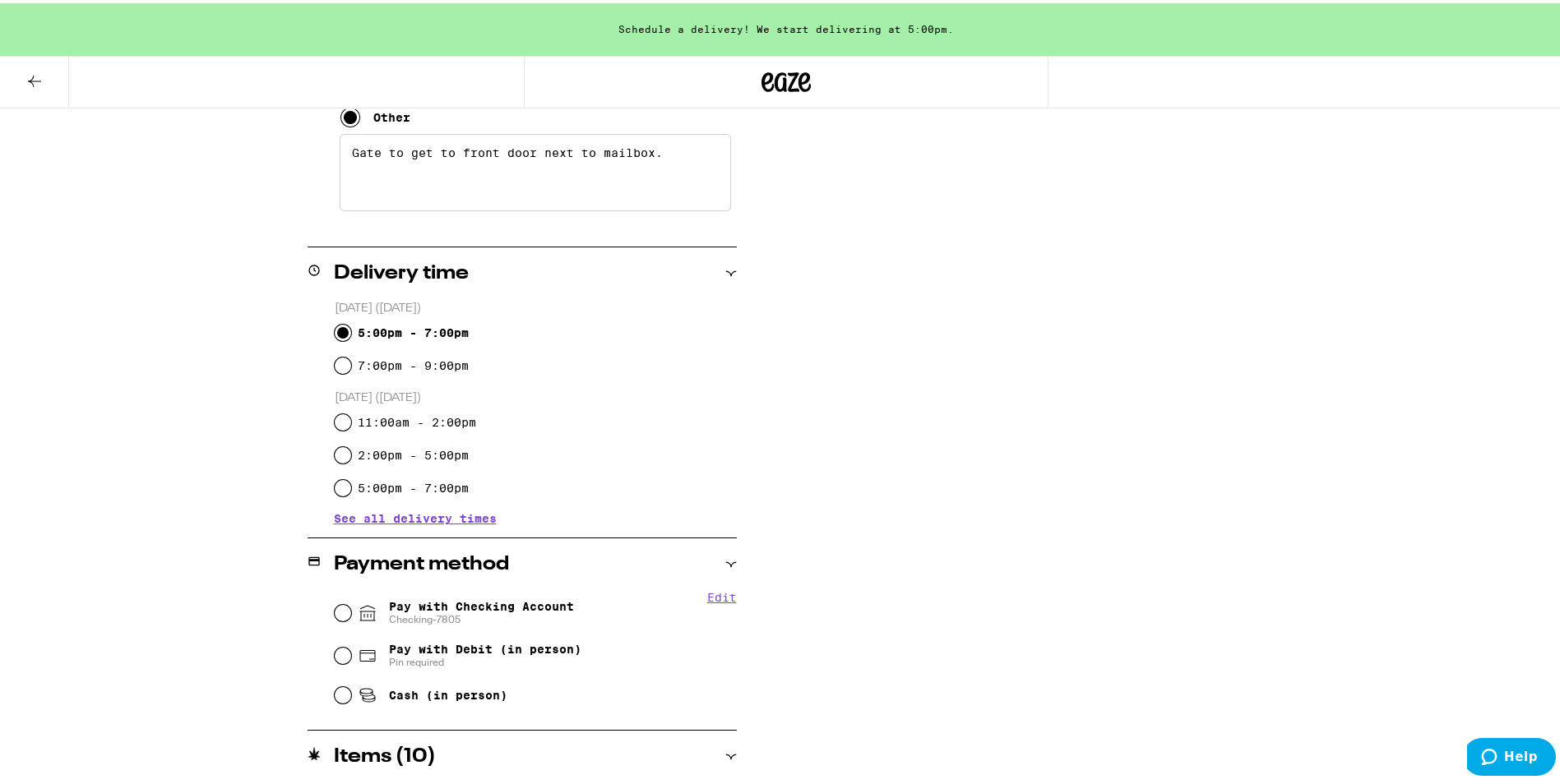
scroll to position [493, 0]
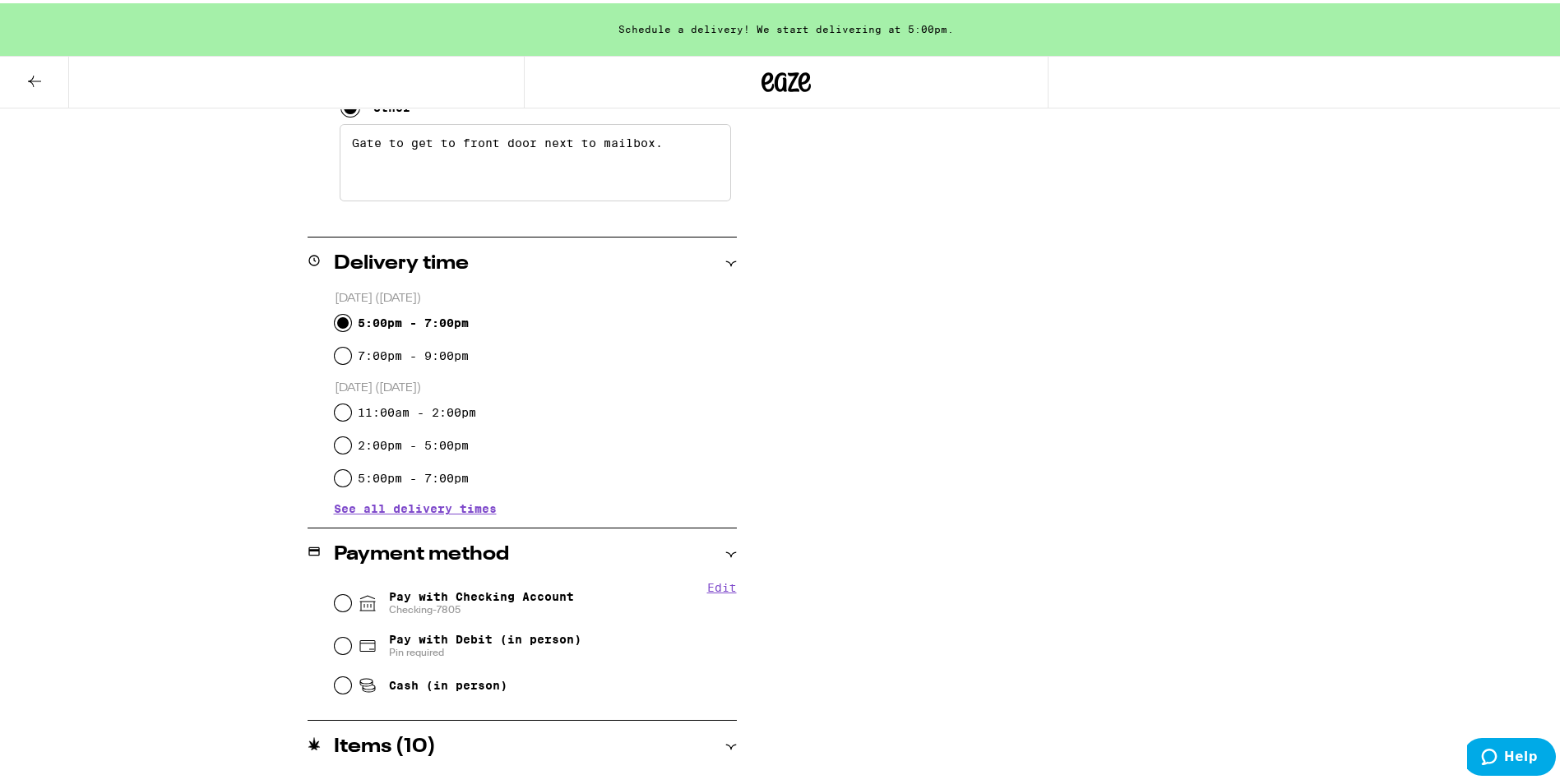
type textarea "Gate to get to front door next to mailbox."
click at [340, 605] on input "Pay with Checking Account Checking-7805" at bounding box center [343, 599] width 16 height 16
radio input "true"
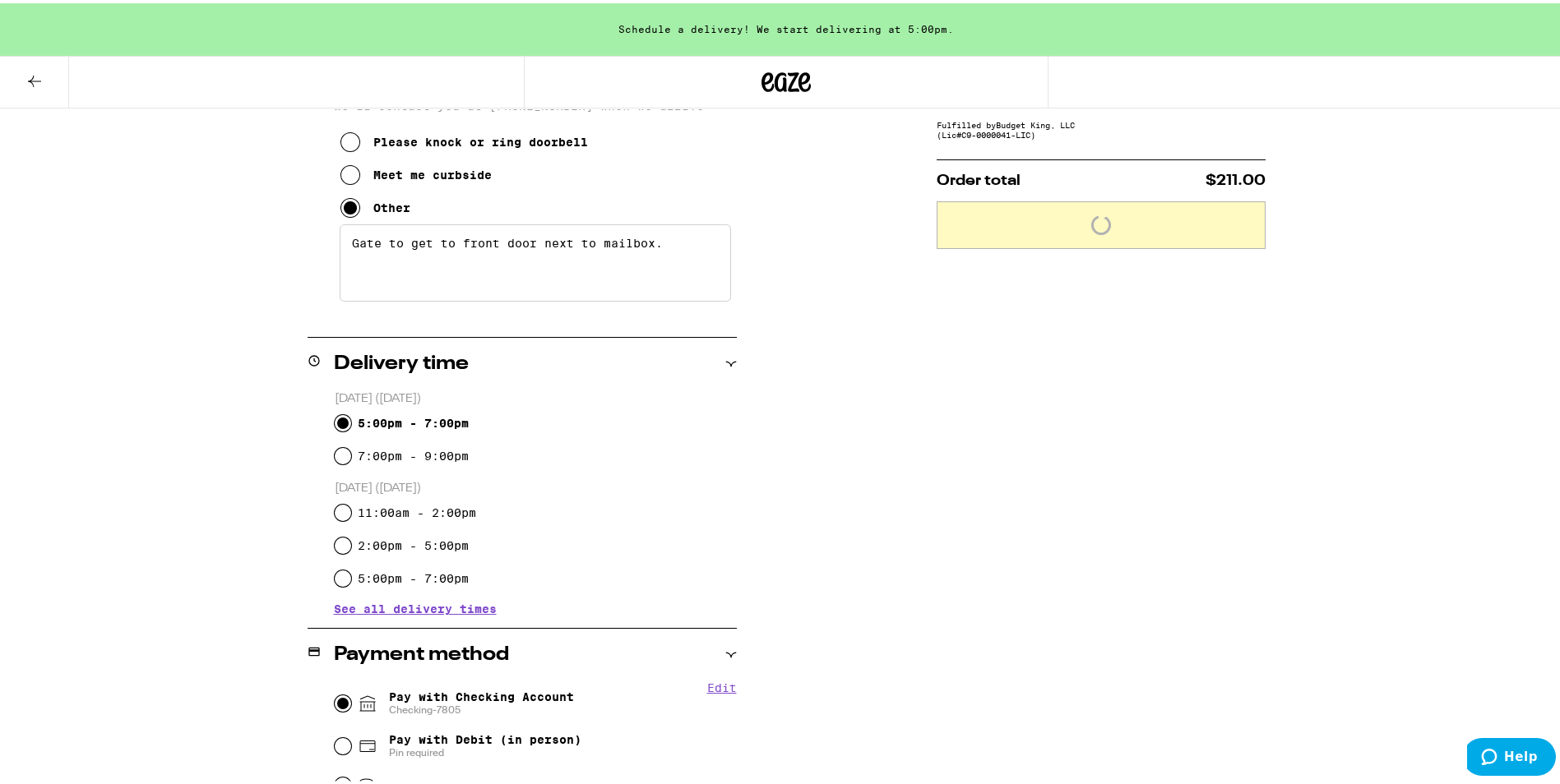
scroll to position [247, 0]
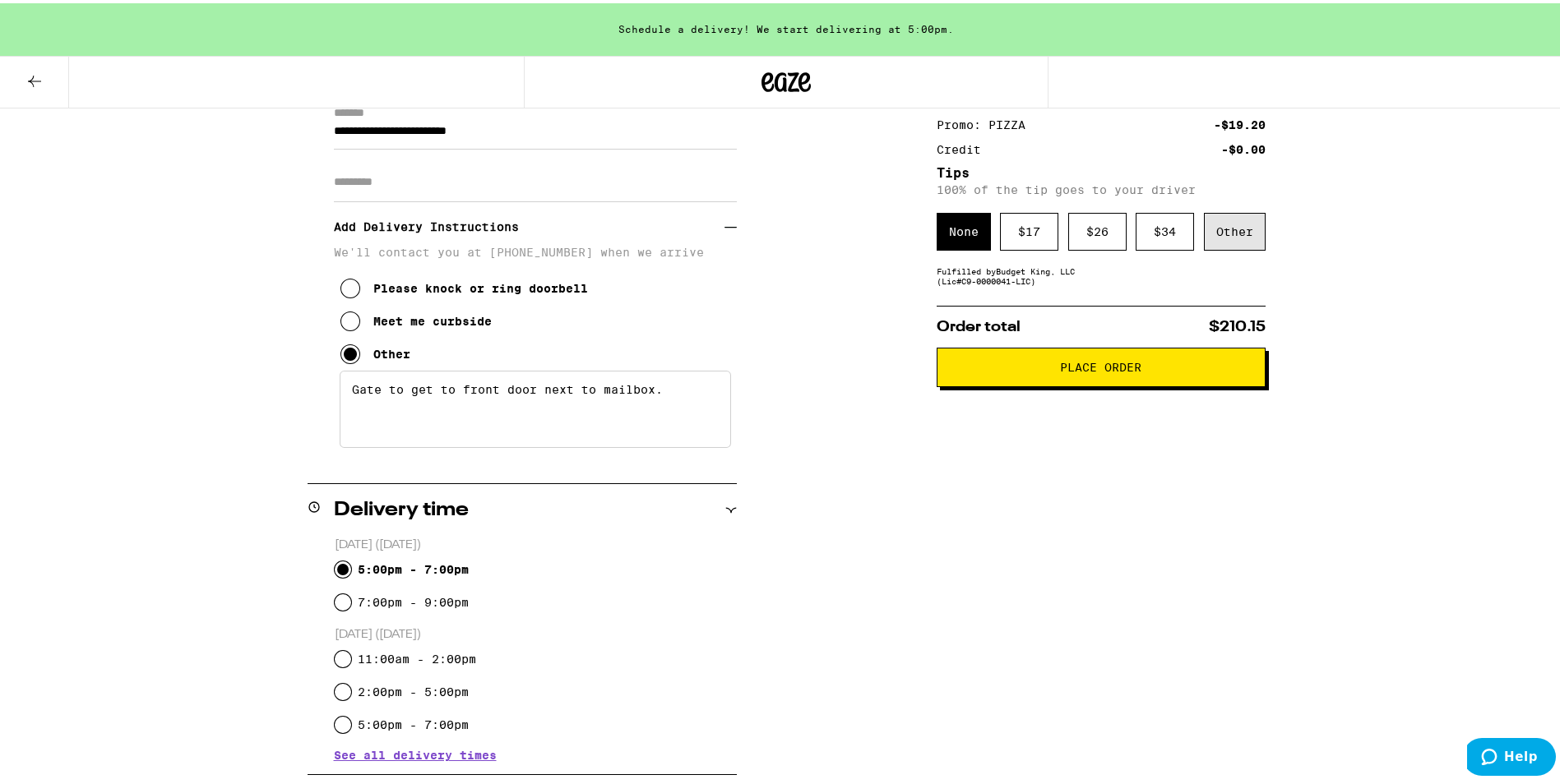
click at [1237, 232] on div "Other" at bounding box center [1235, 228] width 62 height 38
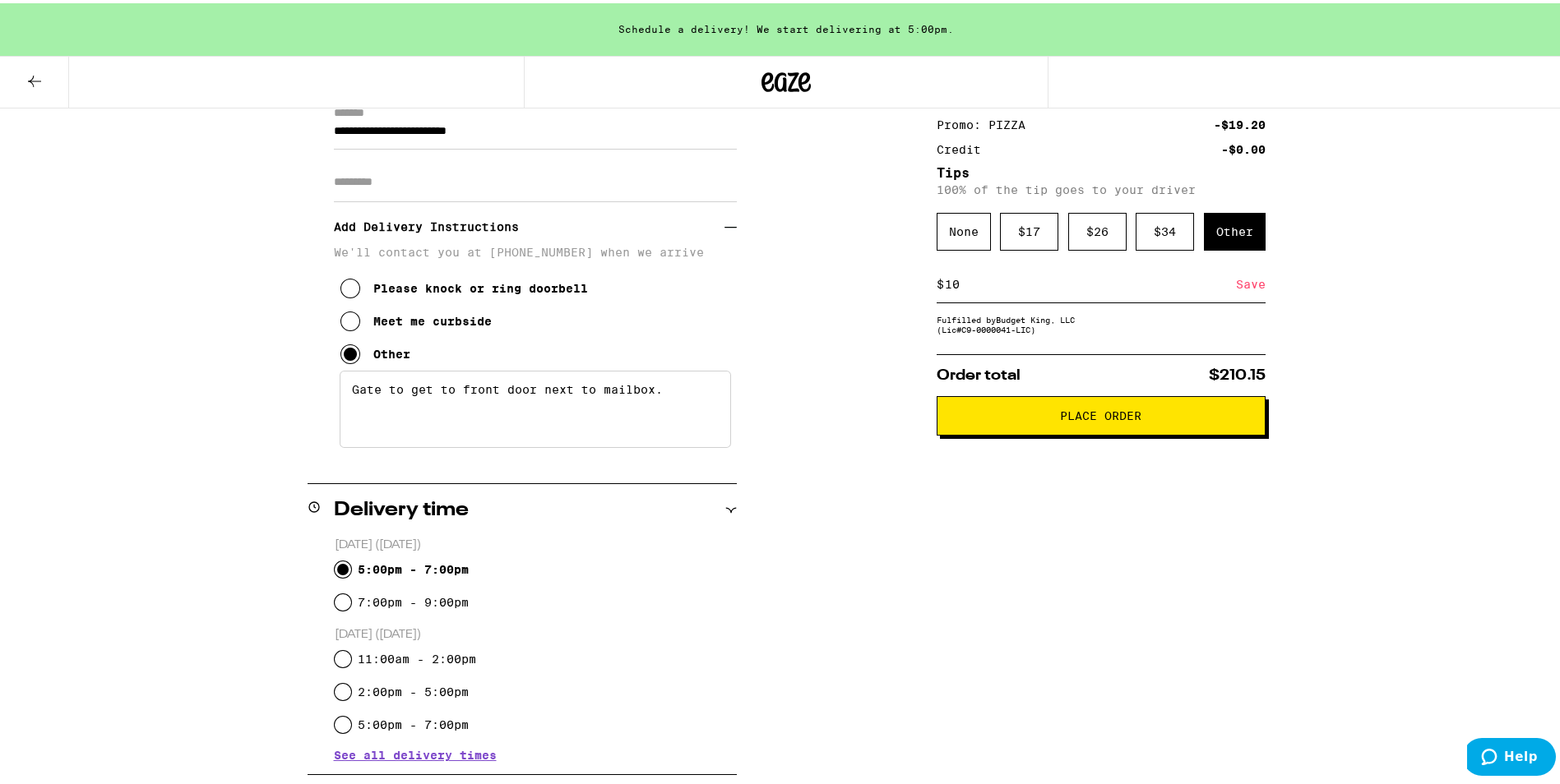
type input "10"
click at [1034, 418] on span "Place Order" at bounding box center [1101, 412] width 301 height 12
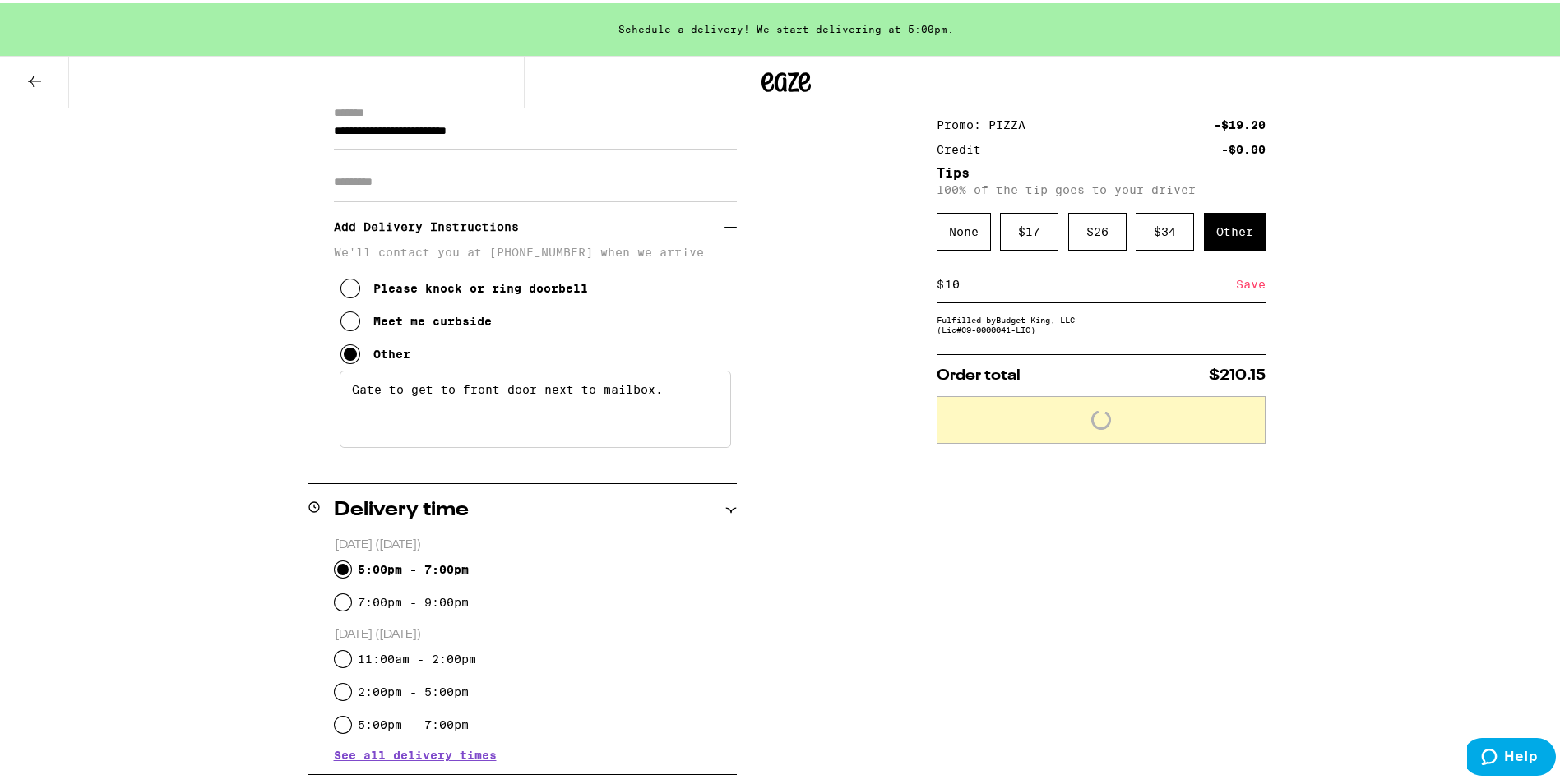
click at [1240, 279] on div "Save" at bounding box center [1250, 281] width 30 height 36
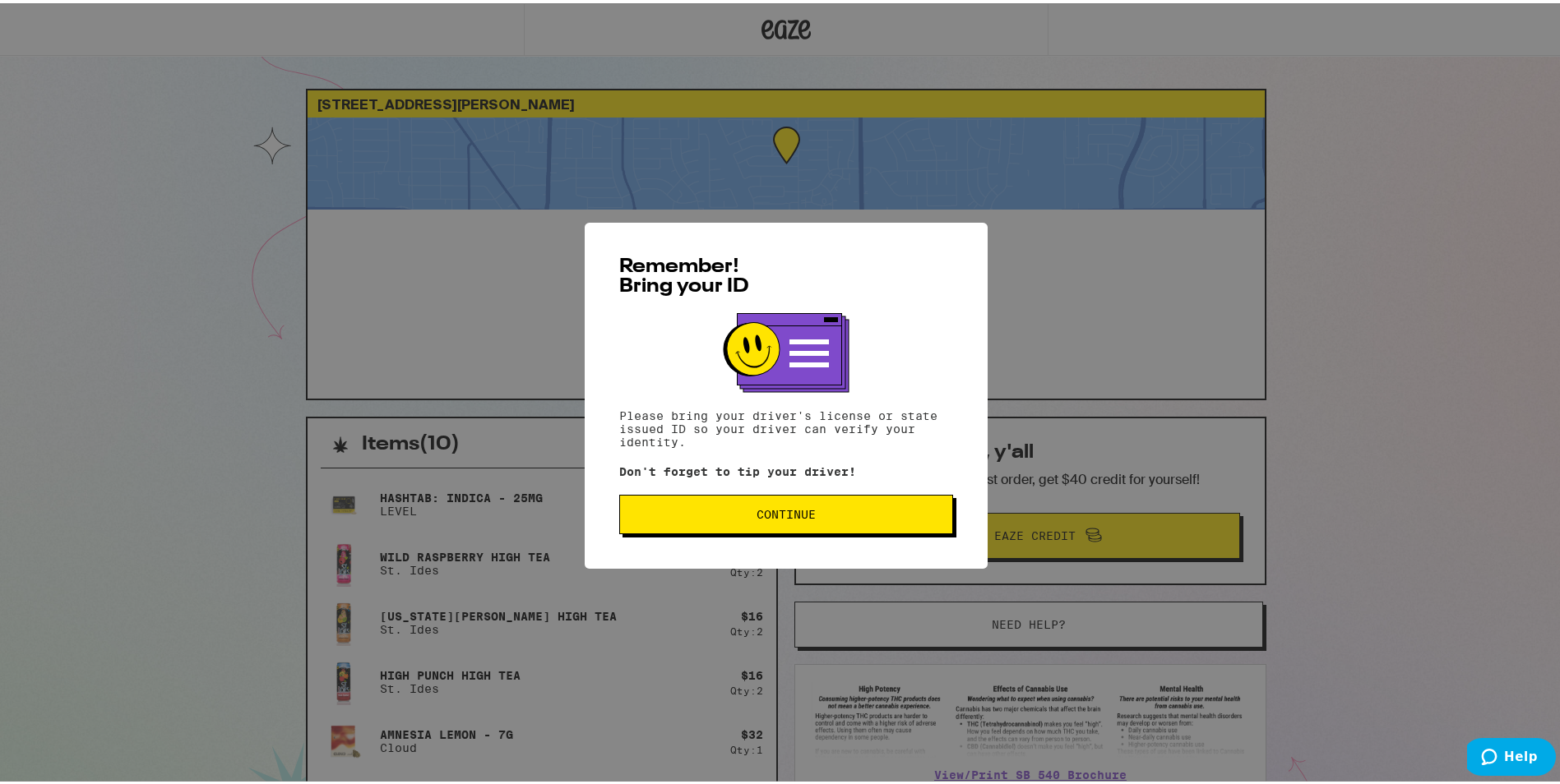
click at [852, 517] on span "Continue" at bounding box center [786, 511] width 306 height 12
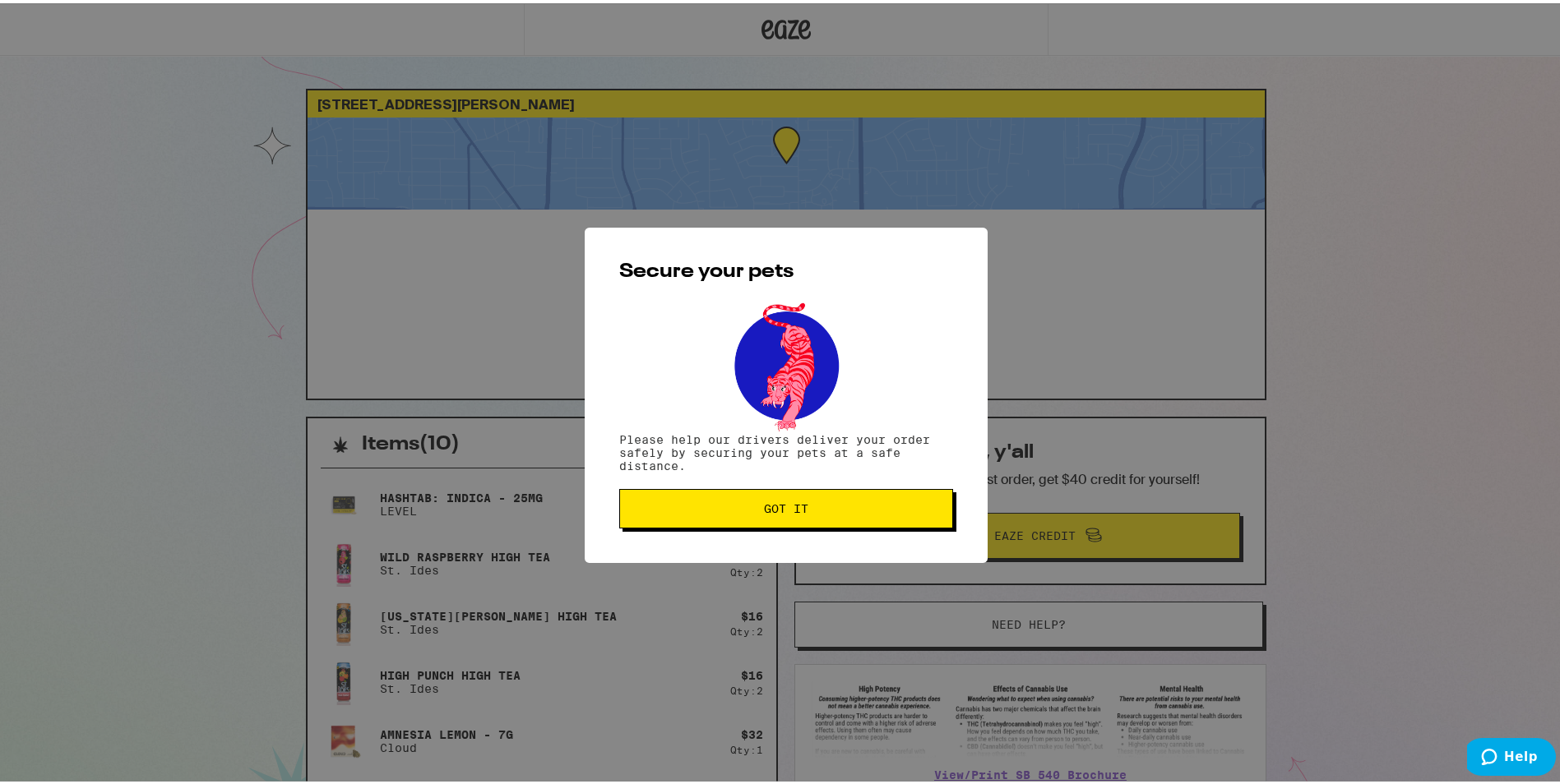
click at [852, 517] on button "Got it" at bounding box center [785, 505] width 334 height 40
